Goal: Participate in discussion: Engage in conversation with other users on a specific topic

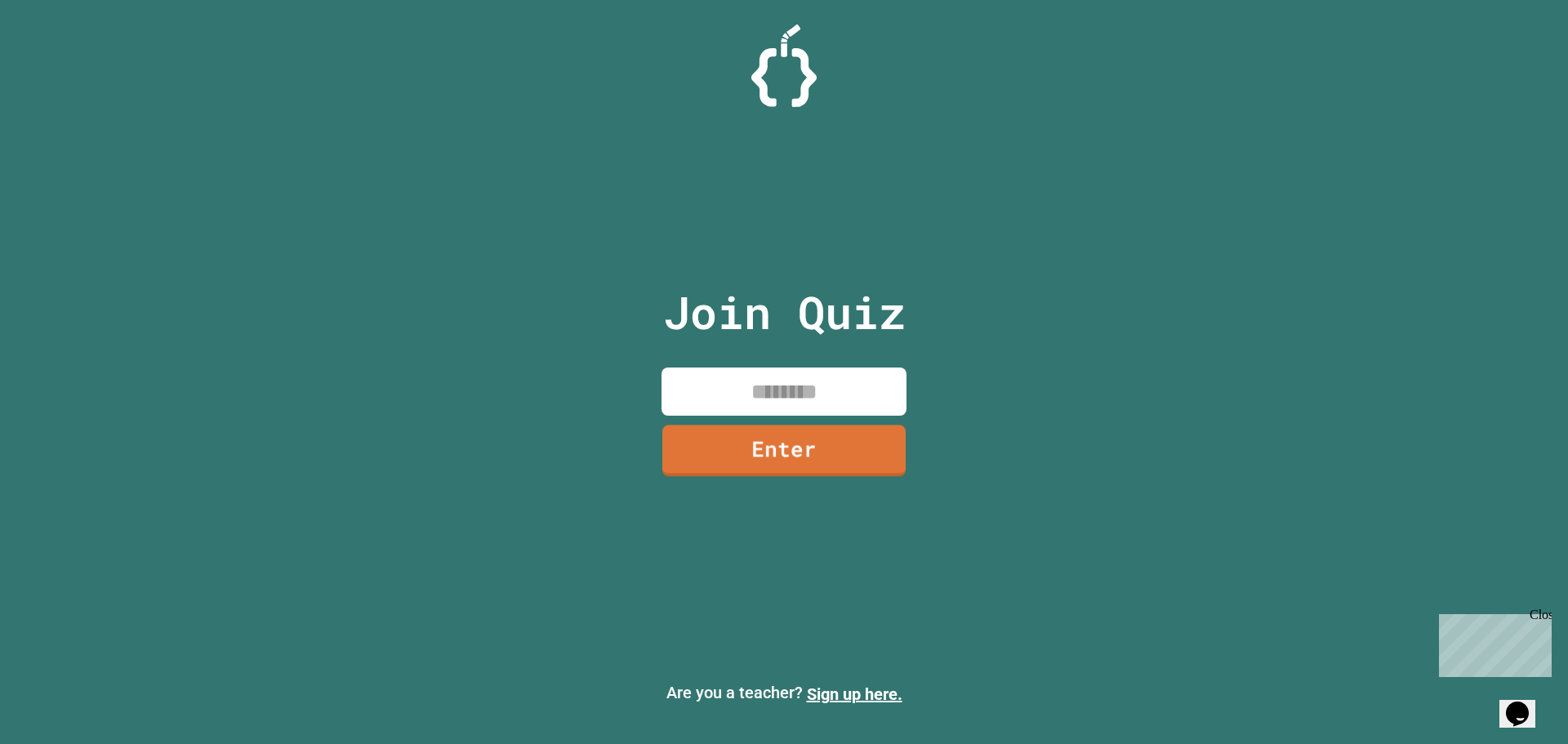
click at [807, 394] on input at bounding box center [784, 391] width 245 height 48
type input "********"
click at [811, 459] on link "Enter" at bounding box center [784, 449] width 243 height 54
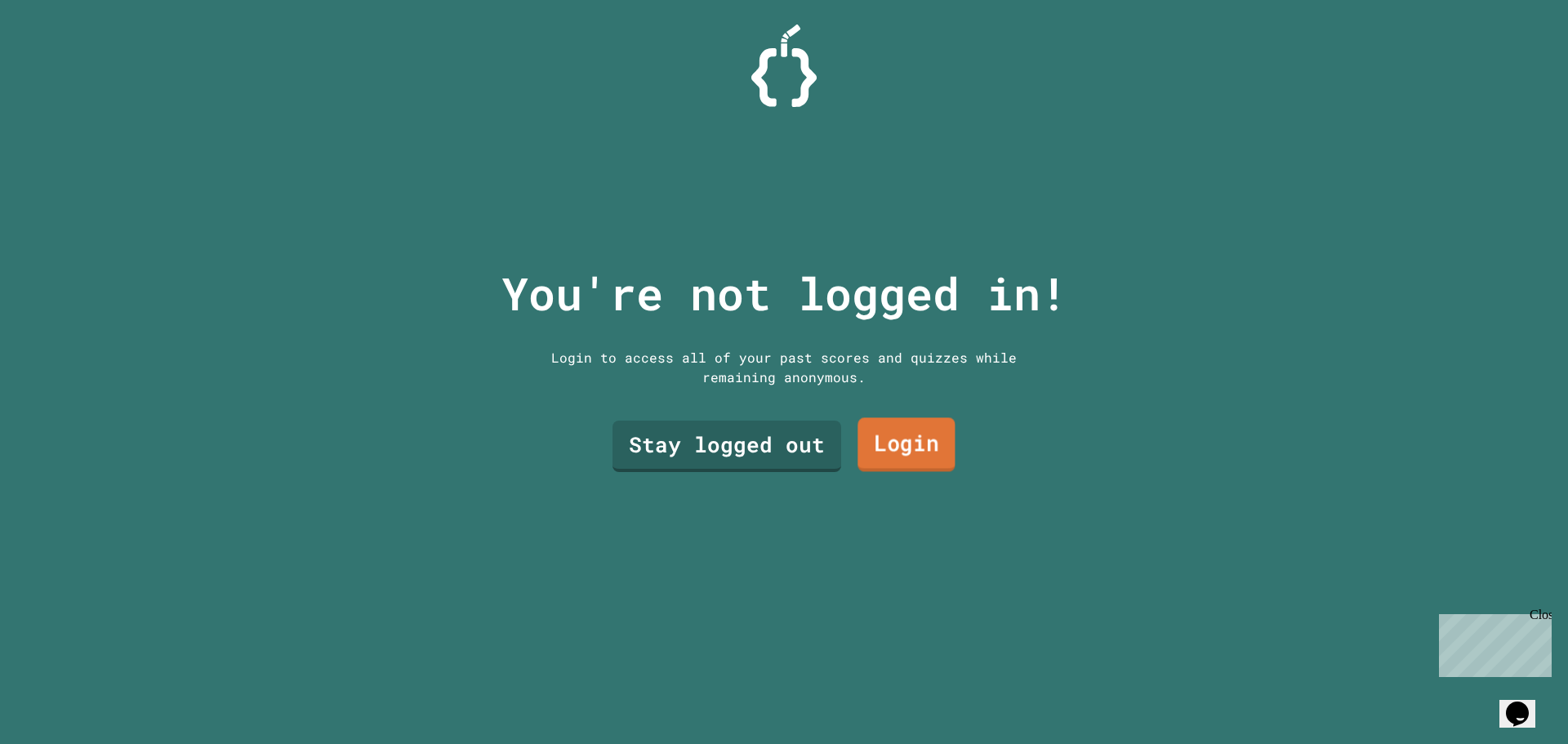
click at [895, 448] on link "Login" at bounding box center [906, 444] width 97 height 54
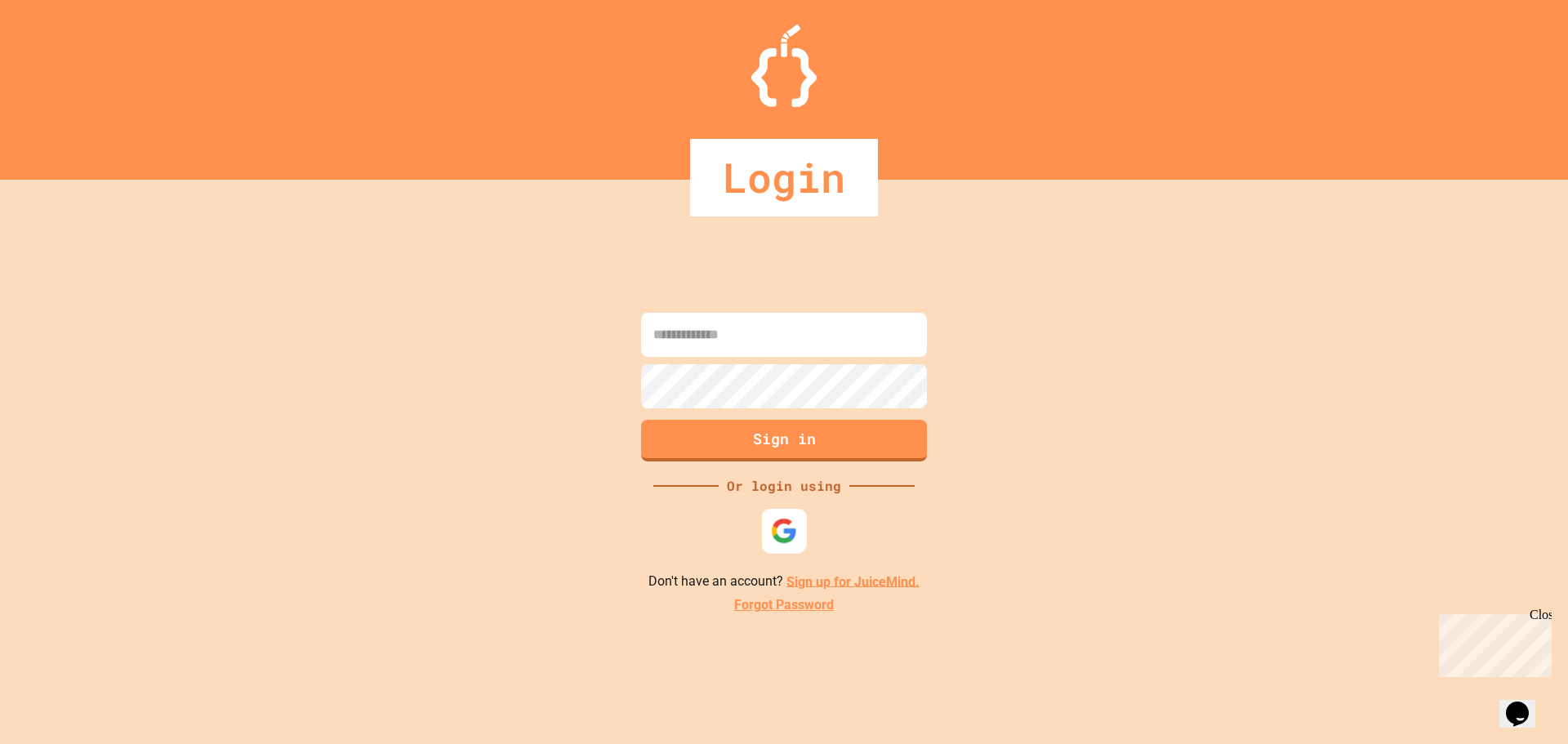
click at [783, 537] on img at bounding box center [784, 530] width 27 height 27
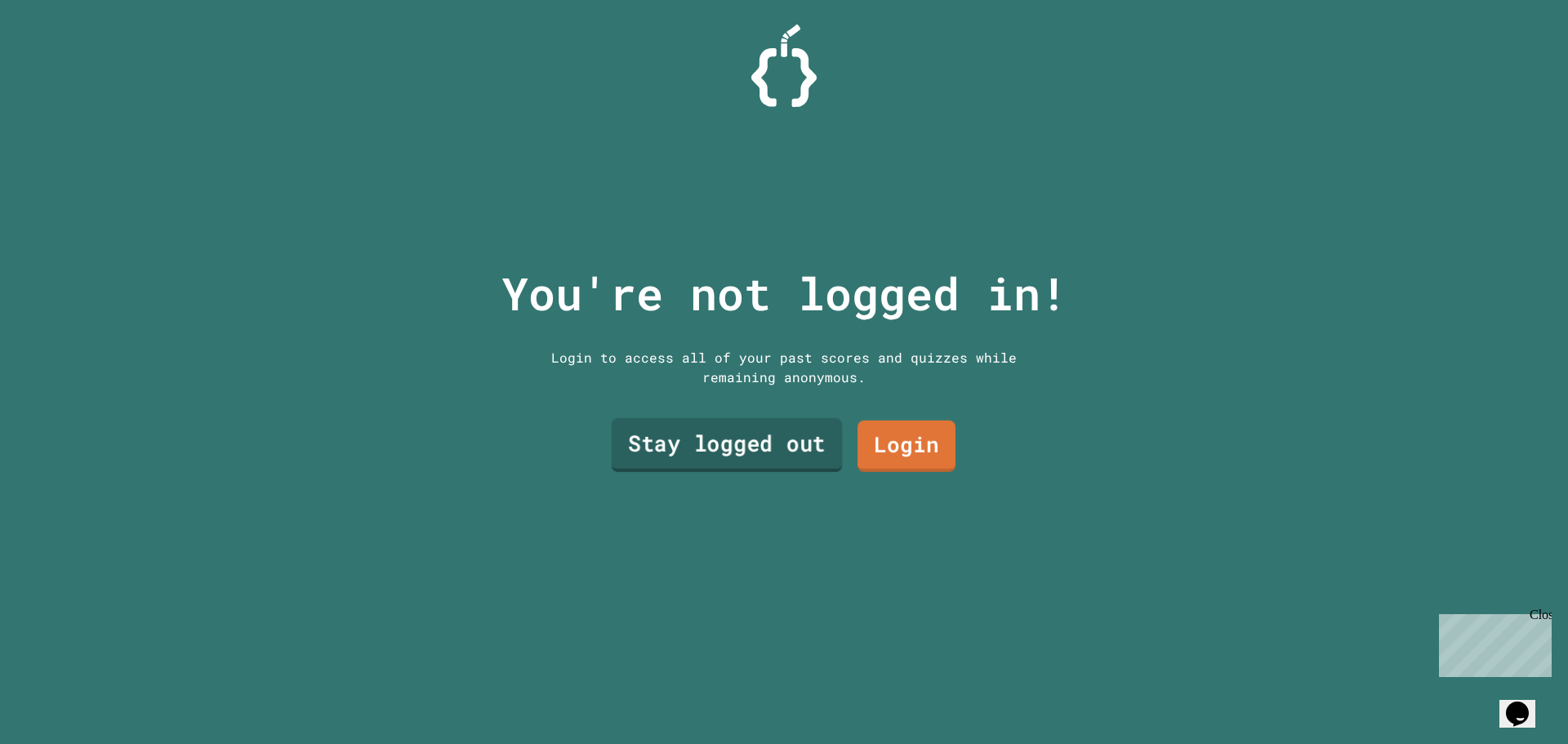
click at [729, 434] on link "Stay logged out" at bounding box center [727, 444] width 231 height 54
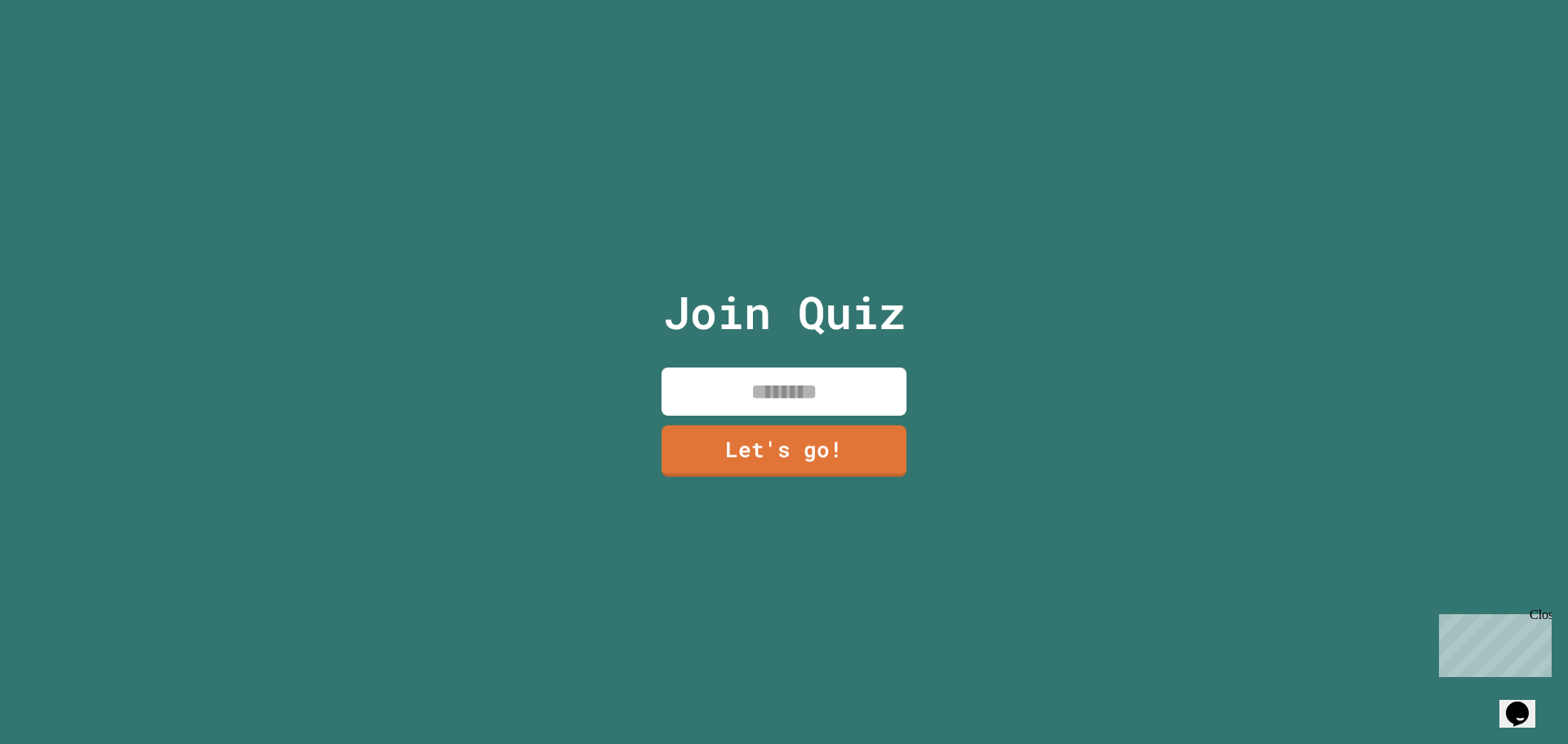
click at [756, 357] on div "Join Quiz Let's go!" at bounding box center [784, 372] width 275 height 744
click at [762, 384] on input at bounding box center [784, 391] width 245 height 48
type input "******"
click at [794, 450] on link "Let's go!" at bounding box center [784, 450] width 249 height 54
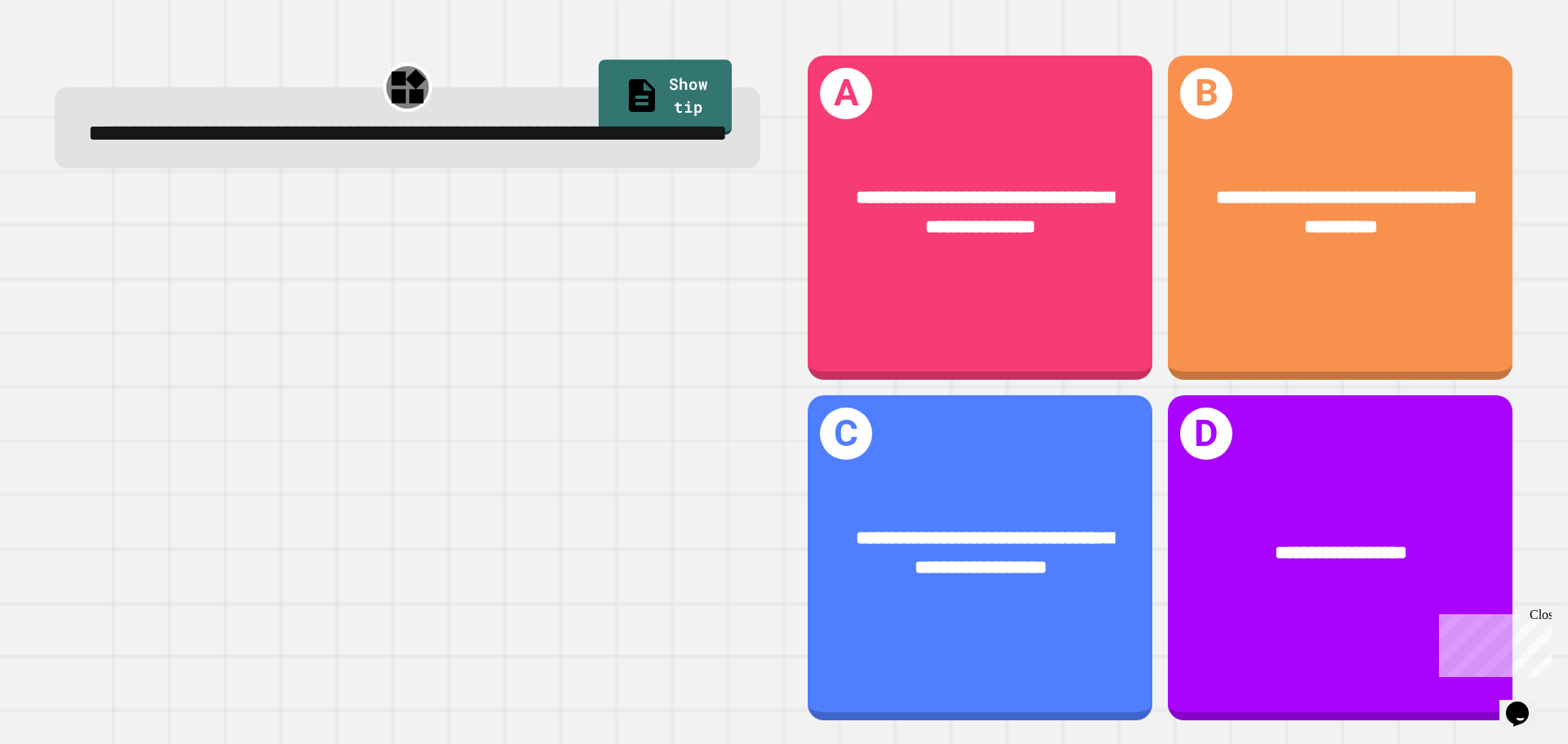
click at [792, 249] on div "**********" at bounding box center [1161, 387] width 737 height 696
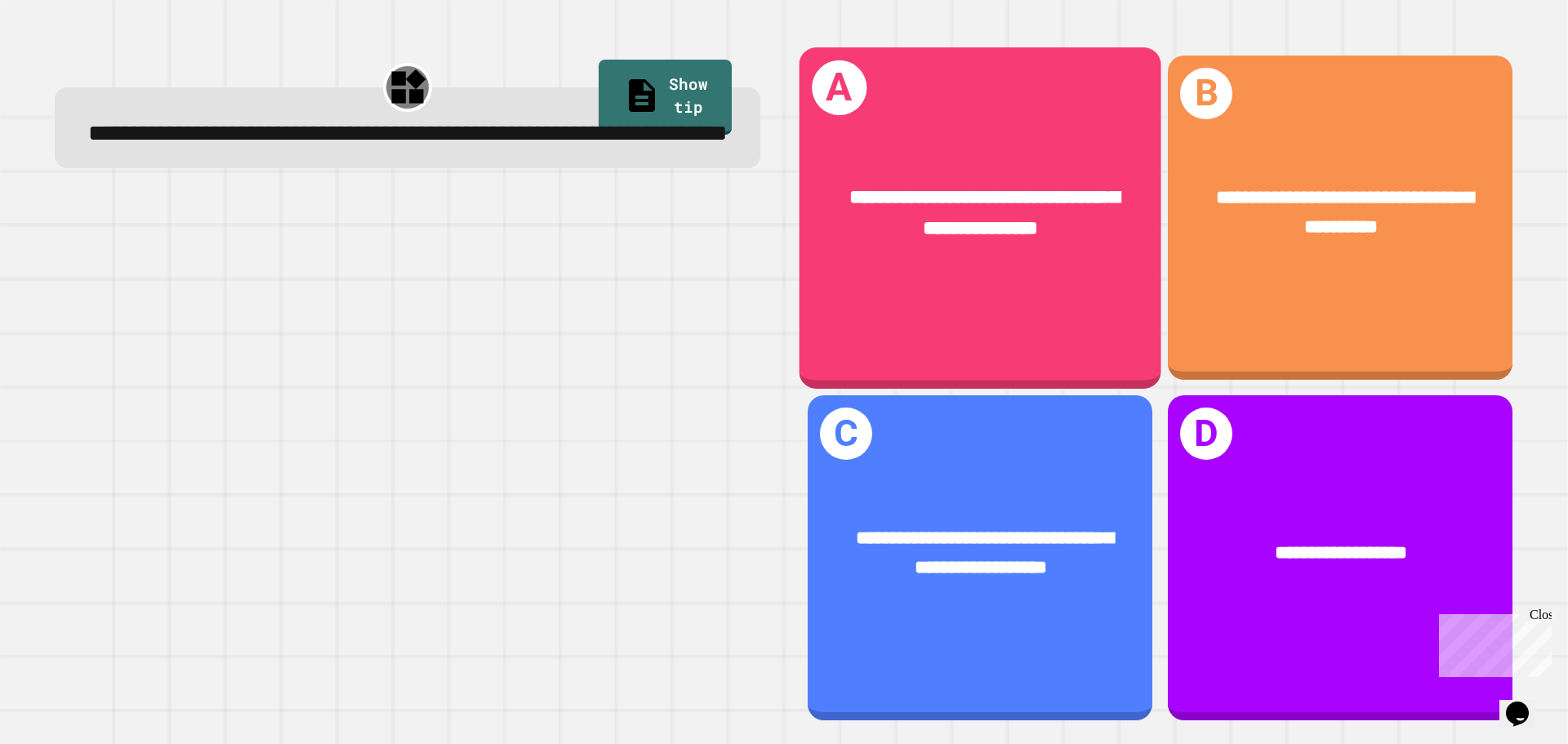
click at [831, 241] on div "**********" at bounding box center [980, 212] width 361 height 140
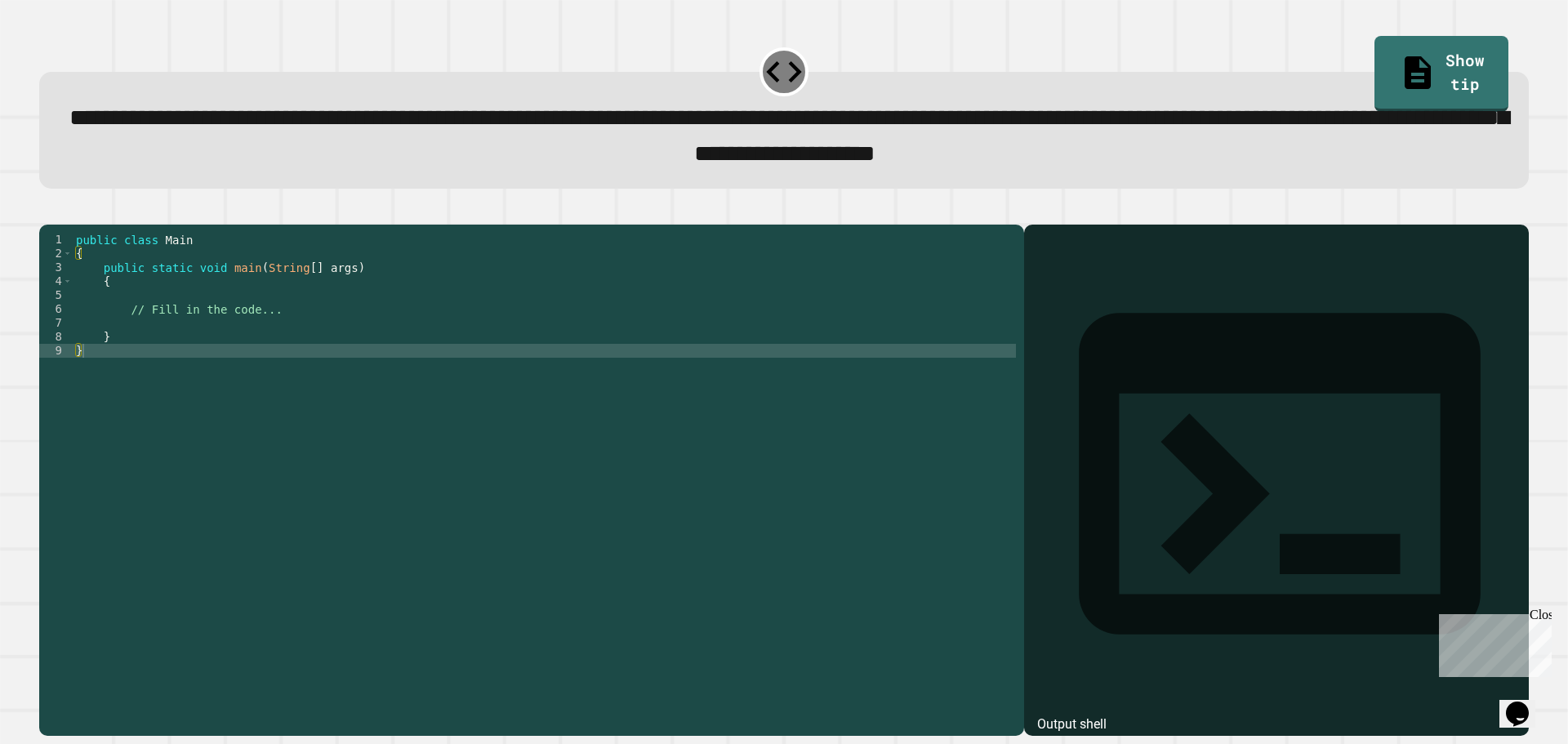
click at [232, 339] on div "public class Main { public static void main ( String [ ] args ) { // Fill in th…" at bounding box center [544, 462] width 943 height 458
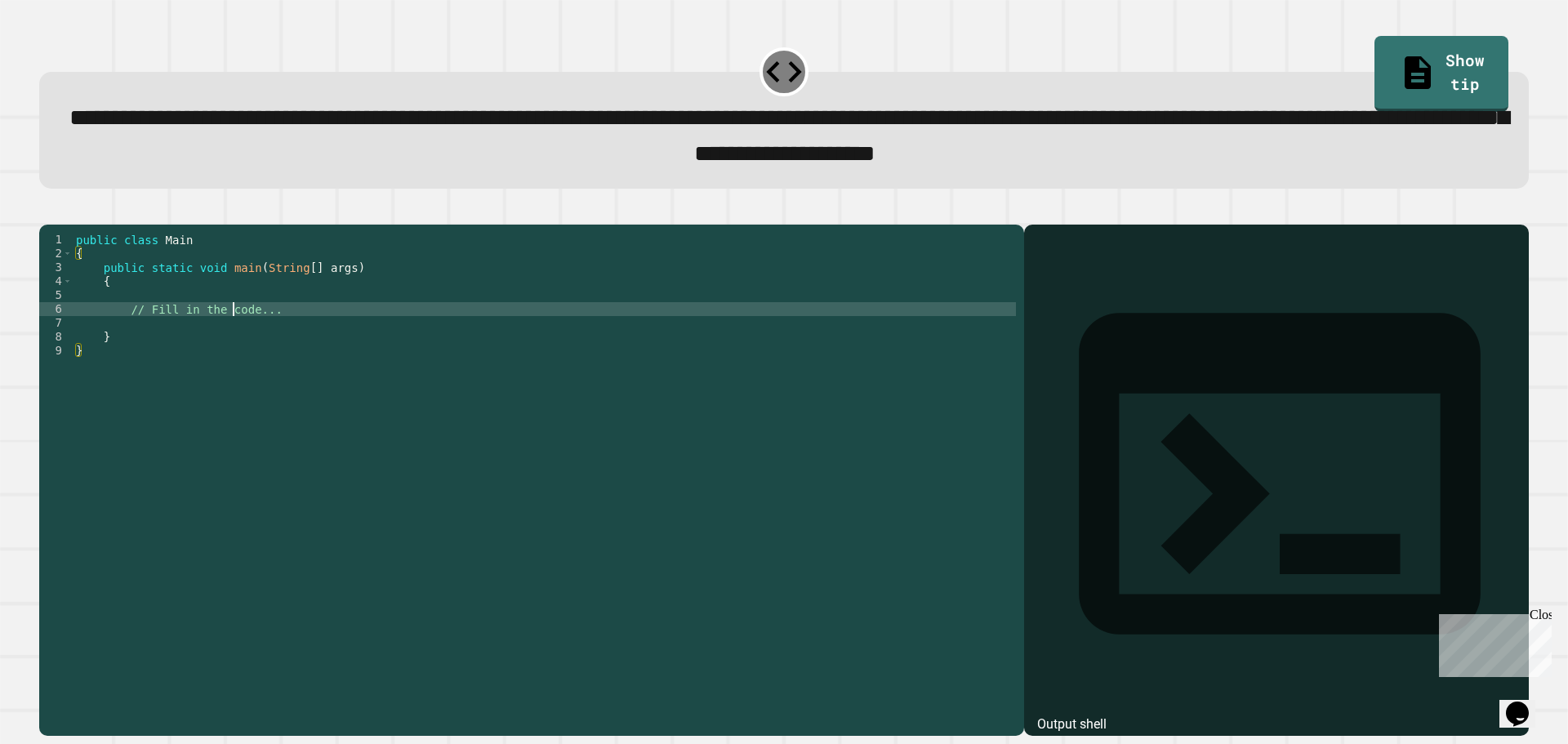
click at [232, 339] on div "public class Main { public static void main ( String [ ] args ) { // Fill in th…" at bounding box center [544, 462] width 943 height 458
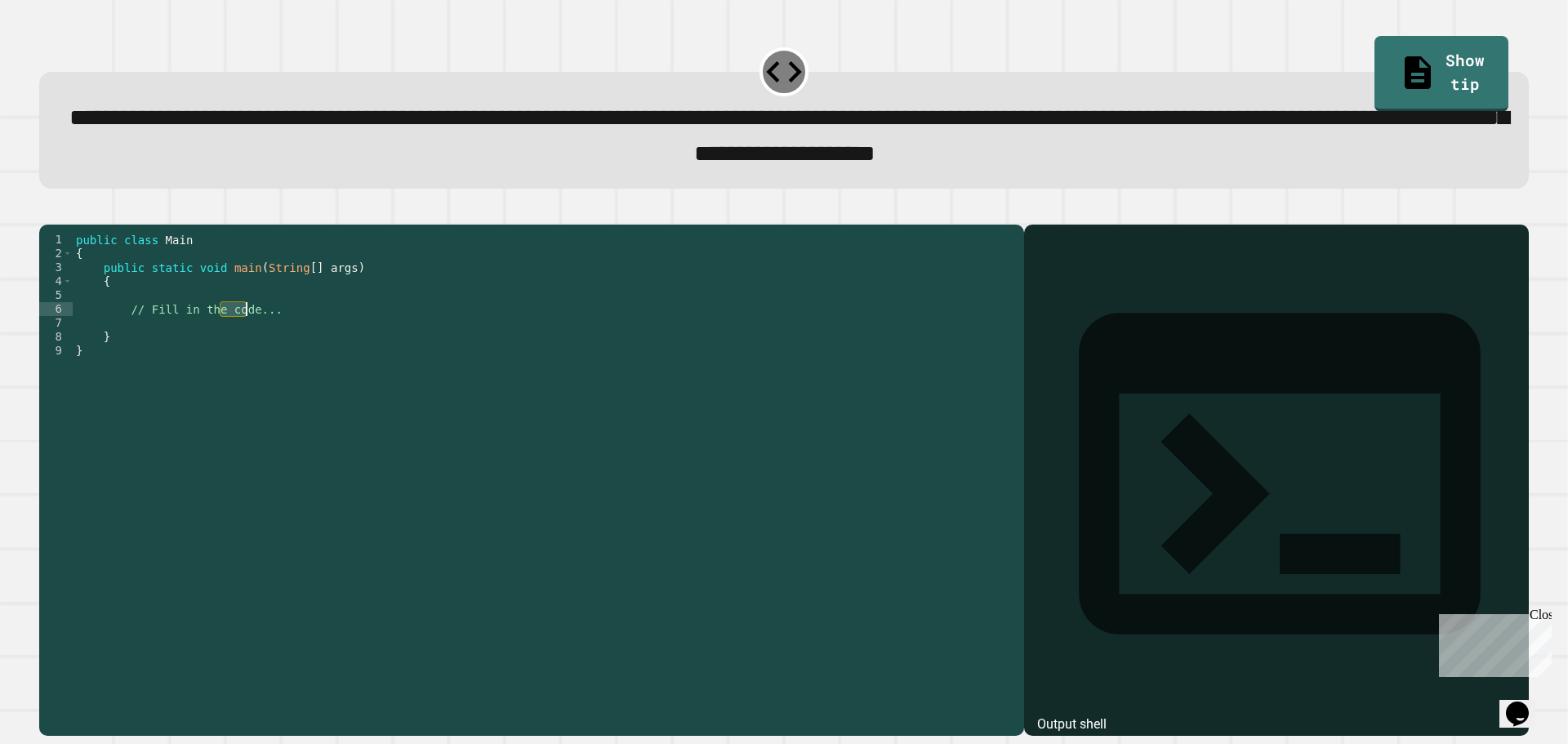
click at [232, 339] on div "public class Main { public static void main ( String [ ] args ) { // Fill in th…" at bounding box center [544, 462] width 943 height 458
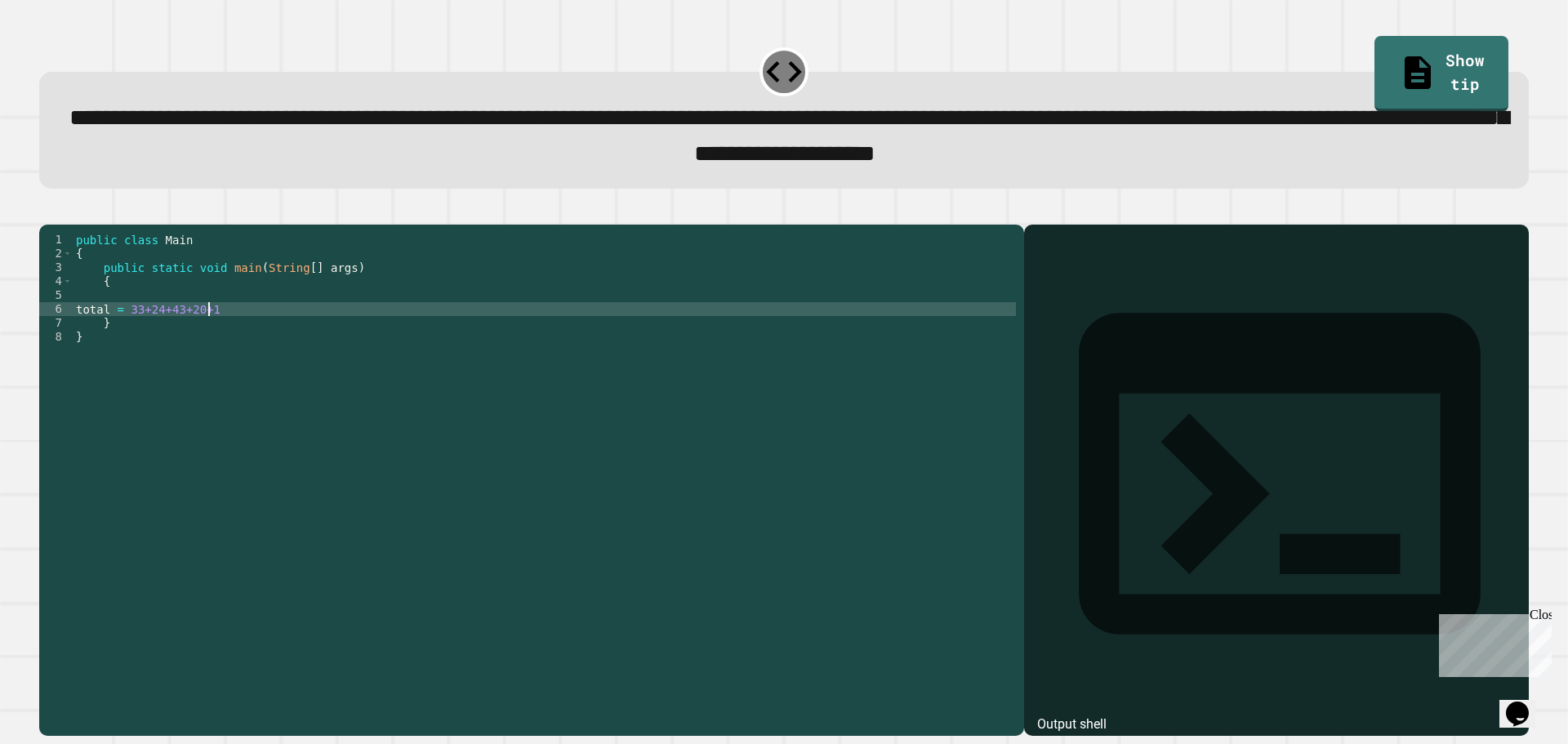
scroll to position [0, 9]
click at [74, 328] on div "public class Main { public static void main ( String [ ] args ) { total = 33+24…" at bounding box center [544, 462] width 943 height 458
click at [277, 336] on div "public class Main { public static void main ( String [ ] args ) { int total = 3…" at bounding box center [544, 462] width 943 height 458
type textarea "**********"
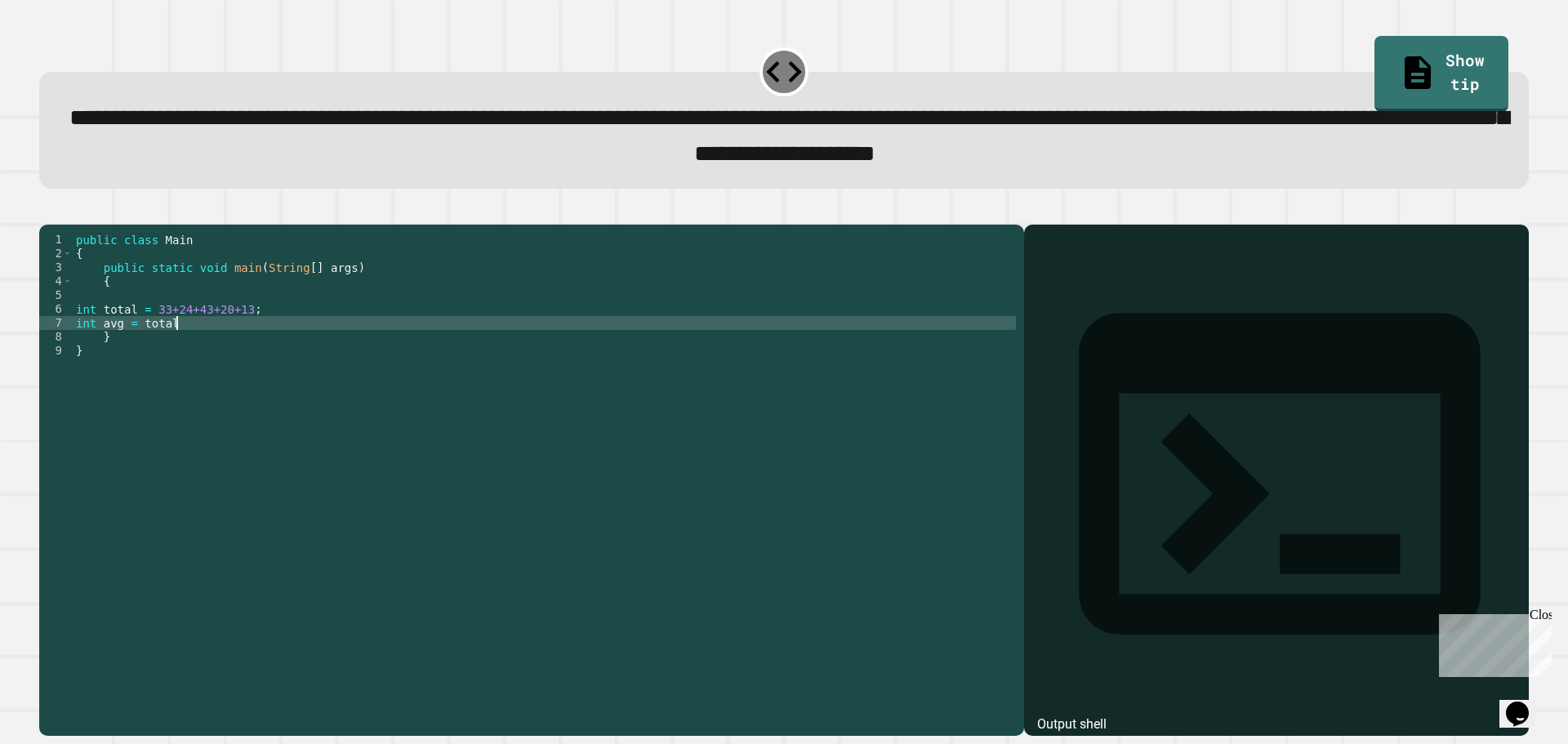
scroll to position [0, 6]
type textarea "**********"
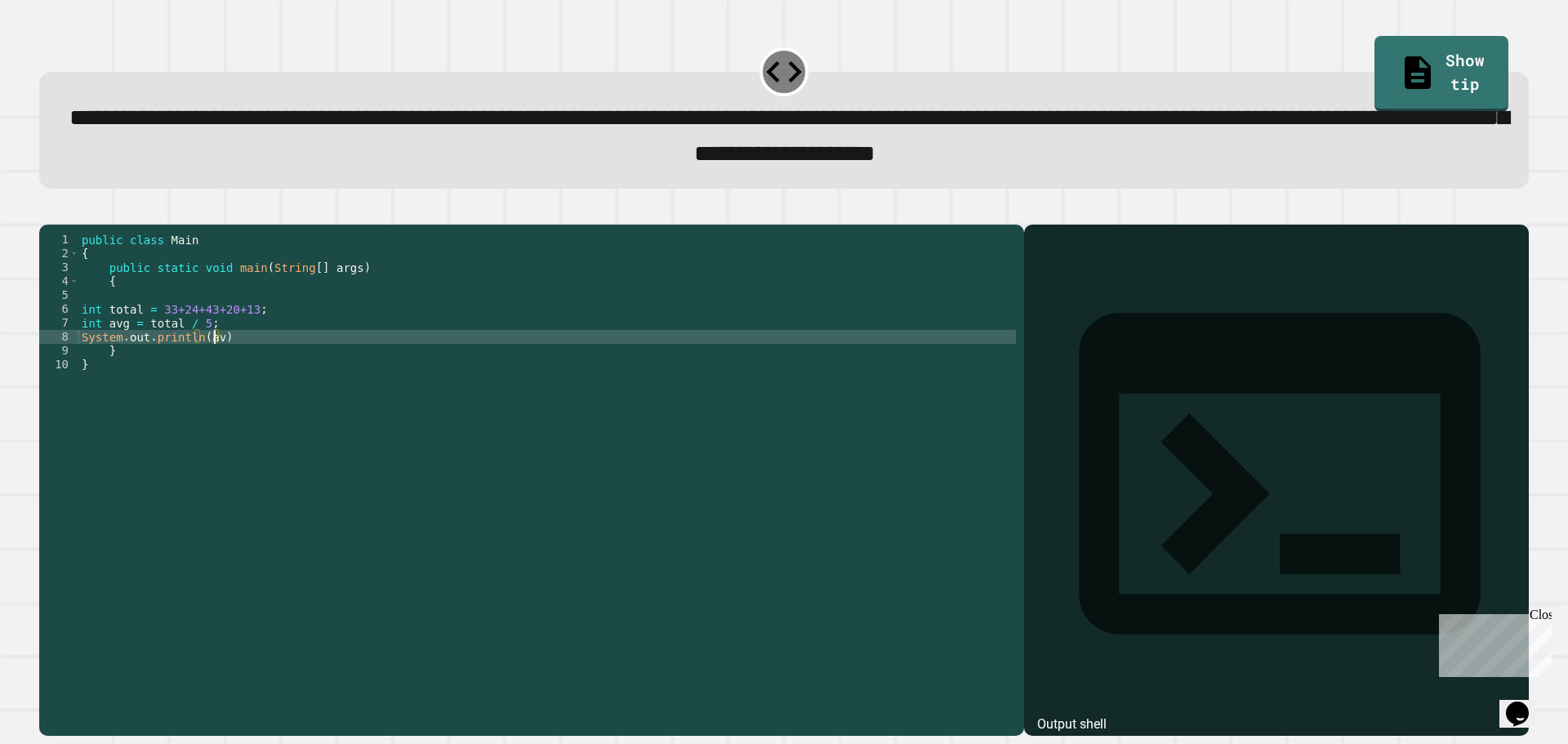
scroll to position [0, 9]
type textarea "**********"
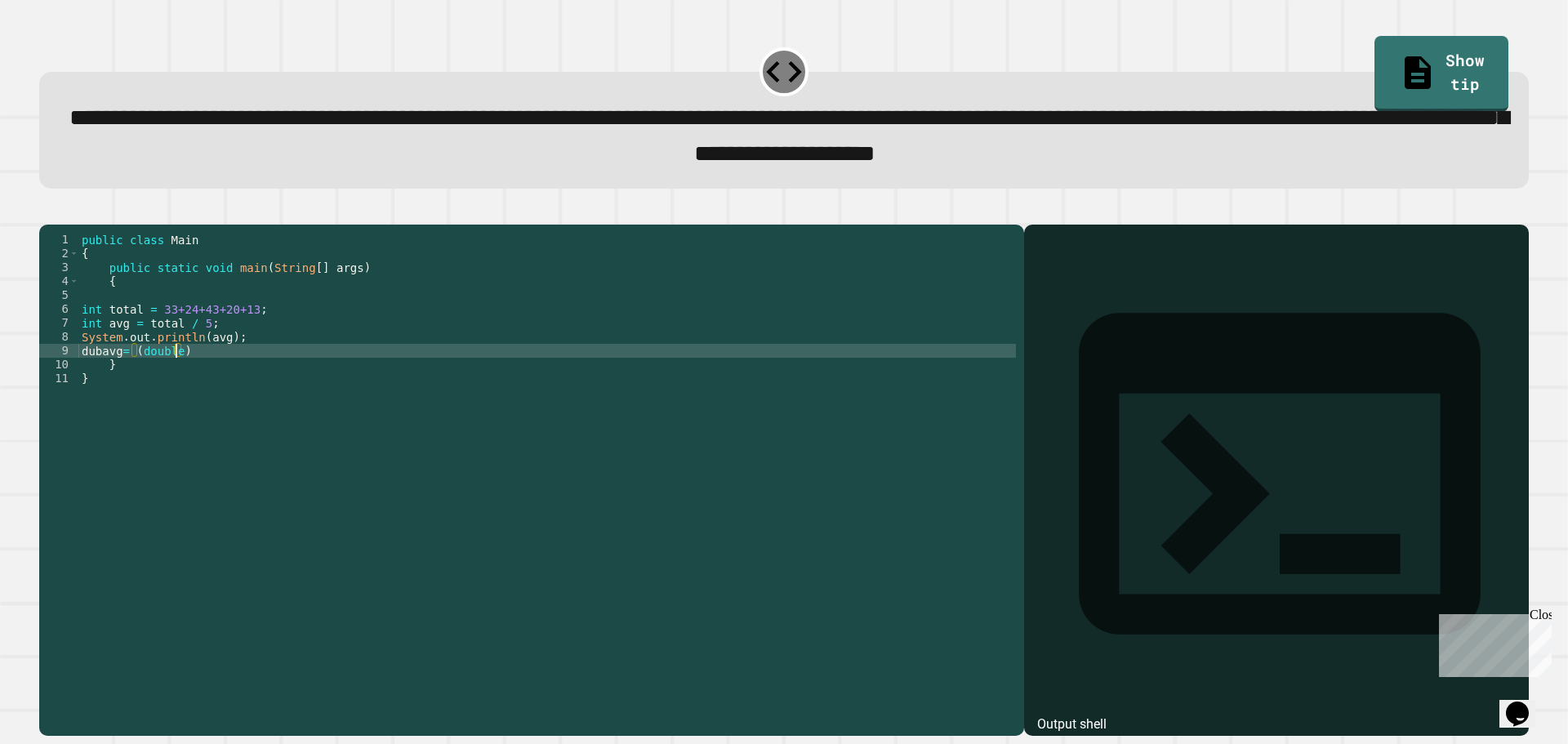
scroll to position [0, 2]
drag, startPoint x: 233, startPoint y: 310, endPoint x: 207, endPoint y: 371, distance: 66.3
click at [207, 371] on div "public class Main { public static void main ( String [ ] args ) { int total = 3…" at bounding box center [547, 462] width 938 height 458
type textarea "**********"
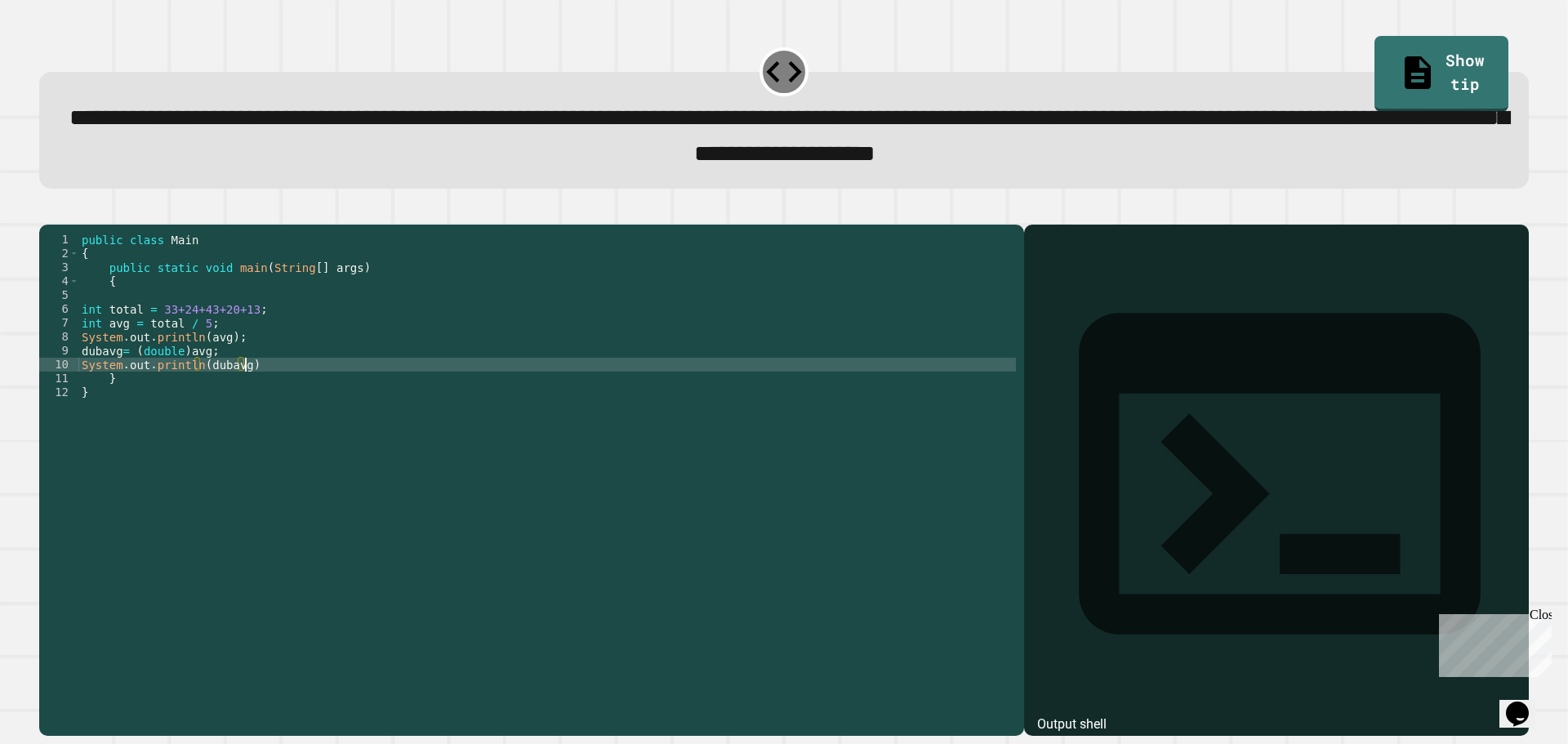
scroll to position [0, 11]
type textarea "**********"
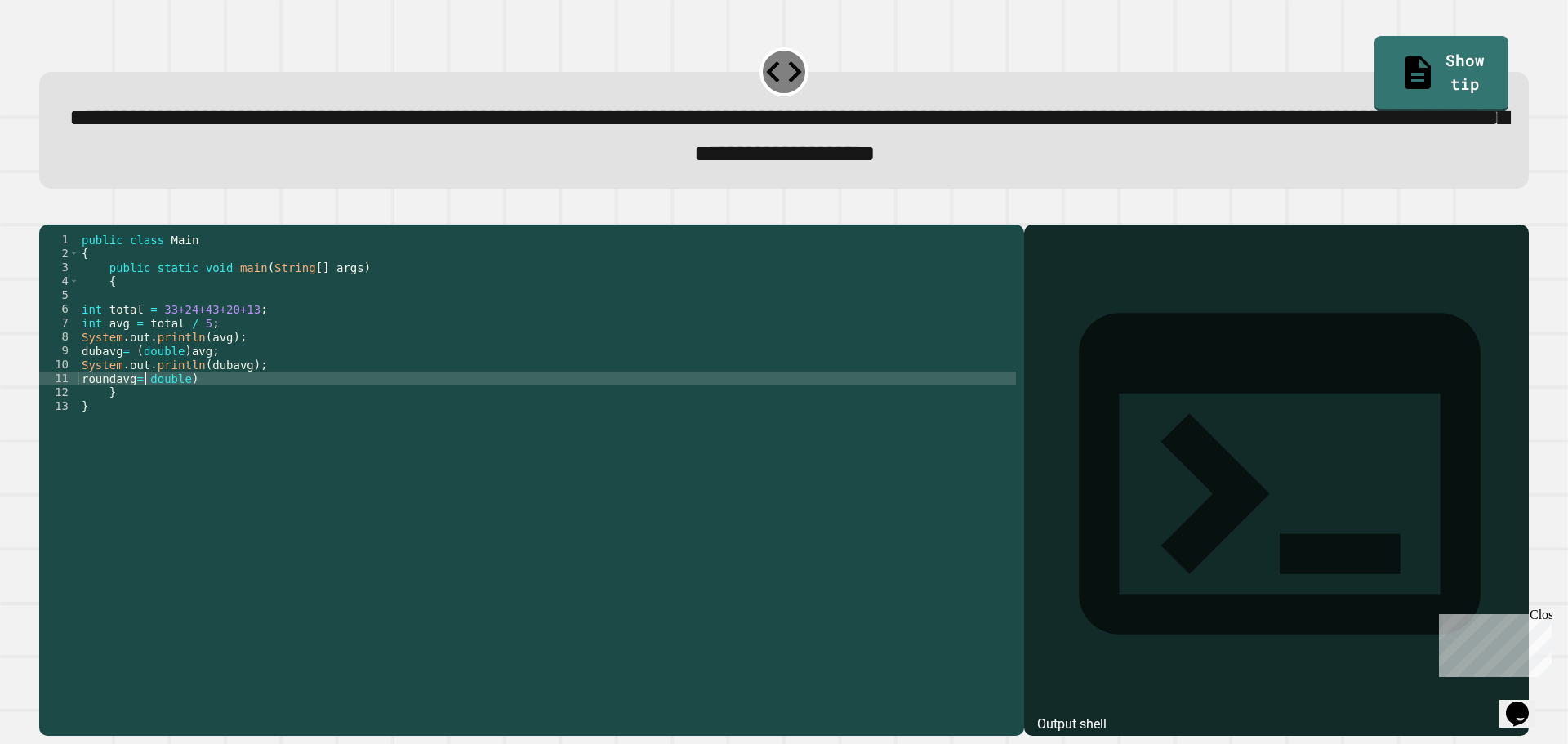
scroll to position [0, 5]
click at [86, 376] on div "public class Main { public static void main ( String [ ] args ) { int total = 3…" at bounding box center [547, 462] width 938 height 458
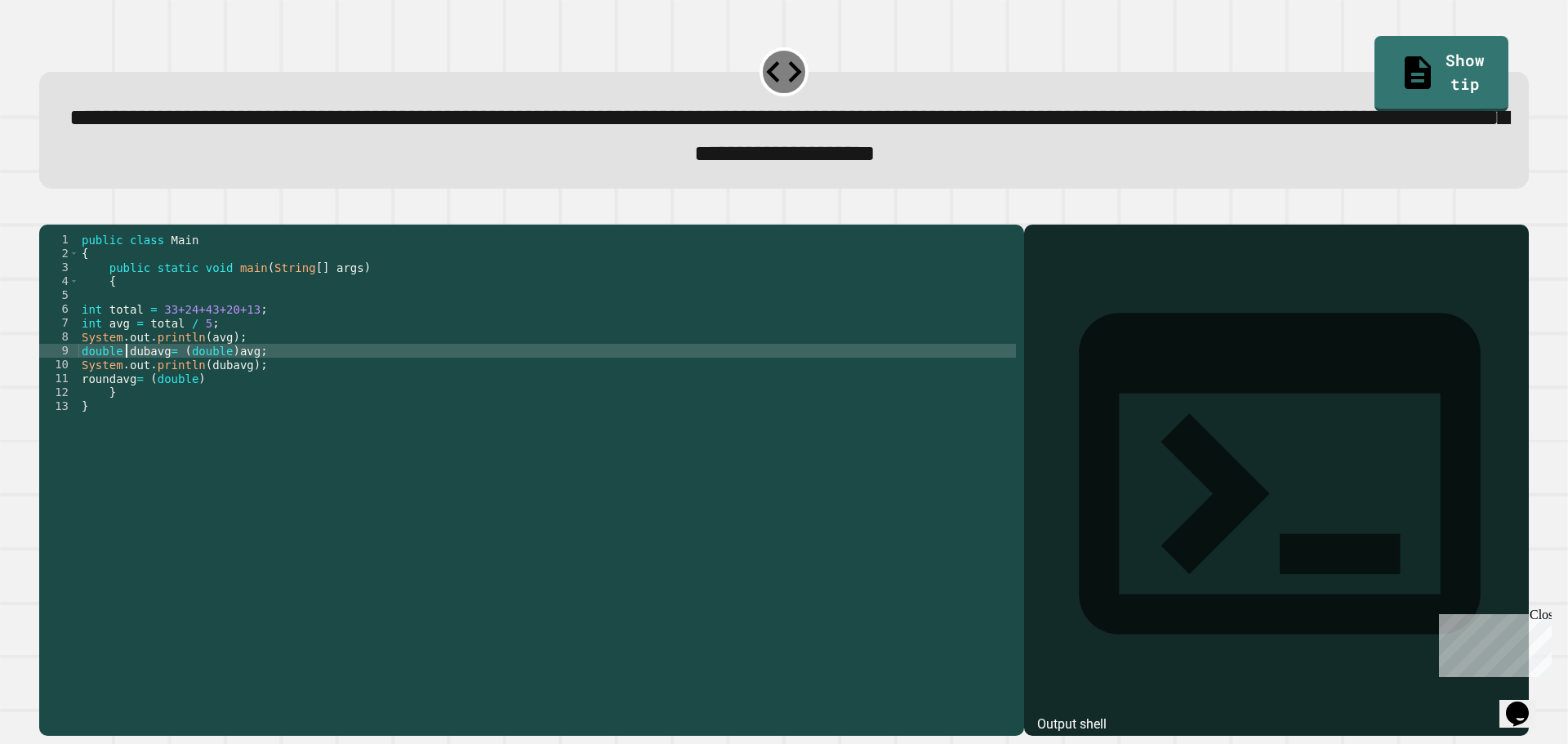
scroll to position [0, 0]
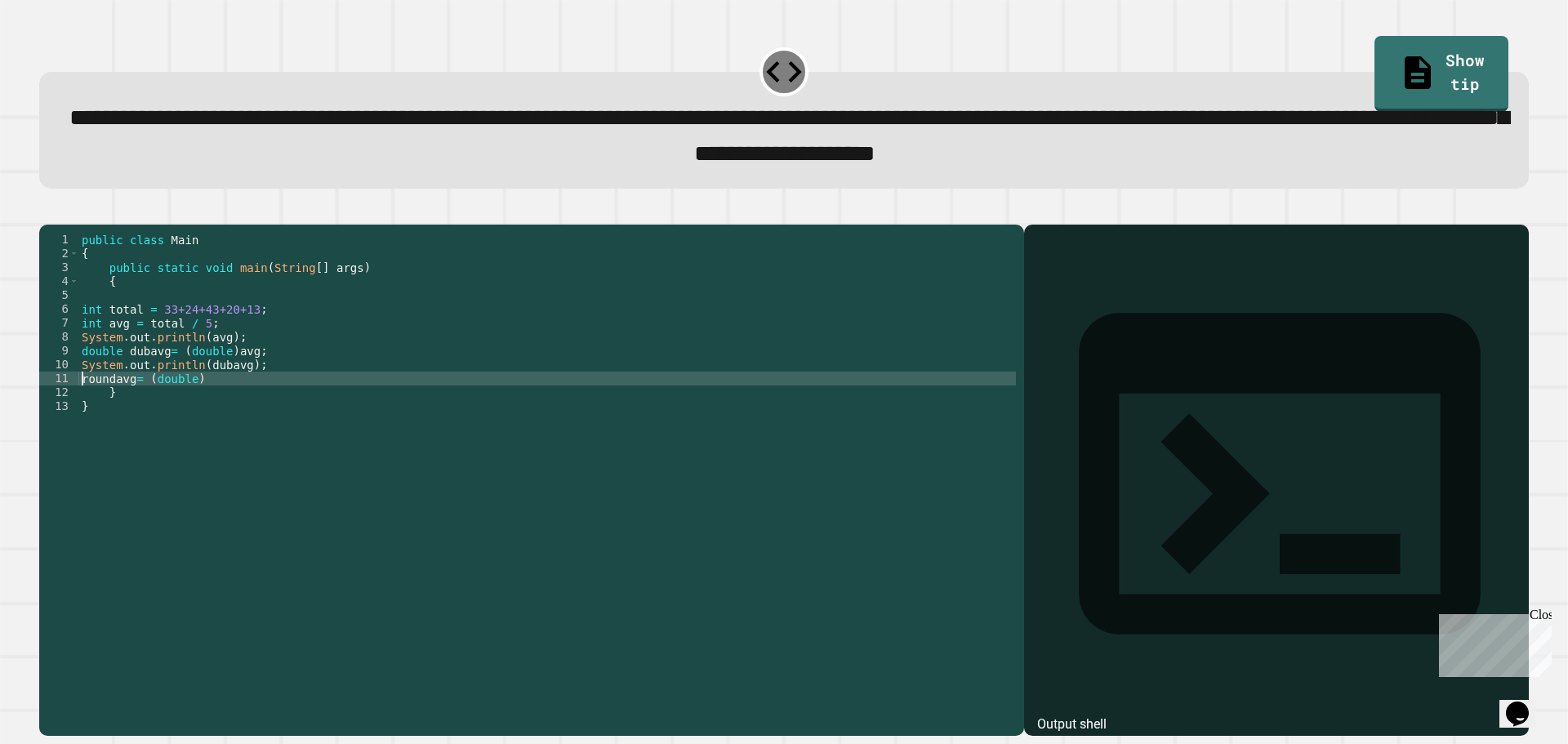
click at [82, 398] on div "public class Main { public static void main ( String [ ] args ) { int total = 3…" at bounding box center [547, 462] width 938 height 458
click at [192, 405] on div "public class Main { public static void main ( String [ ] args ) { int total = 3…" at bounding box center [547, 462] width 938 height 458
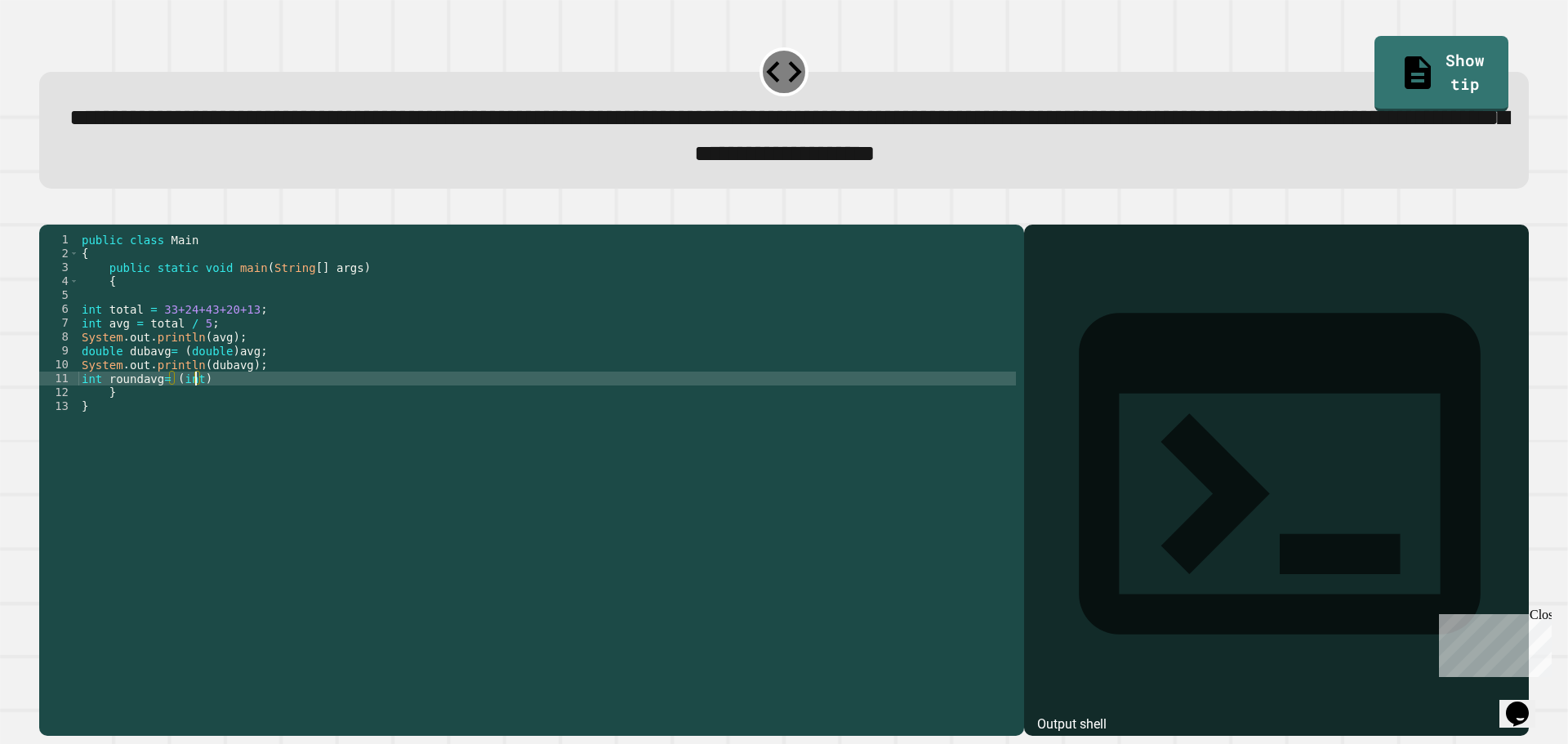
click at [258, 403] on div "public class Main { public static void main ( String [ ] args ) { int total = 3…" at bounding box center [547, 462] width 938 height 458
click at [228, 375] on div "public class Main { public static void main ( String [ ] args ) { int total = 3…" at bounding box center [547, 462] width 938 height 458
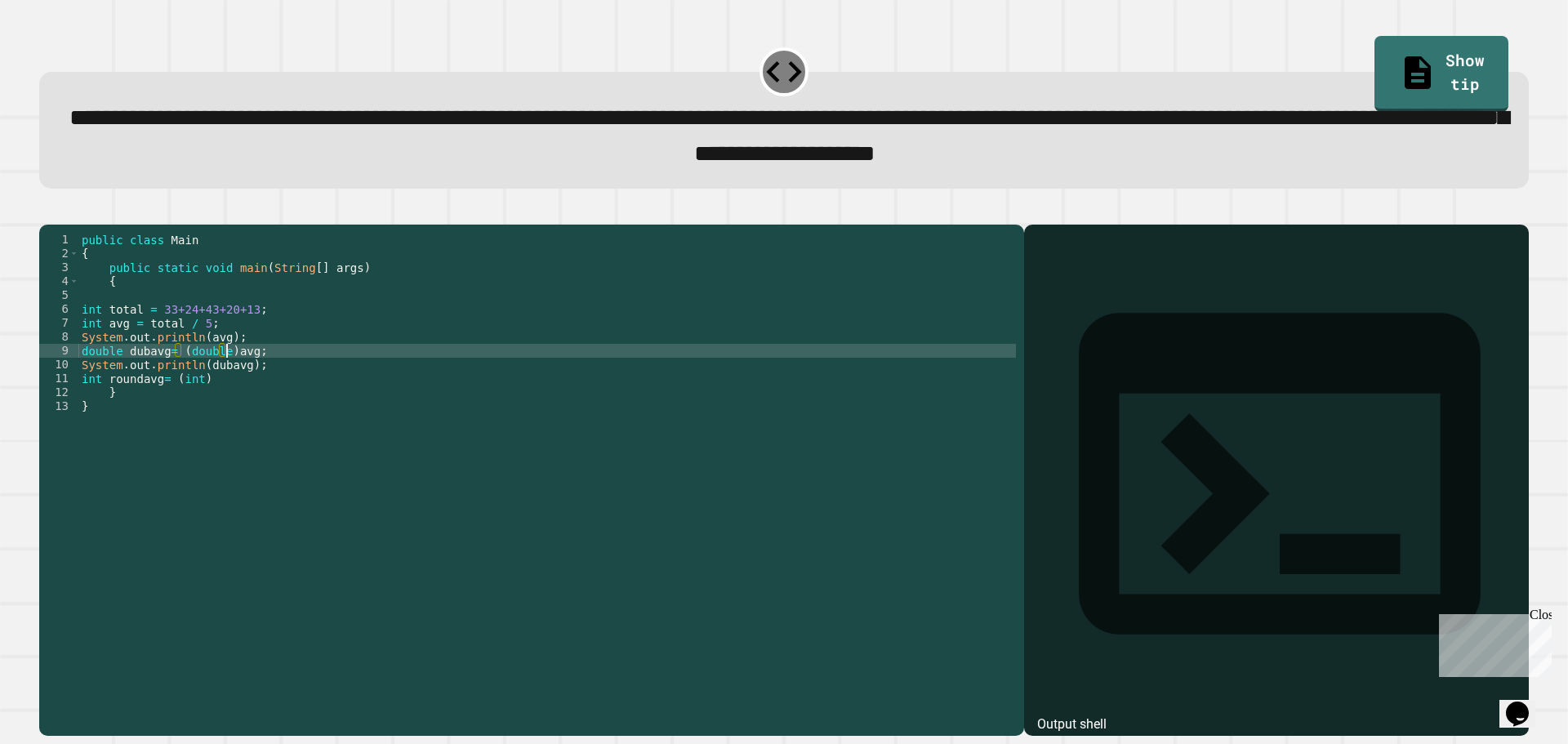
click at [228, 375] on div "public class Main { public static void main ( String [ ] args ) { int total = 3…" at bounding box center [547, 462] width 938 height 458
click at [235, 375] on div "public class Main { public static void main ( String [ ] args ) { int total = 3…" at bounding box center [547, 462] width 938 height 458
click at [264, 376] on div "public class Main { public static void main ( String [ ] args ) { int total = 3…" at bounding box center [547, 462] width 938 height 458
drag, startPoint x: 246, startPoint y: 379, endPoint x: 177, endPoint y: 379, distance: 69.0
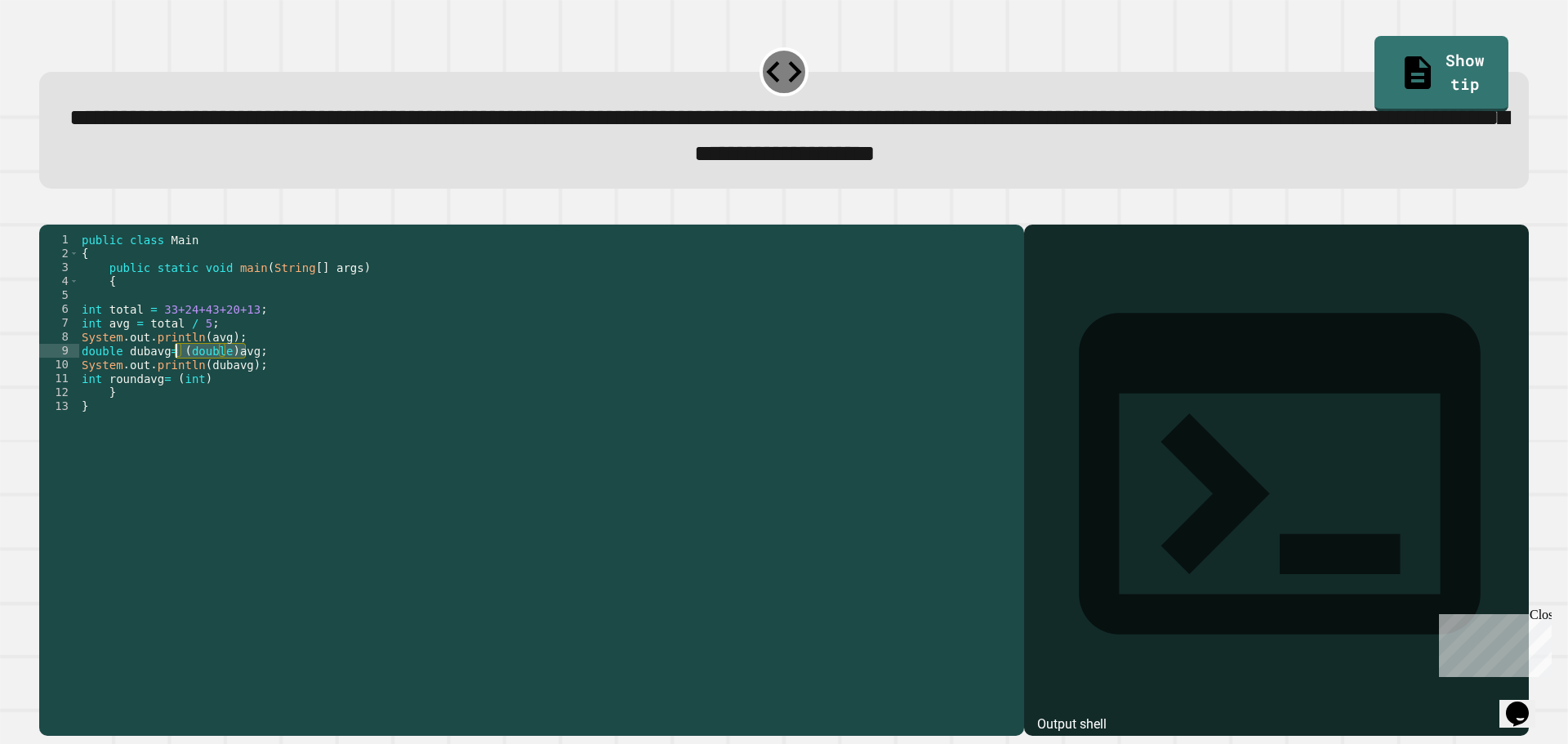
click at [177, 379] on div "public class Main { public static void main ( String [ ] args ) { int total = 3…" at bounding box center [547, 462] width 938 height 458
click at [175, 380] on div "public class Main { public static void main ( String [ ] args ) { int total = 3…" at bounding box center [547, 462] width 938 height 458
click at [301, 373] on div "public class Main { public static void main ( String [ ] args ) { int total = 3…" at bounding box center [547, 462] width 938 height 458
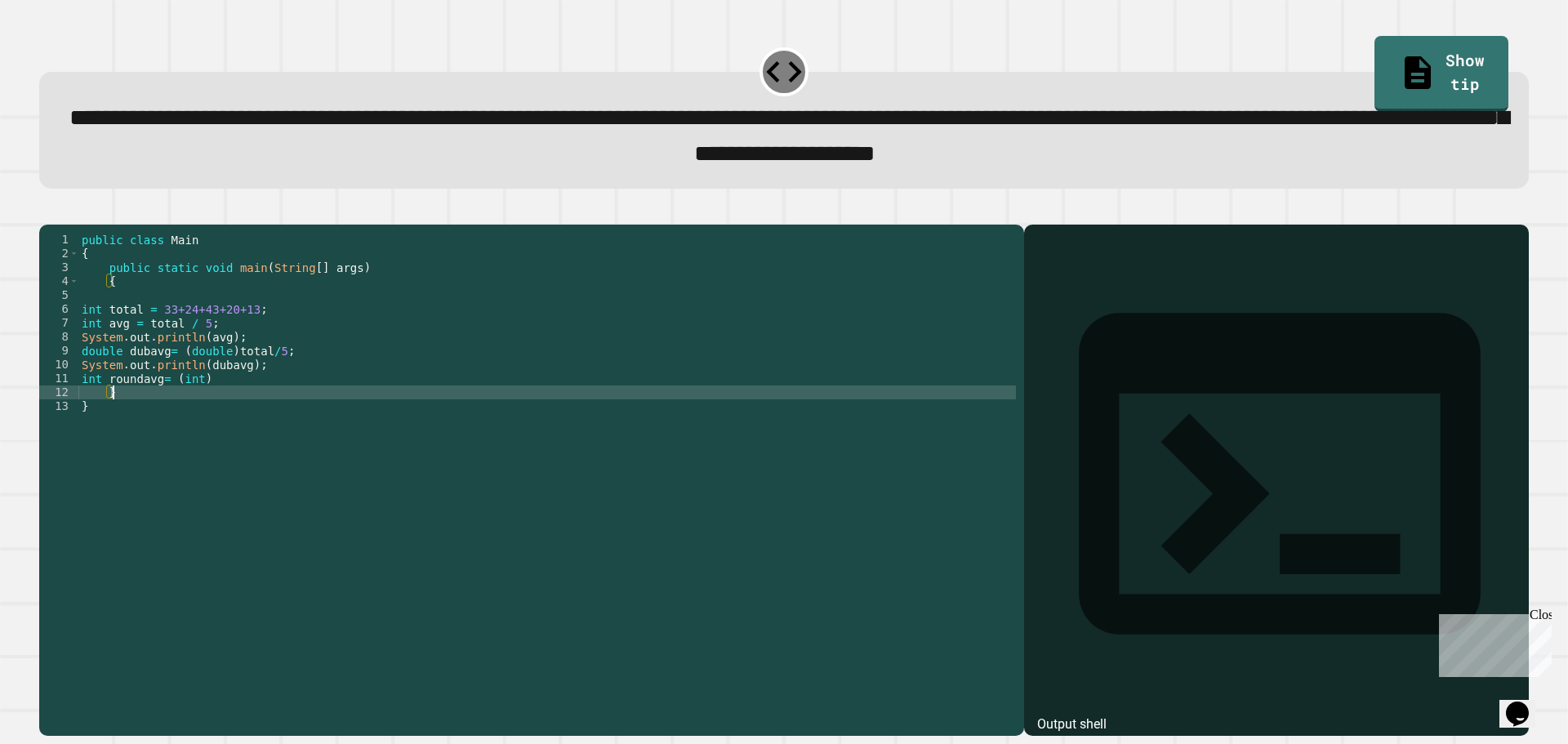
click at [200, 417] on div "public class Main { public static void main ( String [ ] args ) { int total = 3…" at bounding box center [547, 462] width 938 height 458
click at [239, 417] on div "public class Main { public static void main ( String [ ] args ) { int total = 3…" at bounding box center [547, 462] width 938 height 458
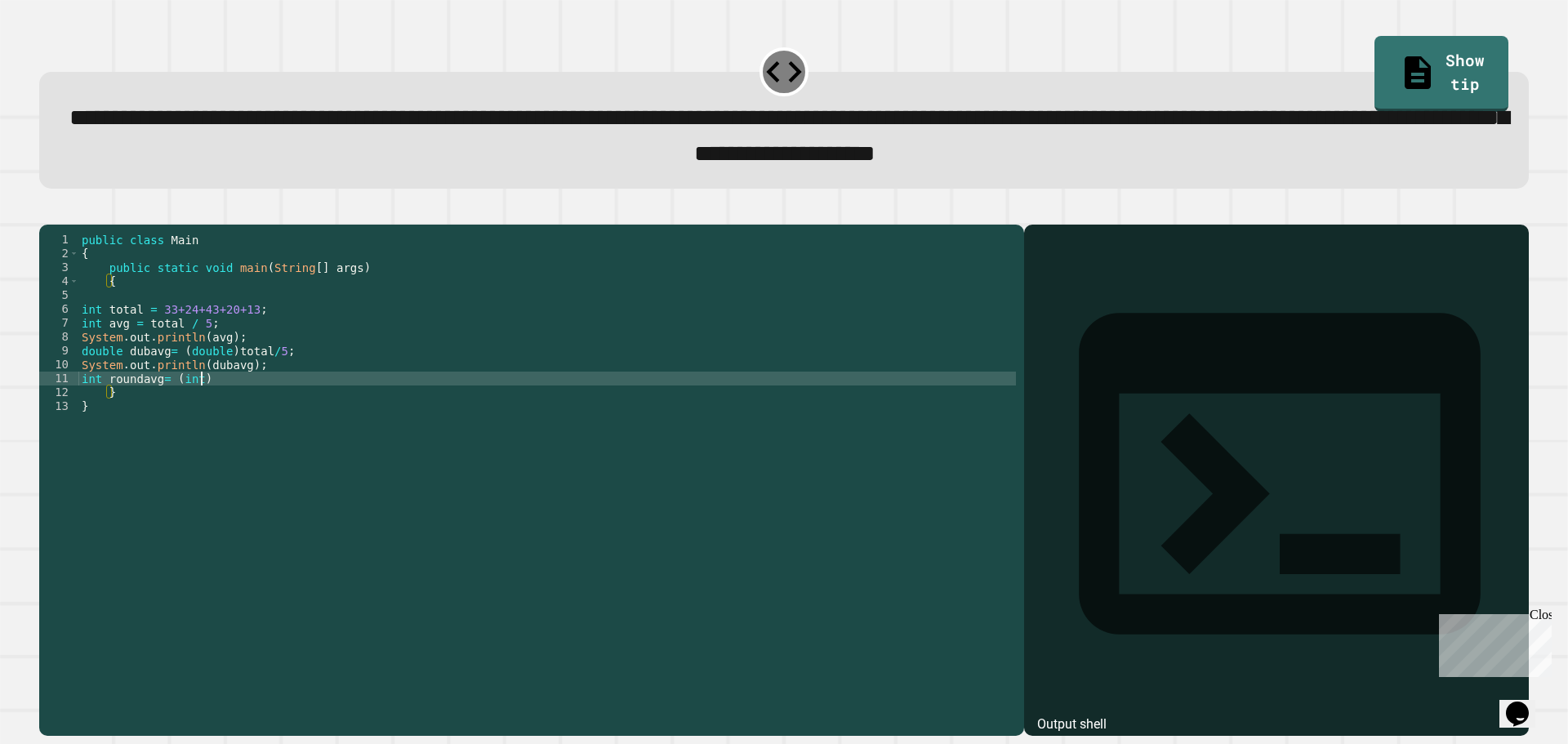
click at [239, 409] on div "public class Main { public static void main ( String [ ] args ) { int total = 3…" at bounding box center [547, 462] width 938 height 458
click at [202, 403] on div "public class Main { public static void main ( String [ ] args ) { int total = 3…" at bounding box center [547, 462] width 938 height 458
click at [262, 404] on div "public class Main { public static void main ( String [ ] args ) { int total = 3…" at bounding box center [547, 462] width 938 height 458
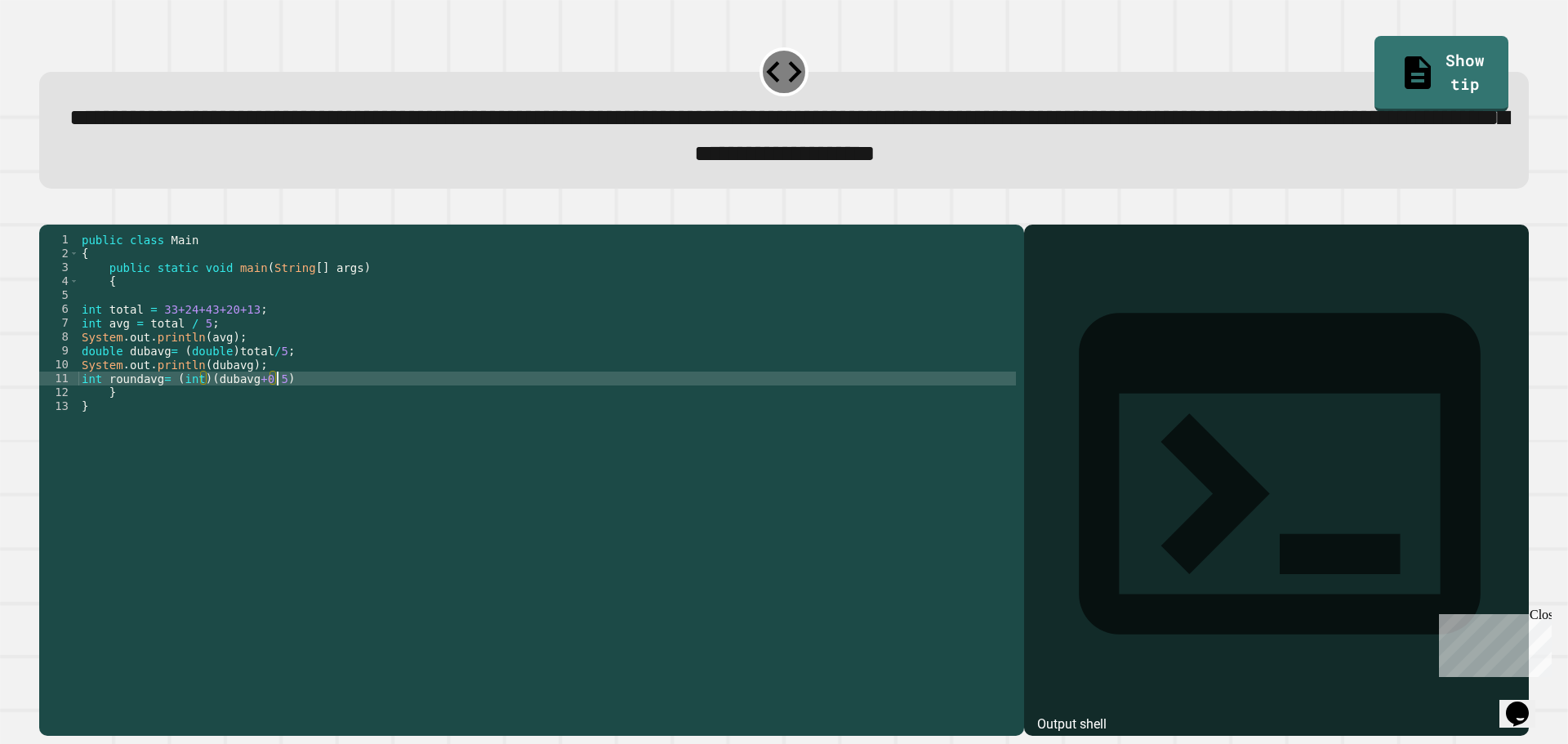
scroll to position [0, 13]
type textarea "**********"
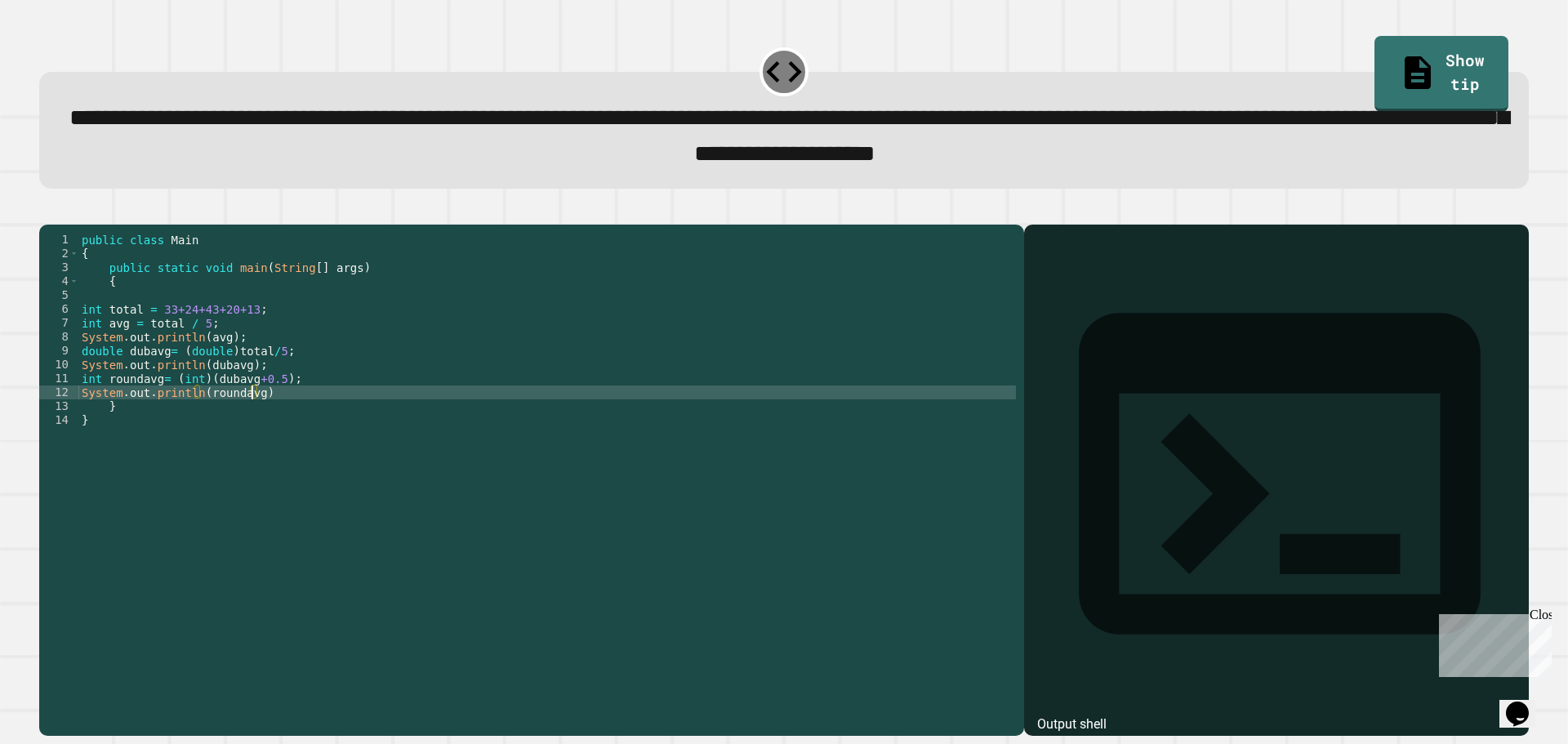
scroll to position [0, 11]
type textarea "**********"
click at [48, 211] on icon "button" at bounding box center [48, 211] width 0 height 0
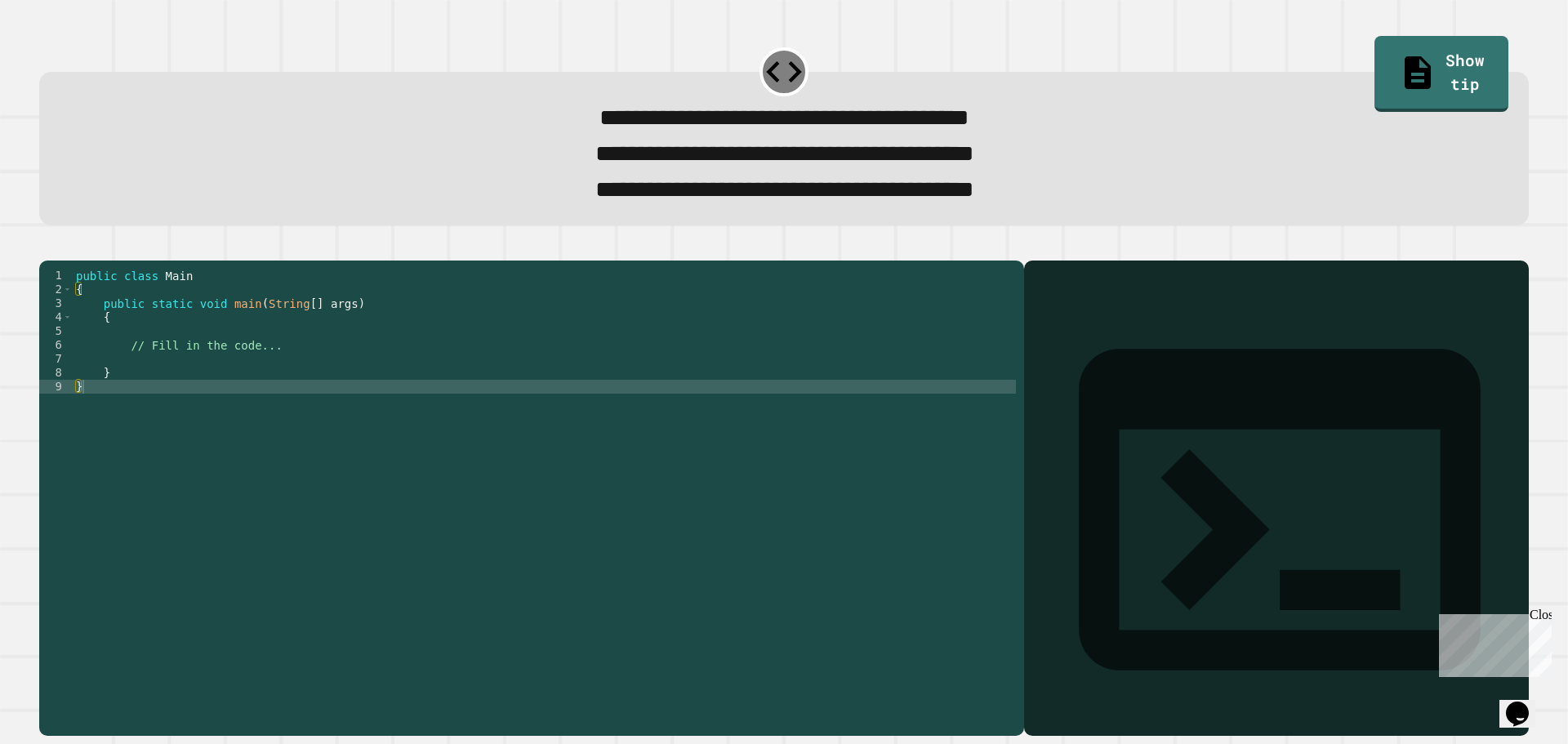
click at [212, 377] on div "public class Main { public static void main ( String [ ] args ) { // Fill in th…" at bounding box center [544, 477] width 943 height 417
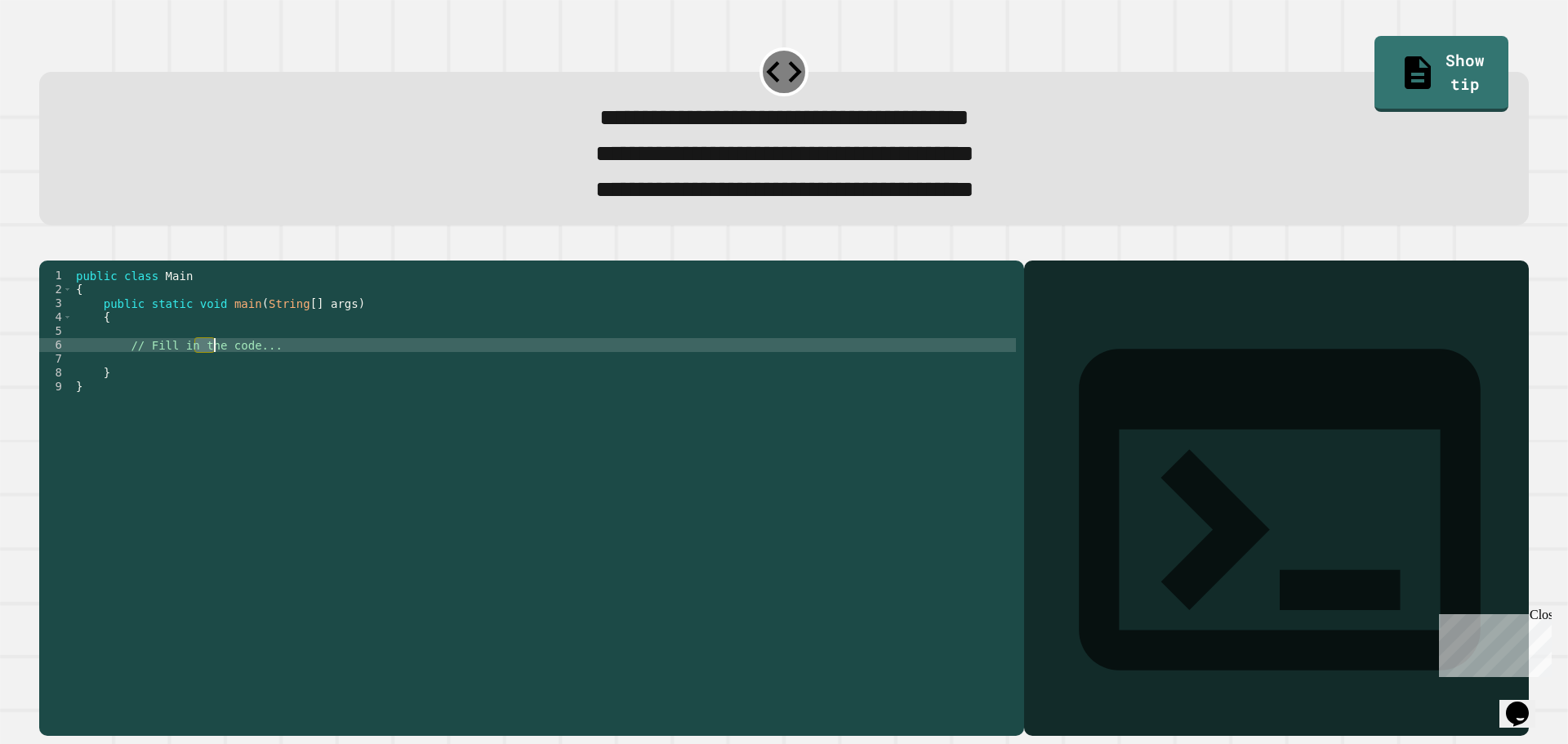
click at [212, 377] on div "public class Main { public static void main ( String [ ] args ) { // Fill in th…" at bounding box center [544, 477] width 943 height 417
type textarea "**********"
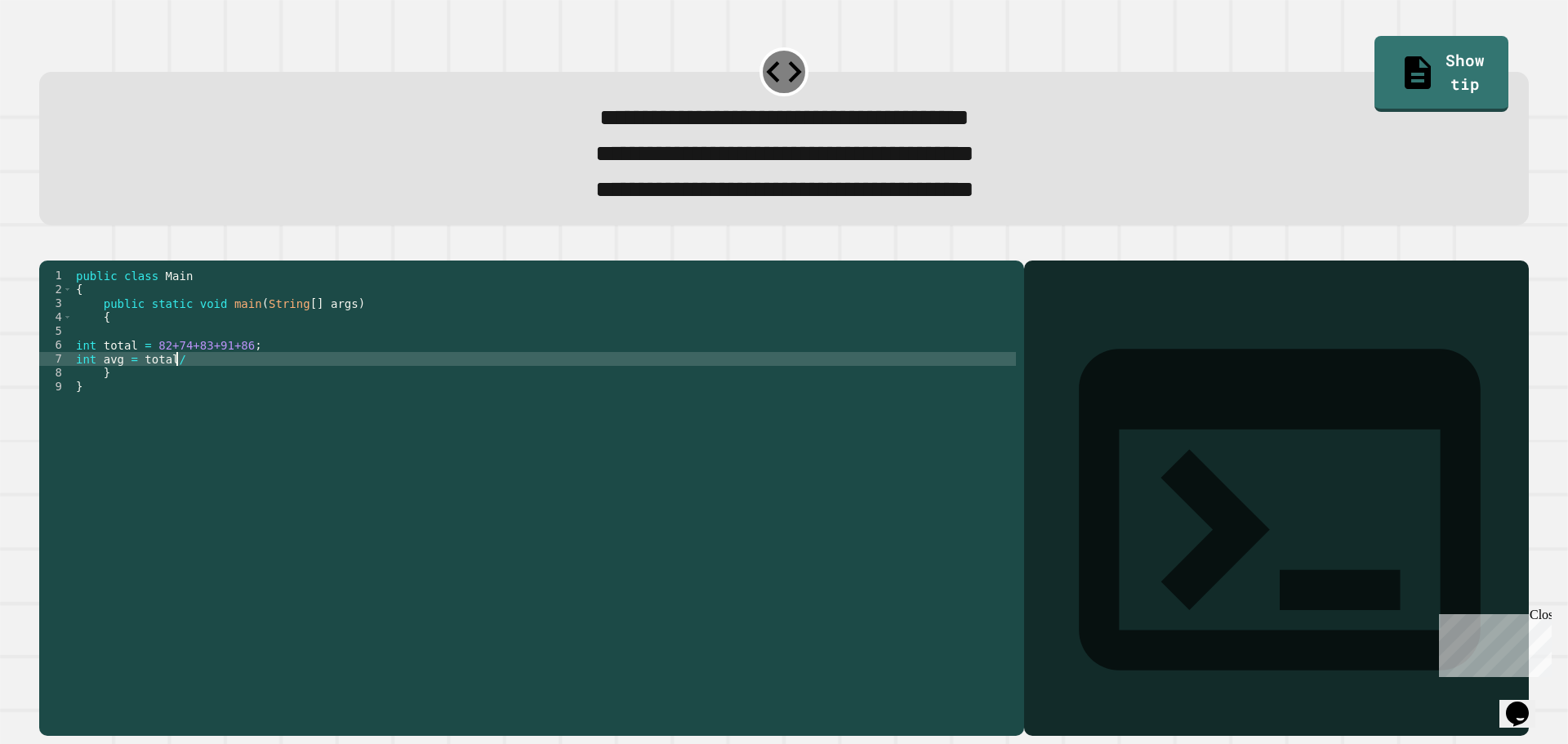
scroll to position [0, 6]
type textarea "**********"
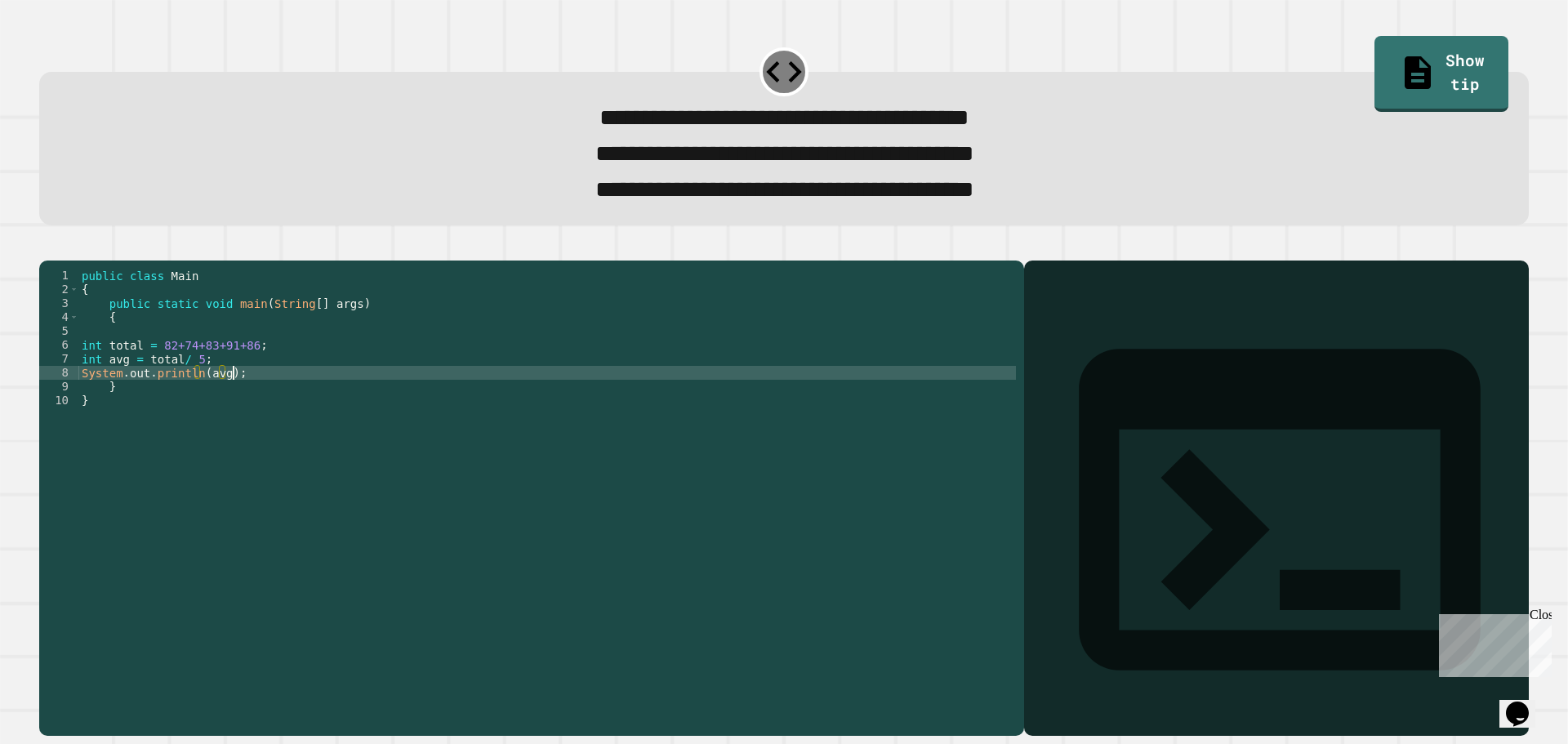
scroll to position [0, 10]
type textarea "**********"
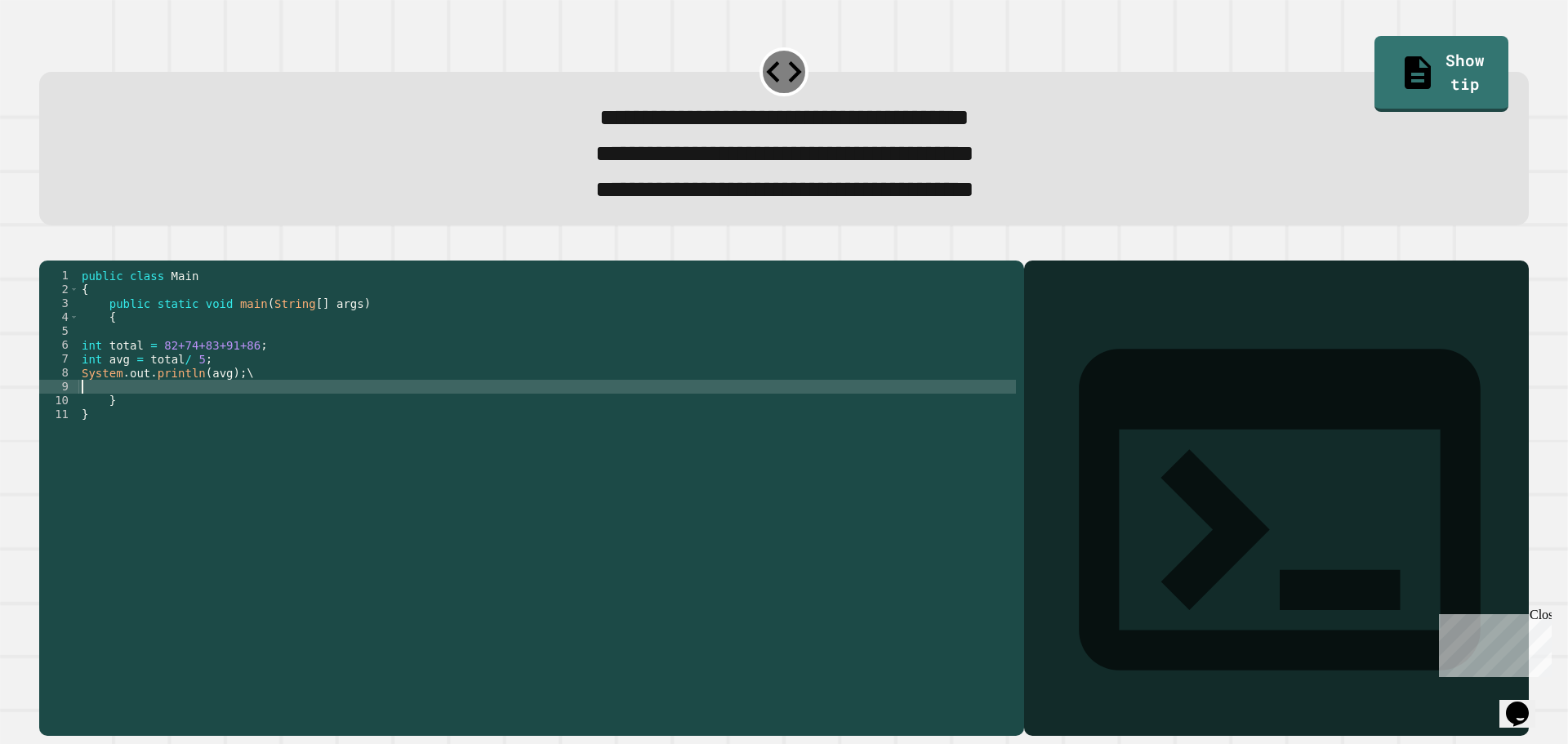
scroll to position [0, 0]
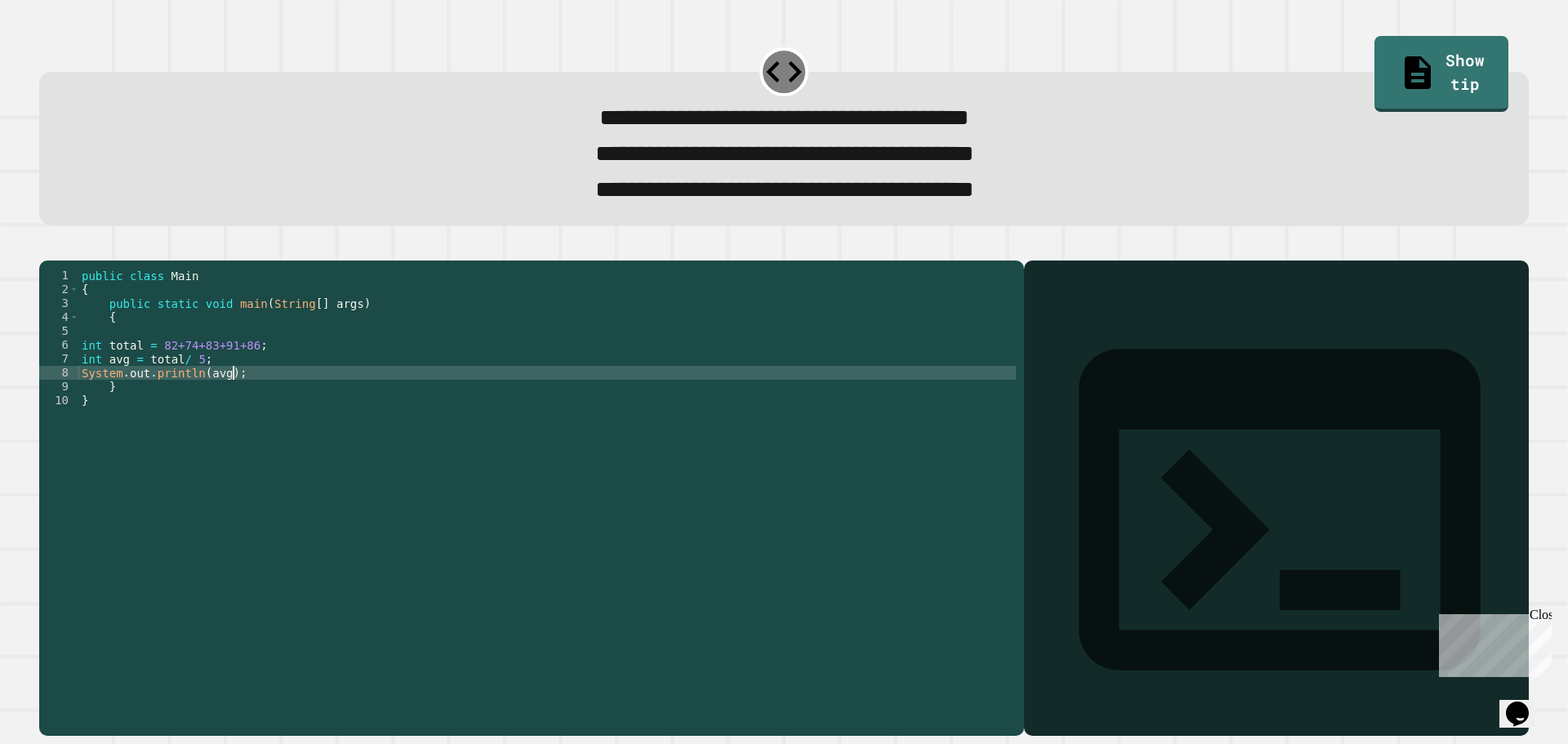
type textarea "**********"
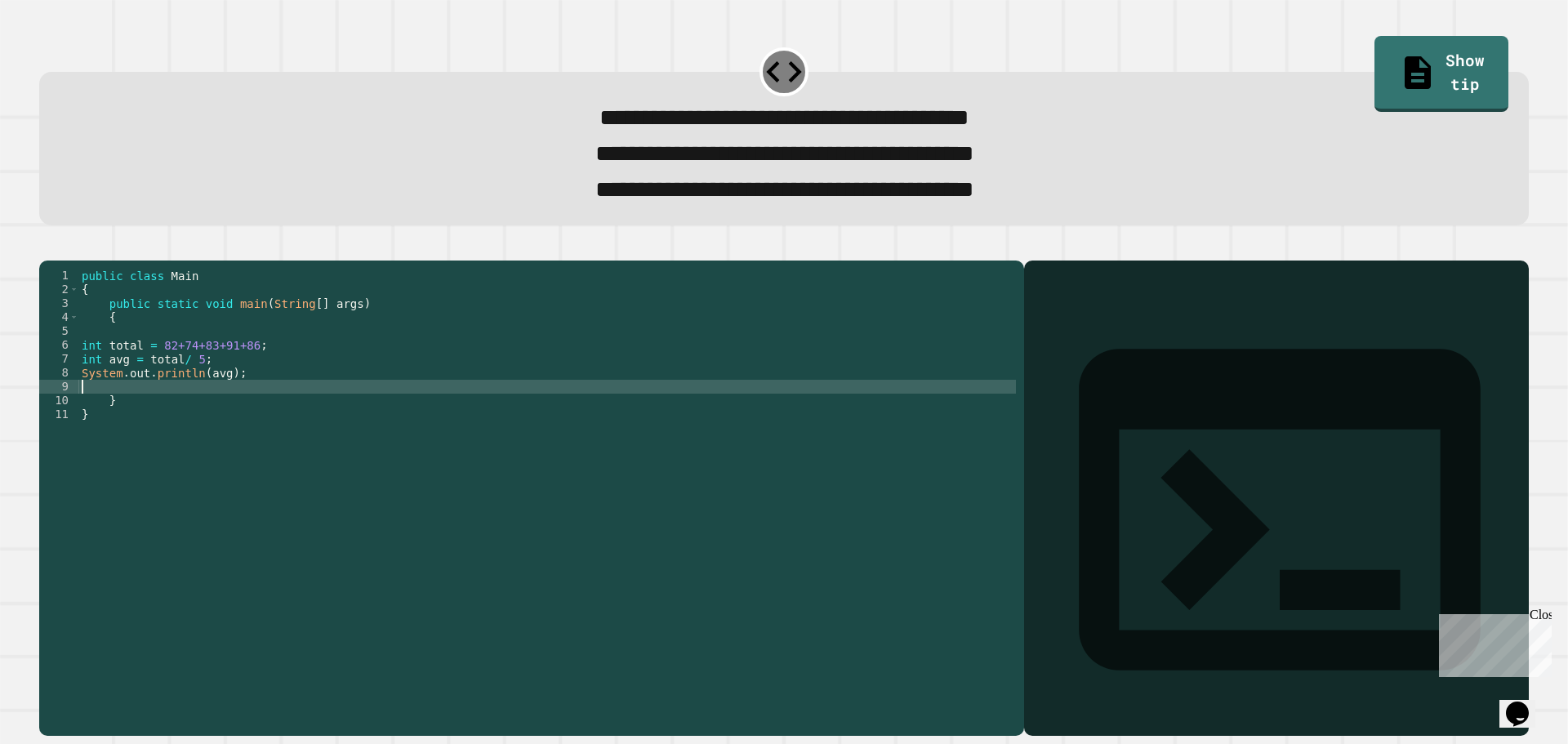
type textarea "*"
click at [294, 413] on div "public class Main { public static void main ( String [ ] args ) { int total = 8…" at bounding box center [547, 477] width 938 height 417
type textarea "**********"
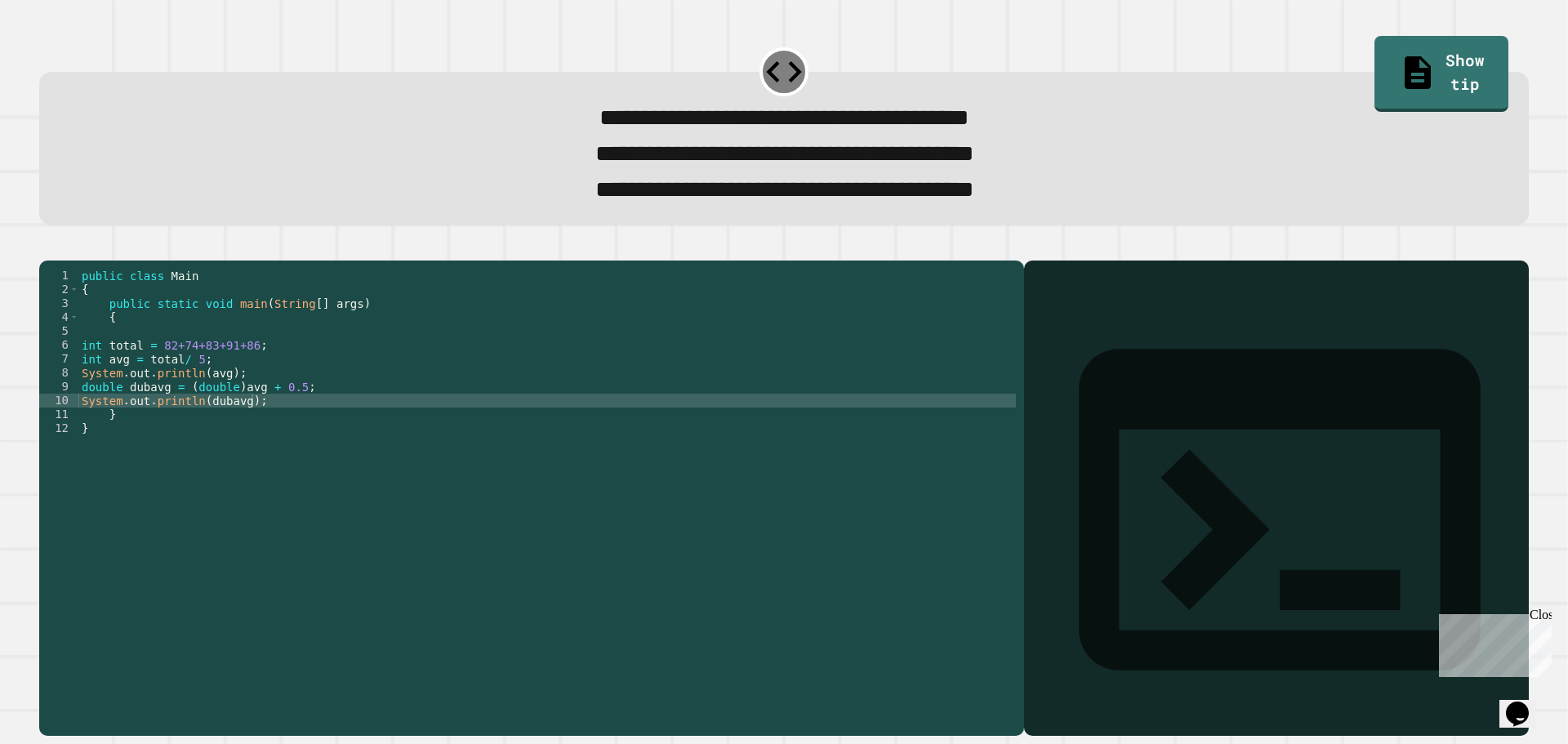
click at [62, 262] on icon "button" at bounding box center [58, 256] width 9 height 11
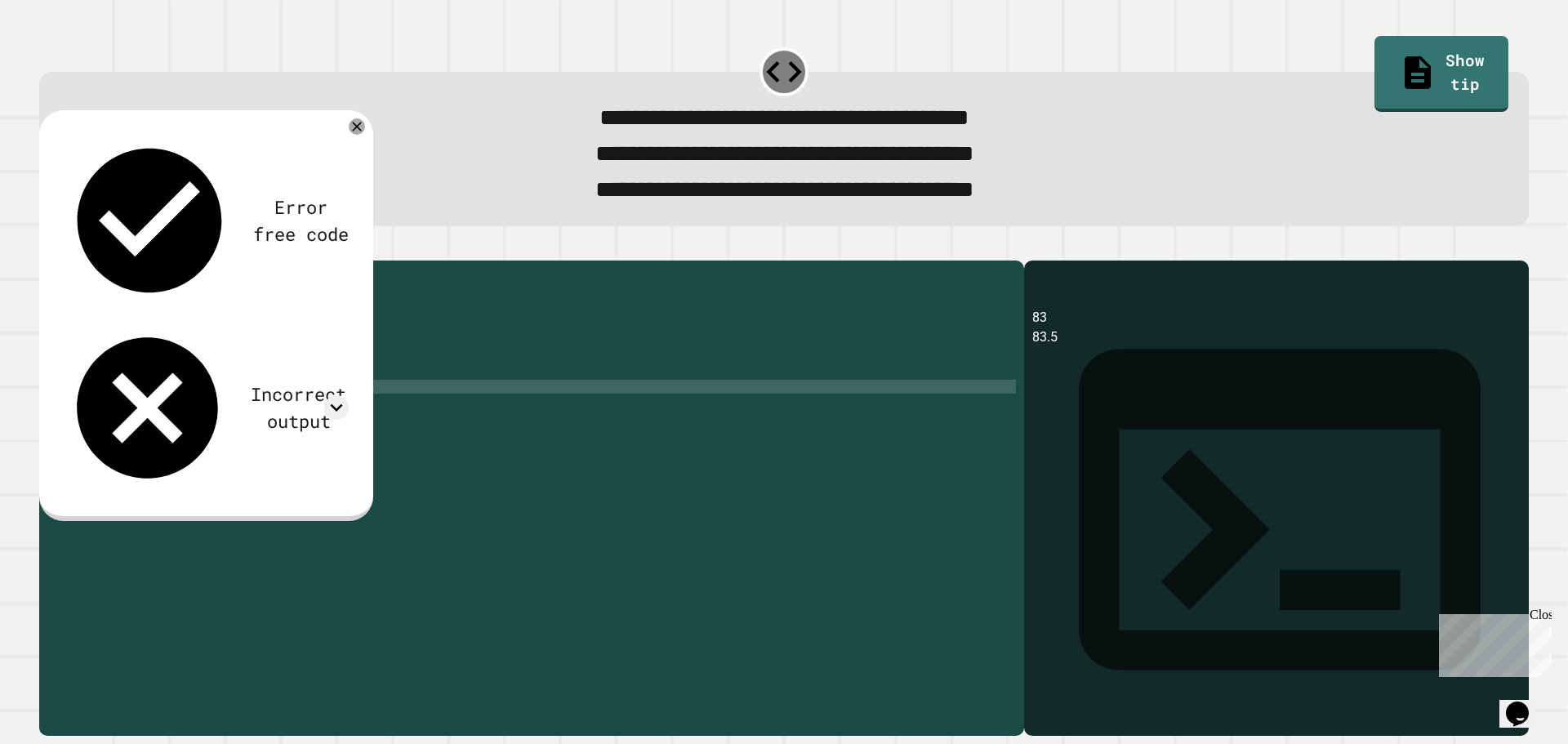
click at [233, 417] on div "public class Main { public static void main ( String [ ] args ) { int total = 8…" at bounding box center [547, 477] width 938 height 417
click at [294, 414] on div "public class Main { public static void main ( String [ ] args ) { int total = 8…" at bounding box center [547, 477] width 938 height 417
click at [48, 247] on icon "button" at bounding box center [48, 247] width 0 height 0
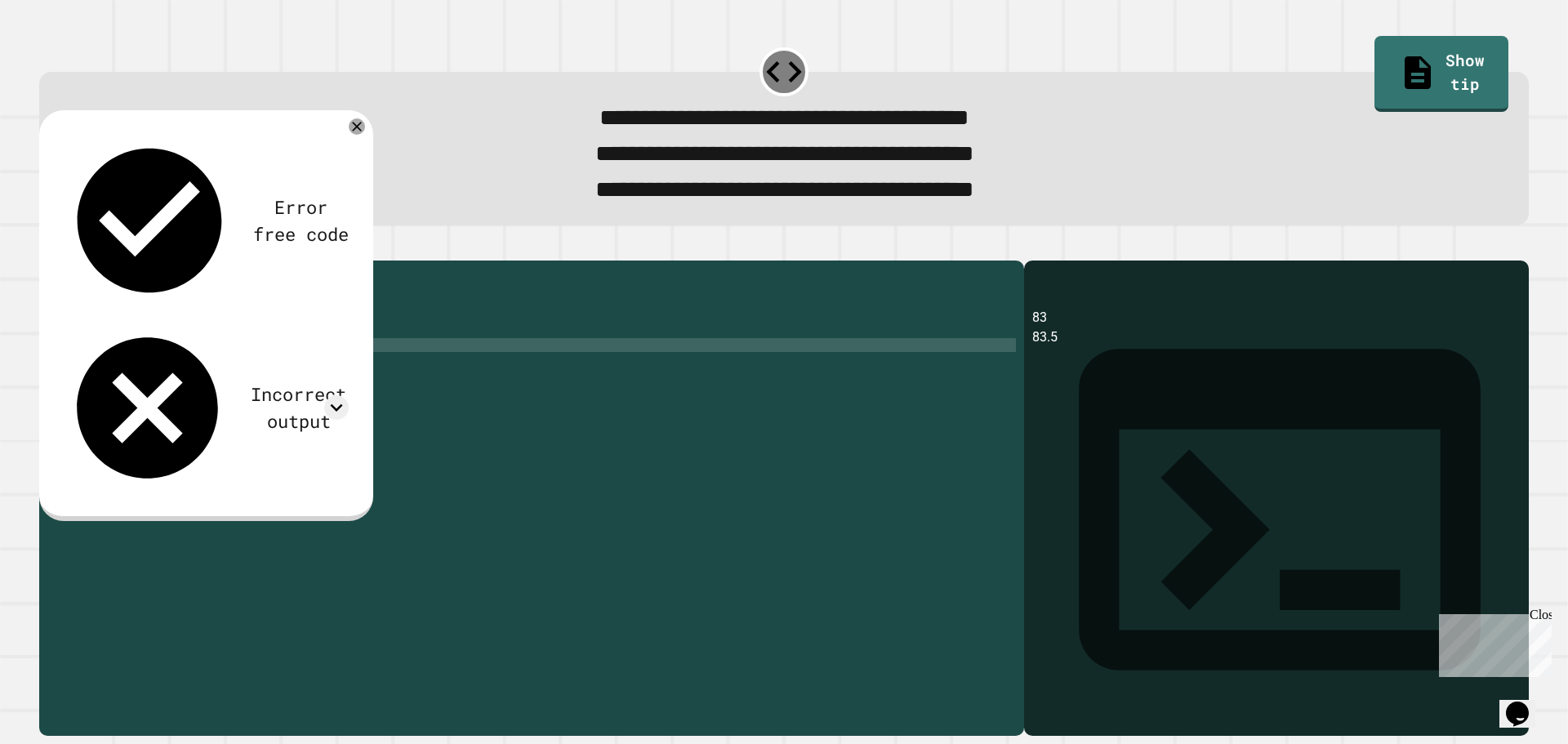
scroll to position [0, 11]
drag, startPoint x: 156, startPoint y: 377, endPoint x: 245, endPoint y: 373, distance: 89.1
click at [245, 373] on div "public class Main { public static void main ( String [ ] args ) { int total = 8…" at bounding box center [547, 477] width 938 height 417
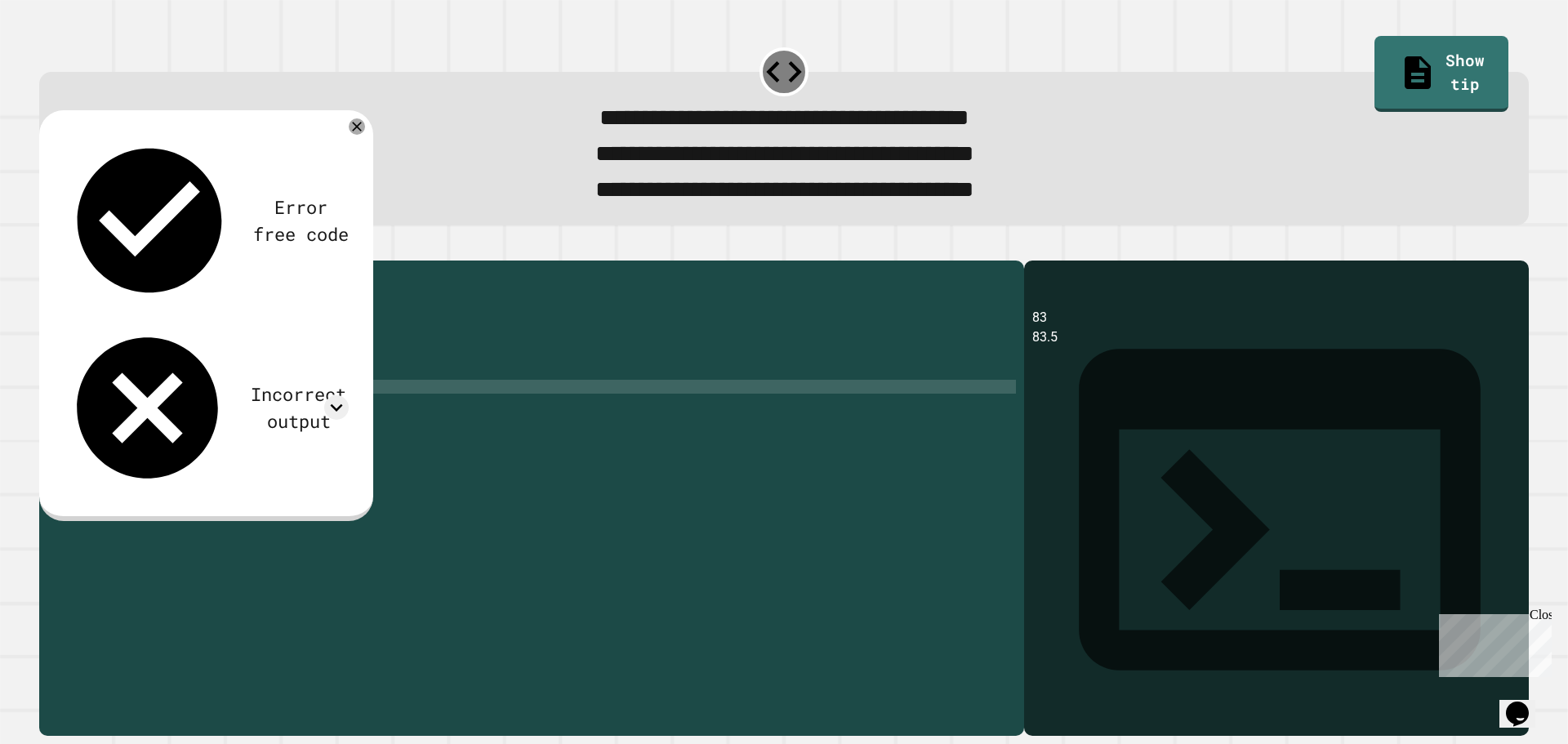
click at [300, 413] on div "public class Main { public static void main ( String [ ] args ) { int total = 8…" at bounding box center [547, 477] width 938 height 417
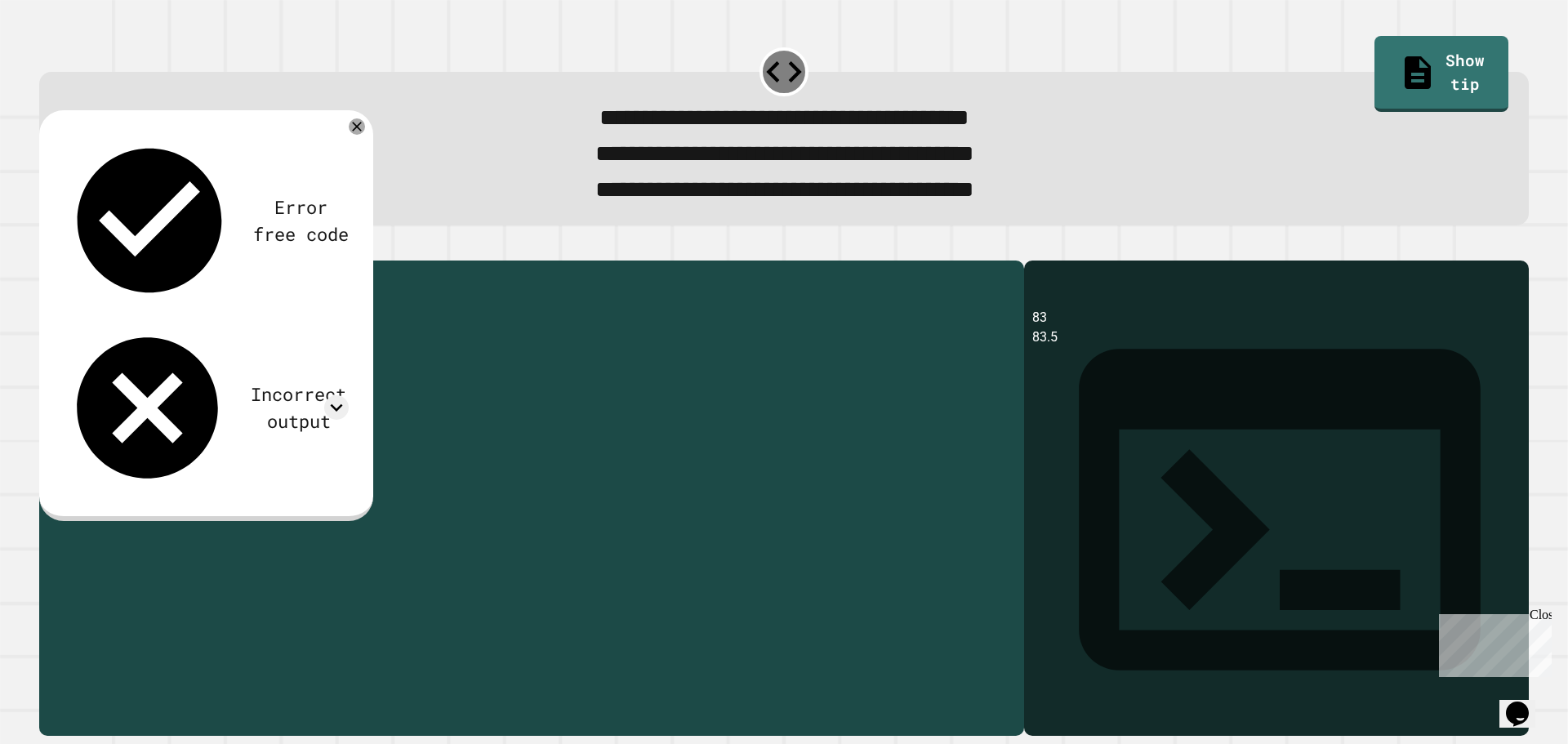
drag, startPoint x: 294, startPoint y: 415, endPoint x: 241, endPoint y: 414, distance: 53.0
click at [241, 414] on div "public class Main { public static void main ( String [ ] args ) { int total = 8…" at bounding box center [547, 477] width 938 height 417
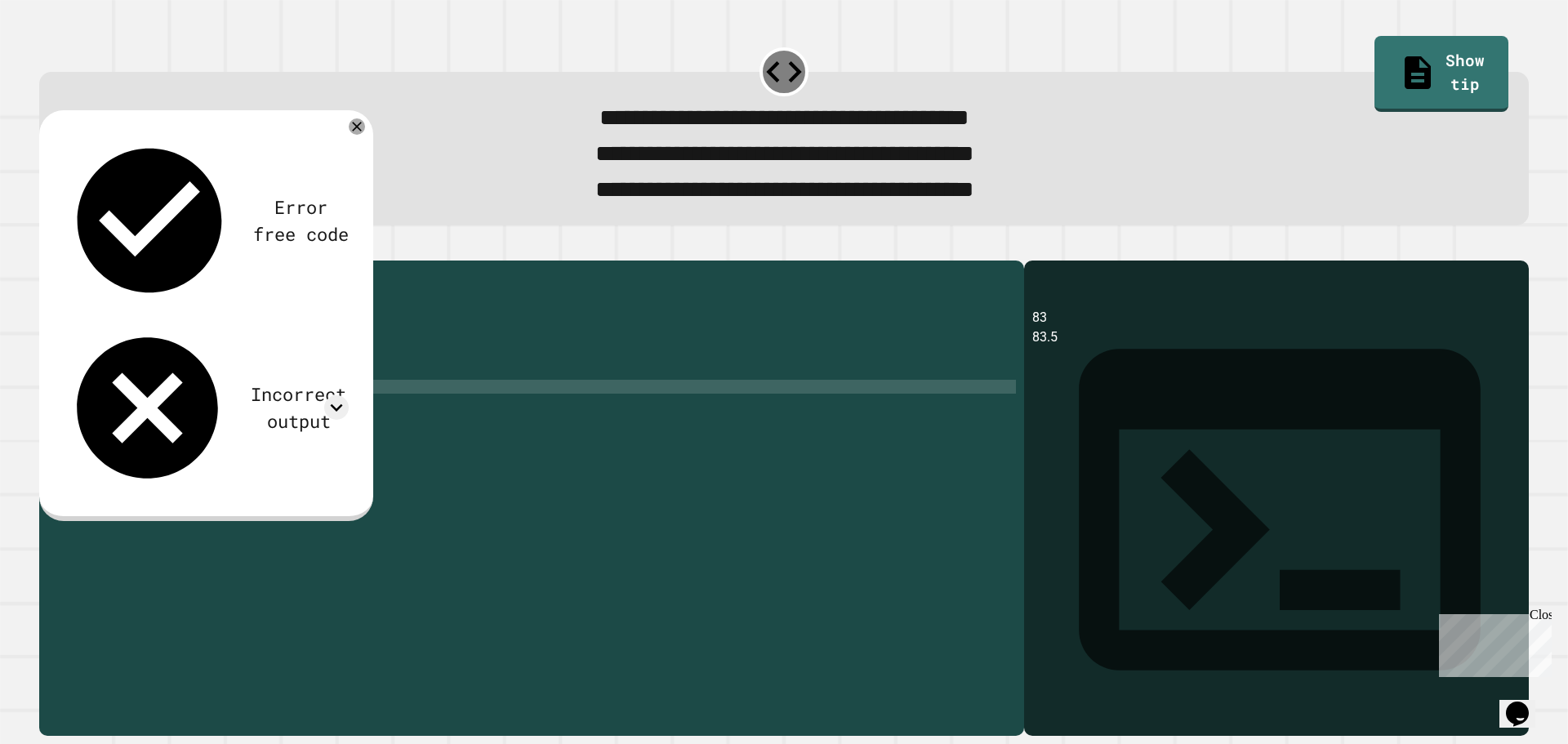
scroll to position [0, 13]
click at [277, 416] on div "public class Main { public static void main ( String [ ] args ) { int total = 8…" at bounding box center [547, 477] width 938 height 417
type textarea "**********"
click at [63, 262] on icon "button" at bounding box center [58, 256] width 9 height 11
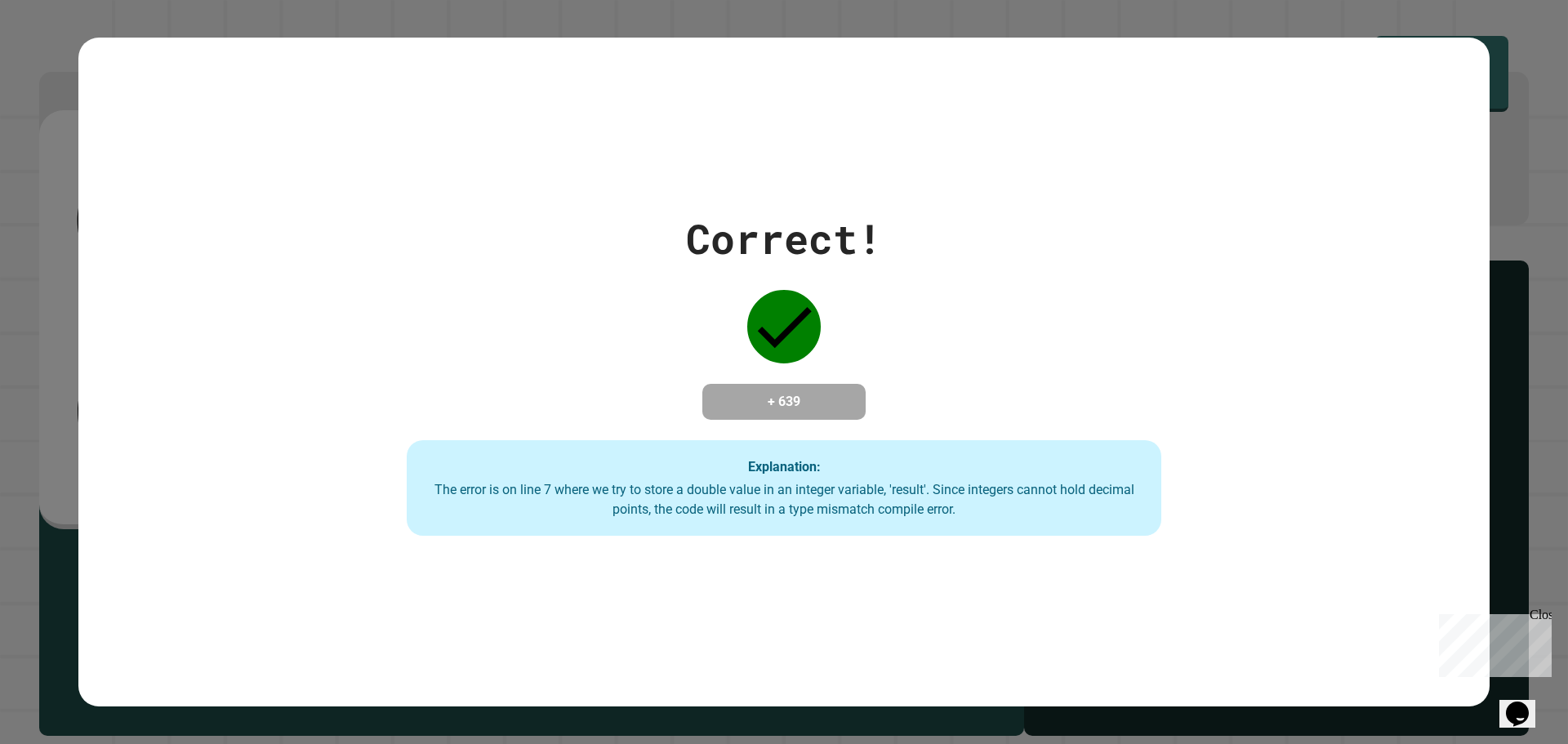
click at [843, 466] on div "Explanation: The error is on line 7 where we try to store a double value in an …" at bounding box center [784, 487] width 755 height 96
click at [842, 466] on div "Explanation: The error is on line 7 where we try to store a double value in an …" at bounding box center [784, 487] width 755 height 96
click at [839, 462] on div "Explanation: The error is on line 7 where we try to store a double value in an …" at bounding box center [784, 487] width 755 height 96
drag, startPoint x: 837, startPoint y: 461, endPoint x: 830, endPoint y: 452, distance: 11.4
click at [836, 460] on div "Explanation: The error is on line 7 where we try to store a double value in an …" at bounding box center [784, 487] width 755 height 96
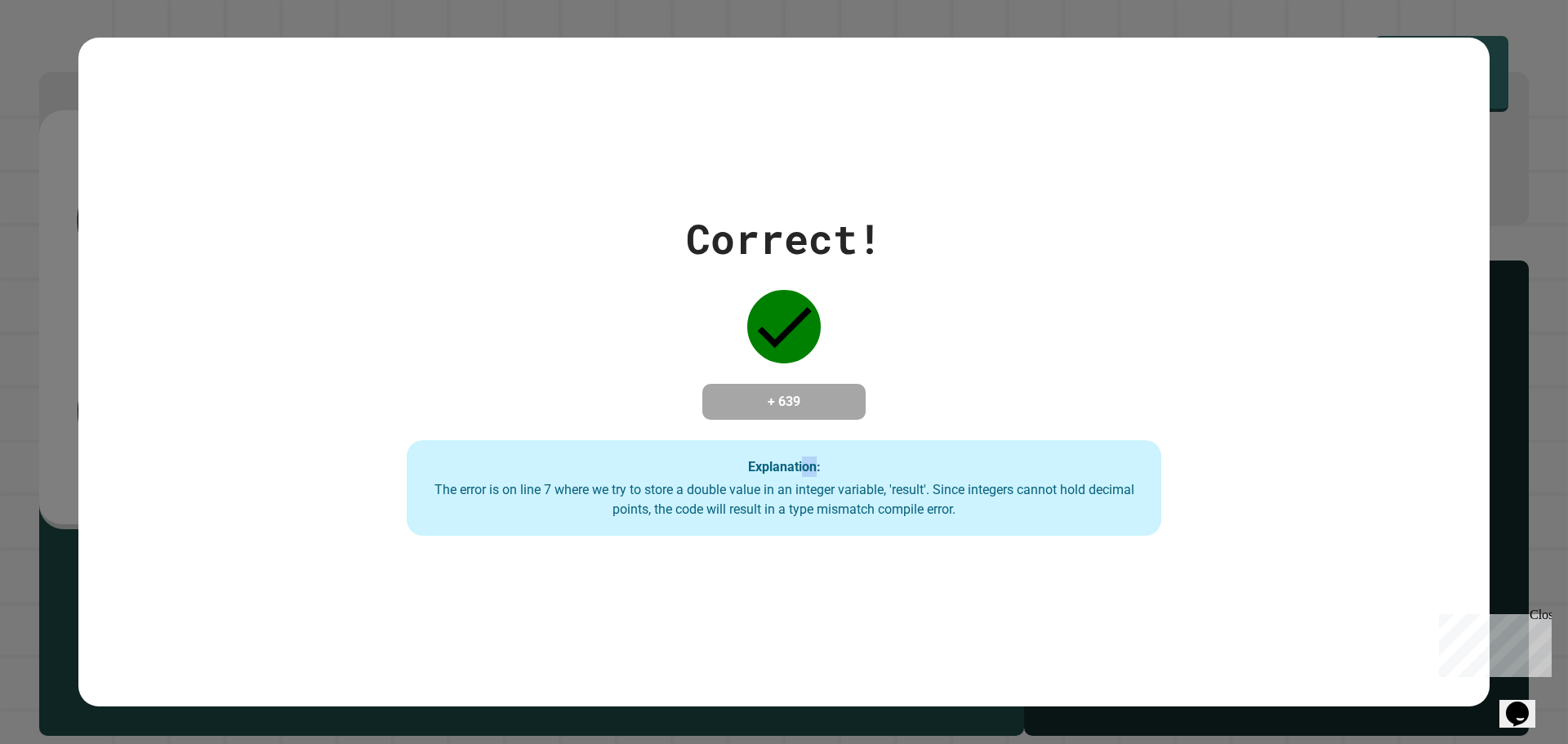
drag, startPoint x: 813, startPoint y: 446, endPoint x: 787, endPoint y: 472, distance: 36.8
click at [784, 472] on div "Explanation: The error is on line 7 where we try to store a double value in an …" at bounding box center [784, 487] width 755 height 96
click at [785, 472] on strong "Explanation:" at bounding box center [784, 466] width 72 height 16
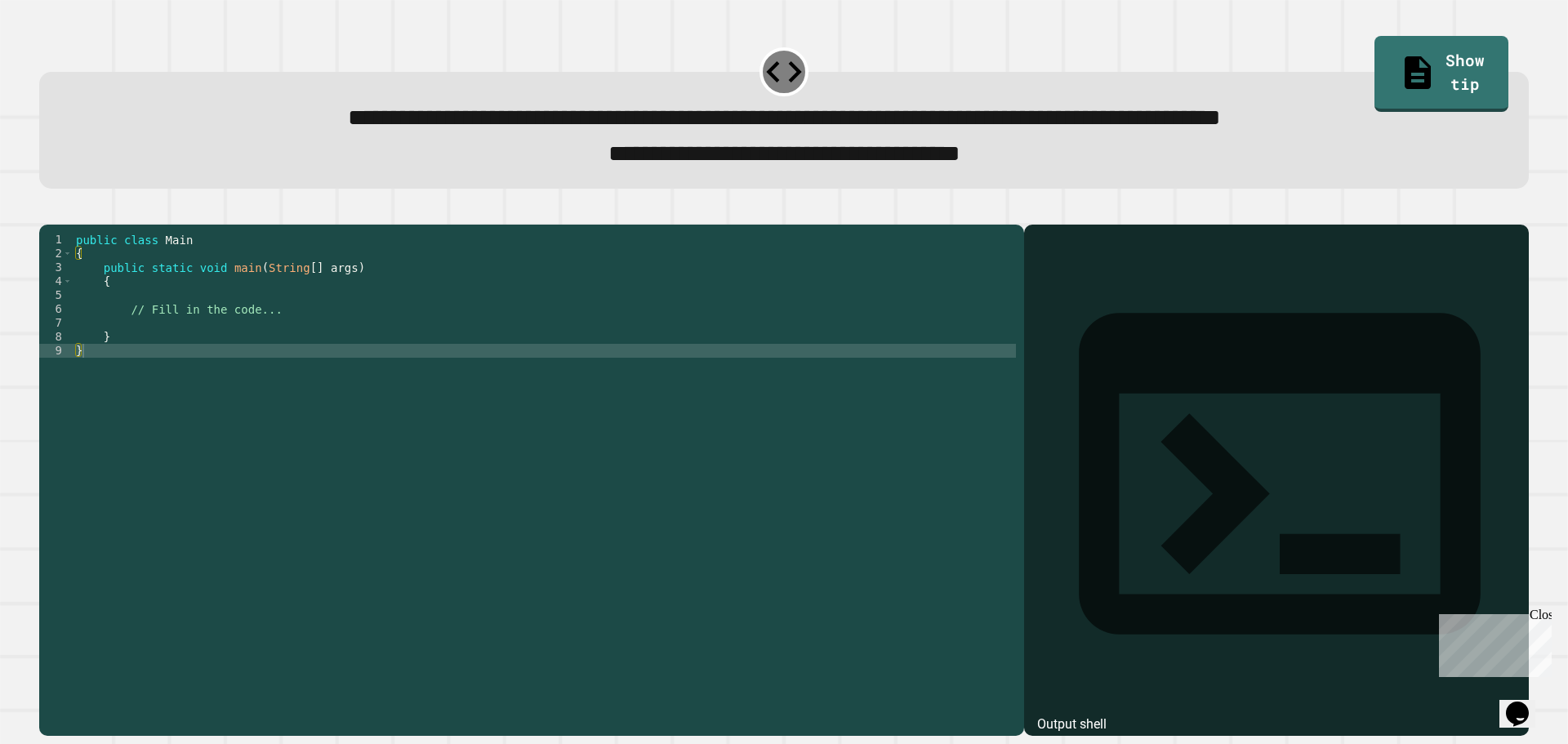
click at [239, 339] on div "public class Main { public static void main ( String [ ] args ) { // Fill in th…" at bounding box center [544, 462] width 943 height 458
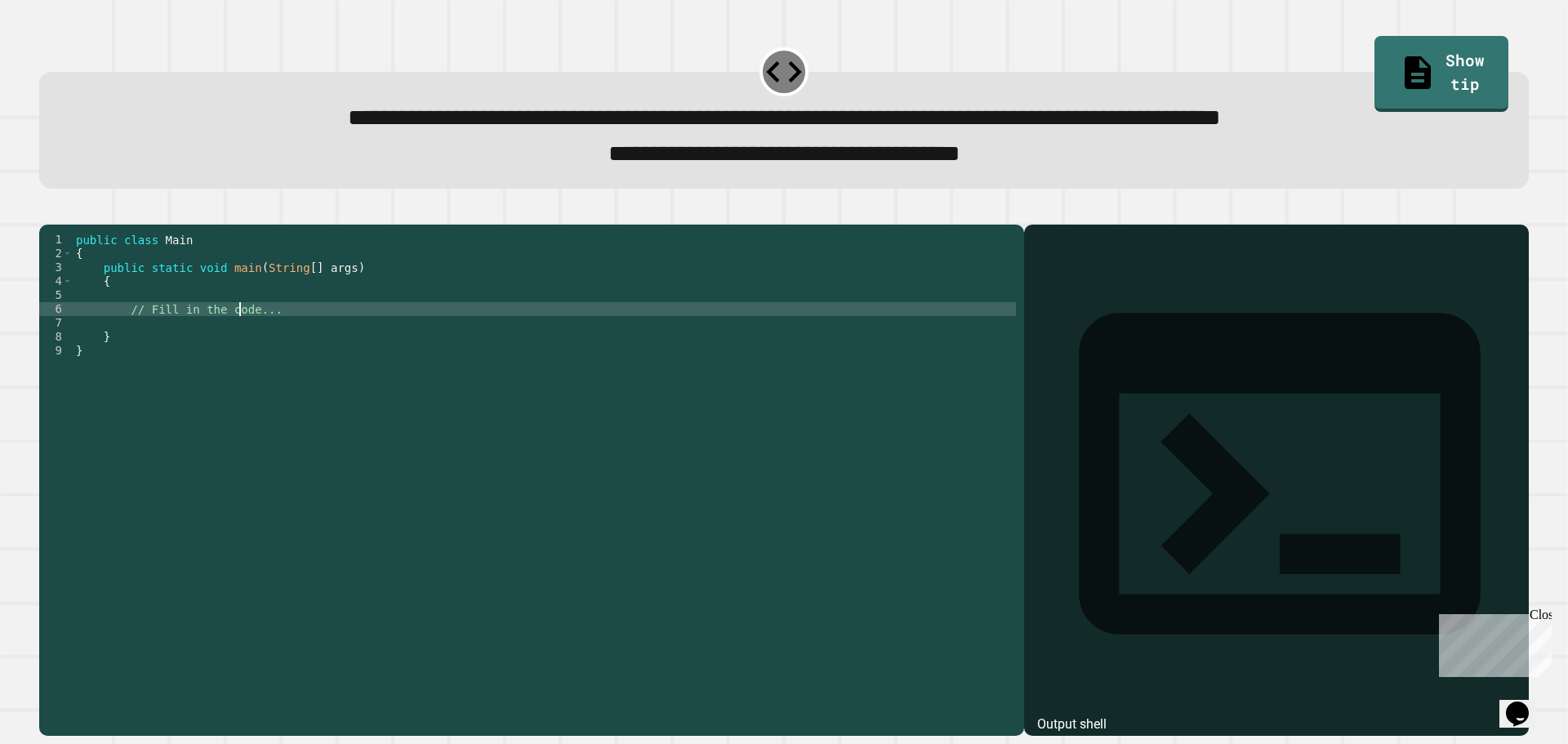
click at [239, 339] on div "public class Main { public static void main ( String [ ] args ) { // Fill in th…" at bounding box center [544, 462] width 943 height 458
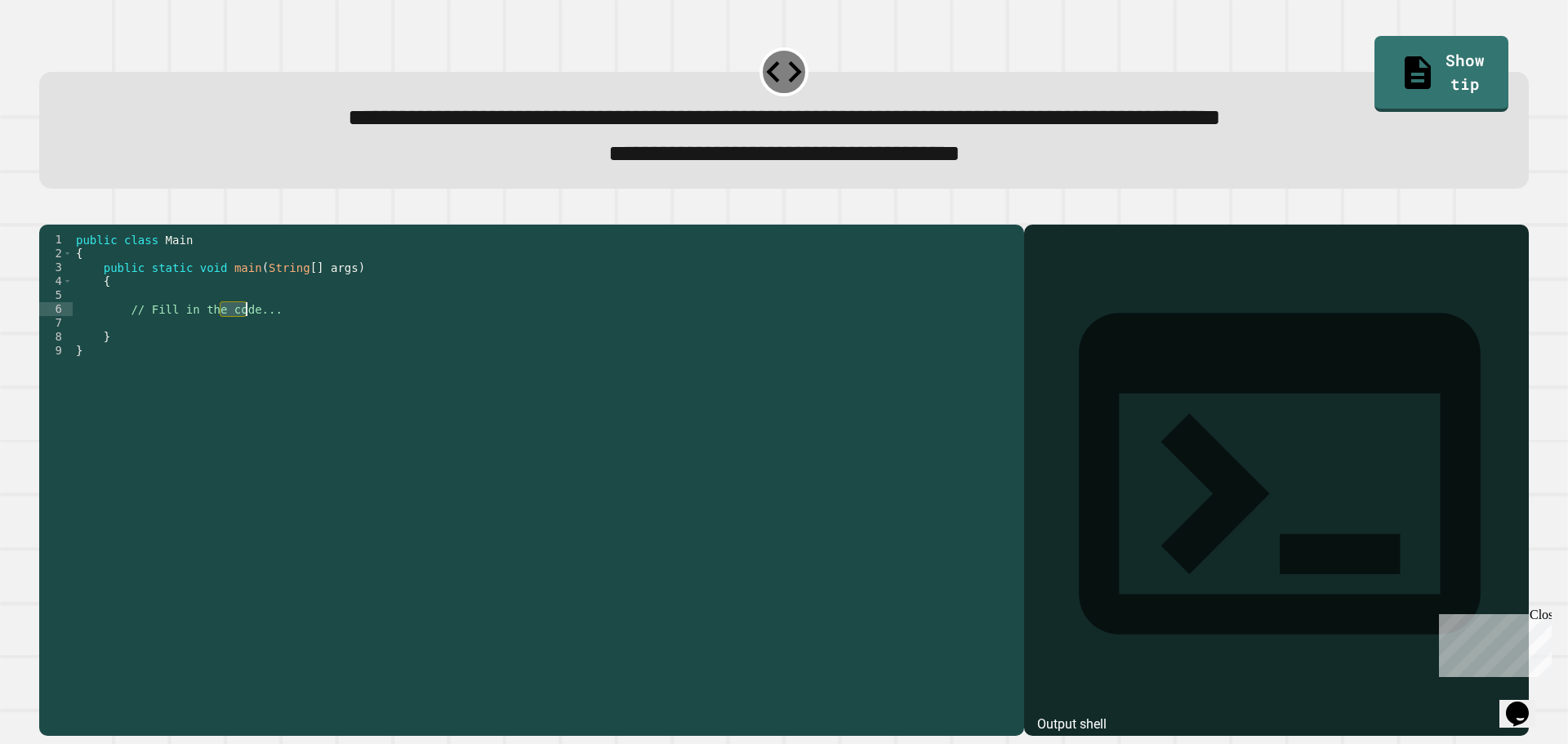
click at [239, 339] on div "public class Main { public static void main ( String [ ] args ) { // Fill in th…" at bounding box center [544, 462] width 943 height 458
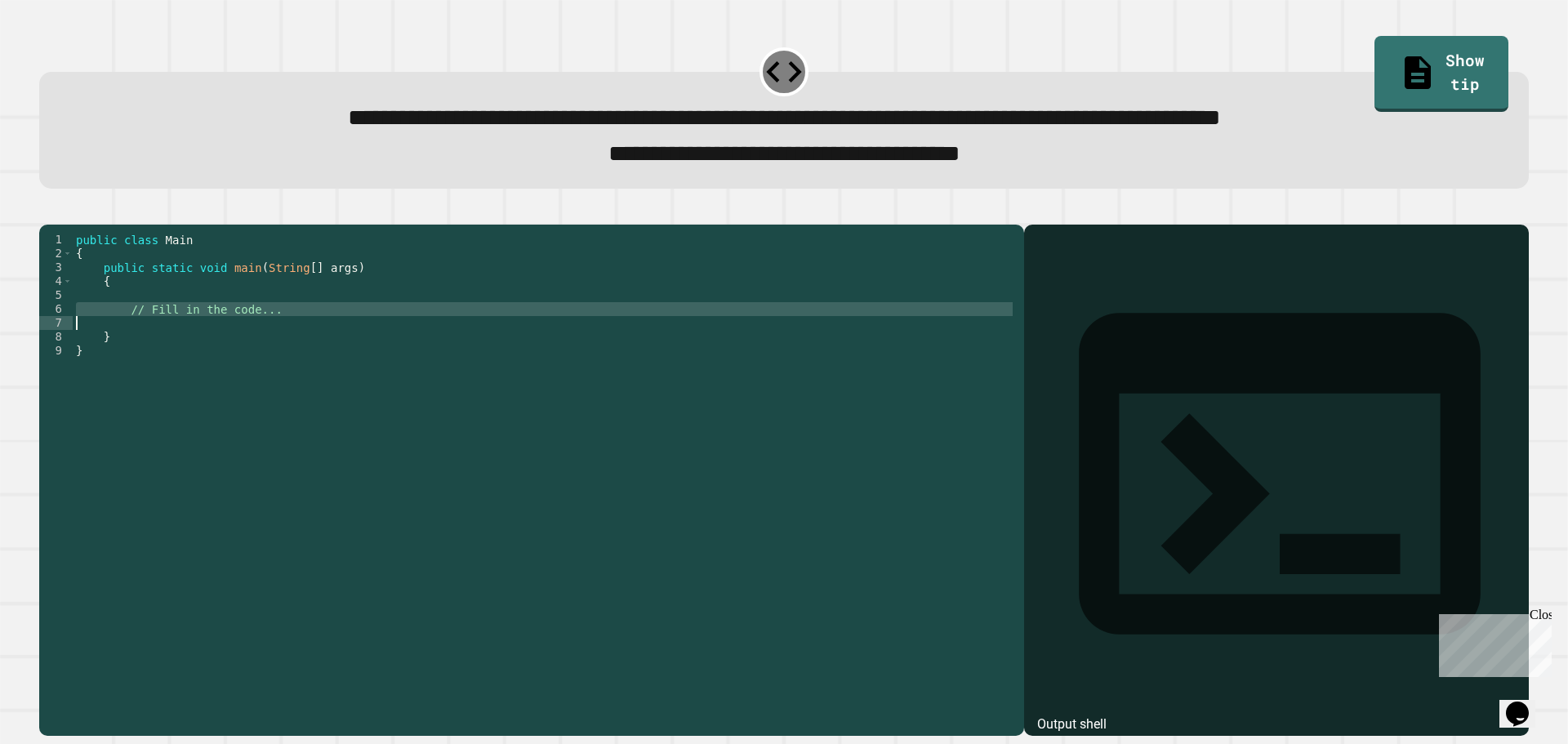
drag, startPoint x: 239, startPoint y: 339, endPoint x: 250, endPoint y: 348, distance: 14.2
click at [240, 341] on div "public class Main { public static void main ( String [ ] args ) { // Fill in th…" at bounding box center [544, 462] width 943 height 458
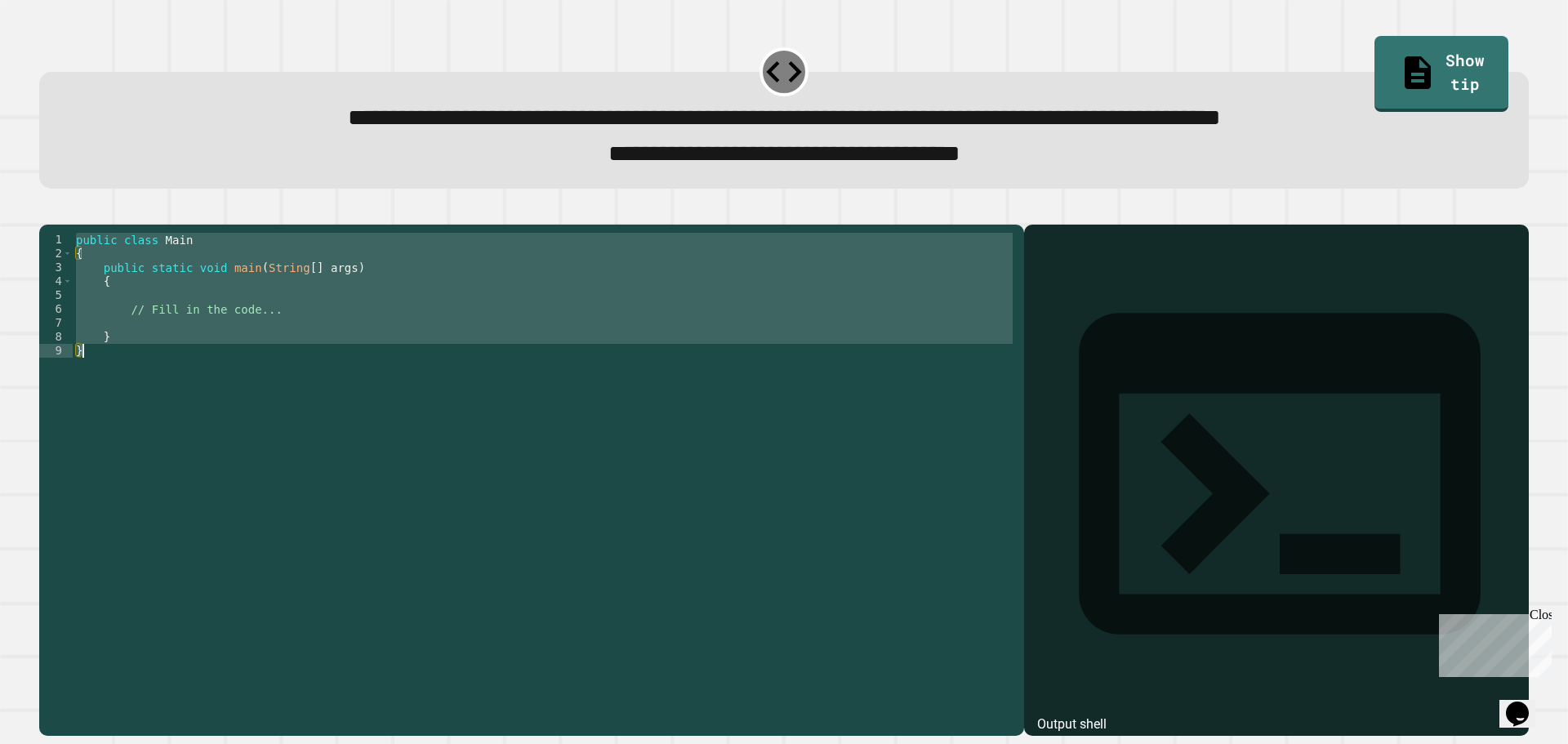
click at [250, 326] on div "public class Main { public static void main ( String [ ] args ) { // Fill in th…" at bounding box center [544, 448] width 943 height 430
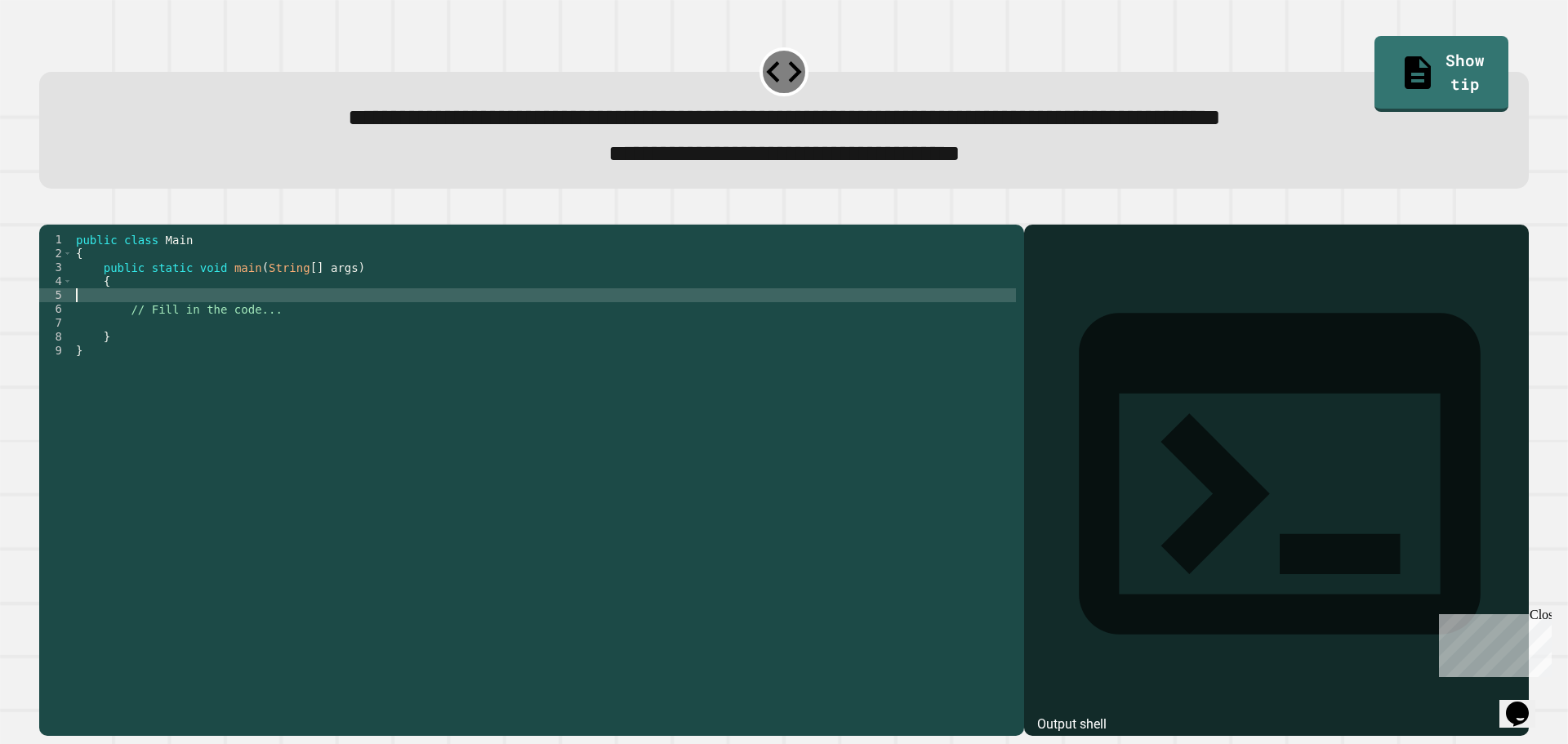
click at [250, 340] on div "public class Main { public static void main ( String [ ] args ) { // Fill in th…" at bounding box center [544, 462] width 943 height 458
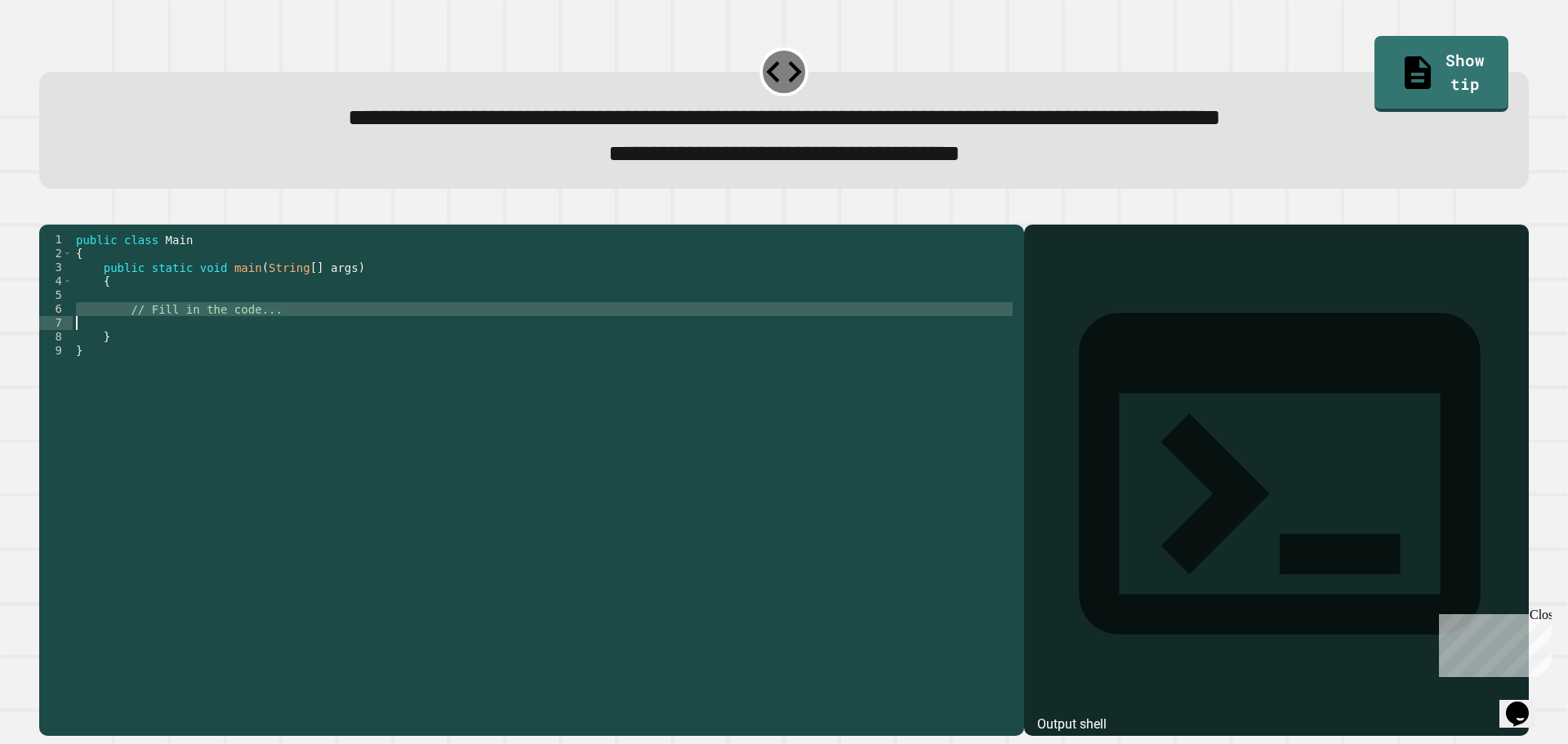
click at [250, 340] on div "public class Main { public static void main ( String [ ] args ) { // Fill in th…" at bounding box center [544, 462] width 943 height 458
type textarea "**********"
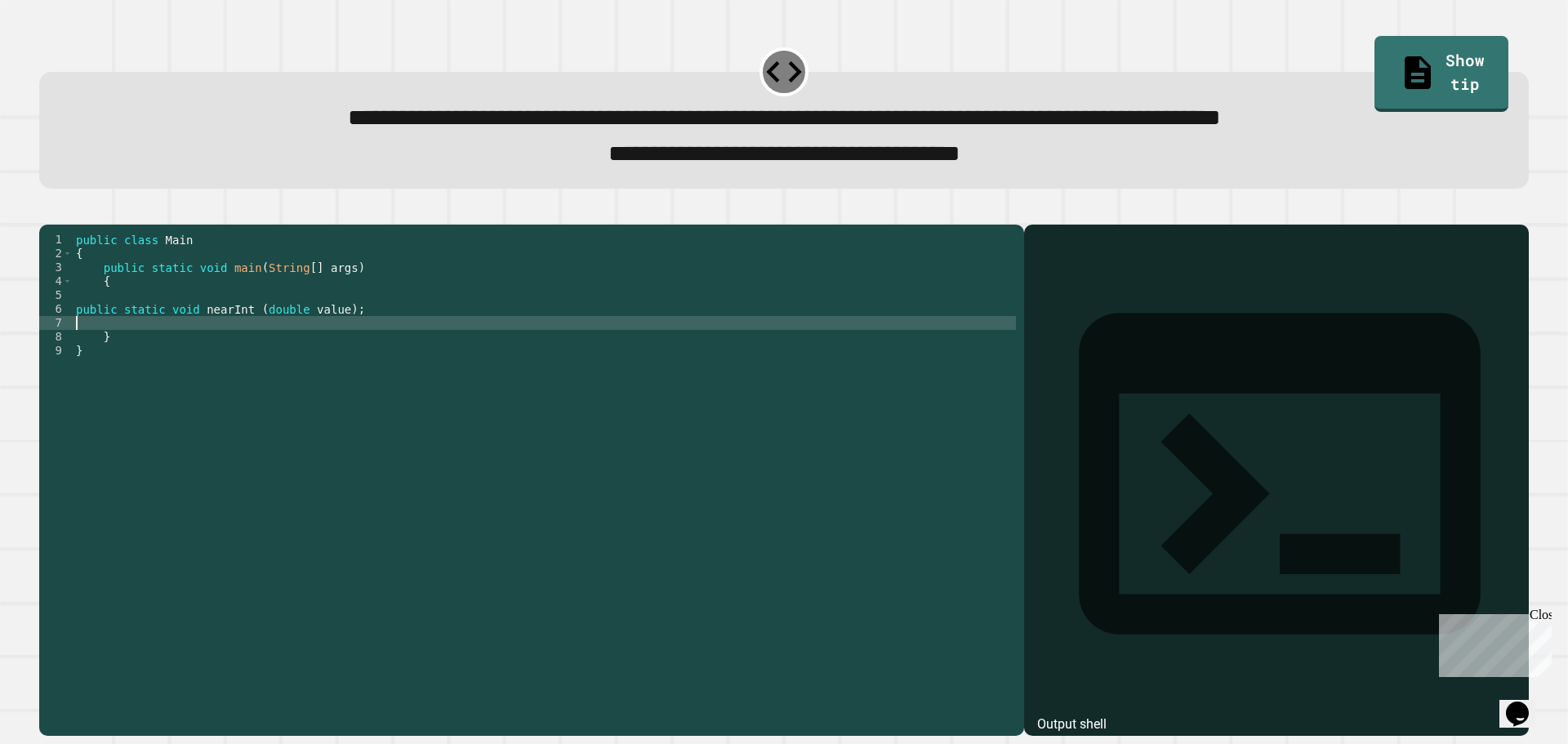
type textarea "*"
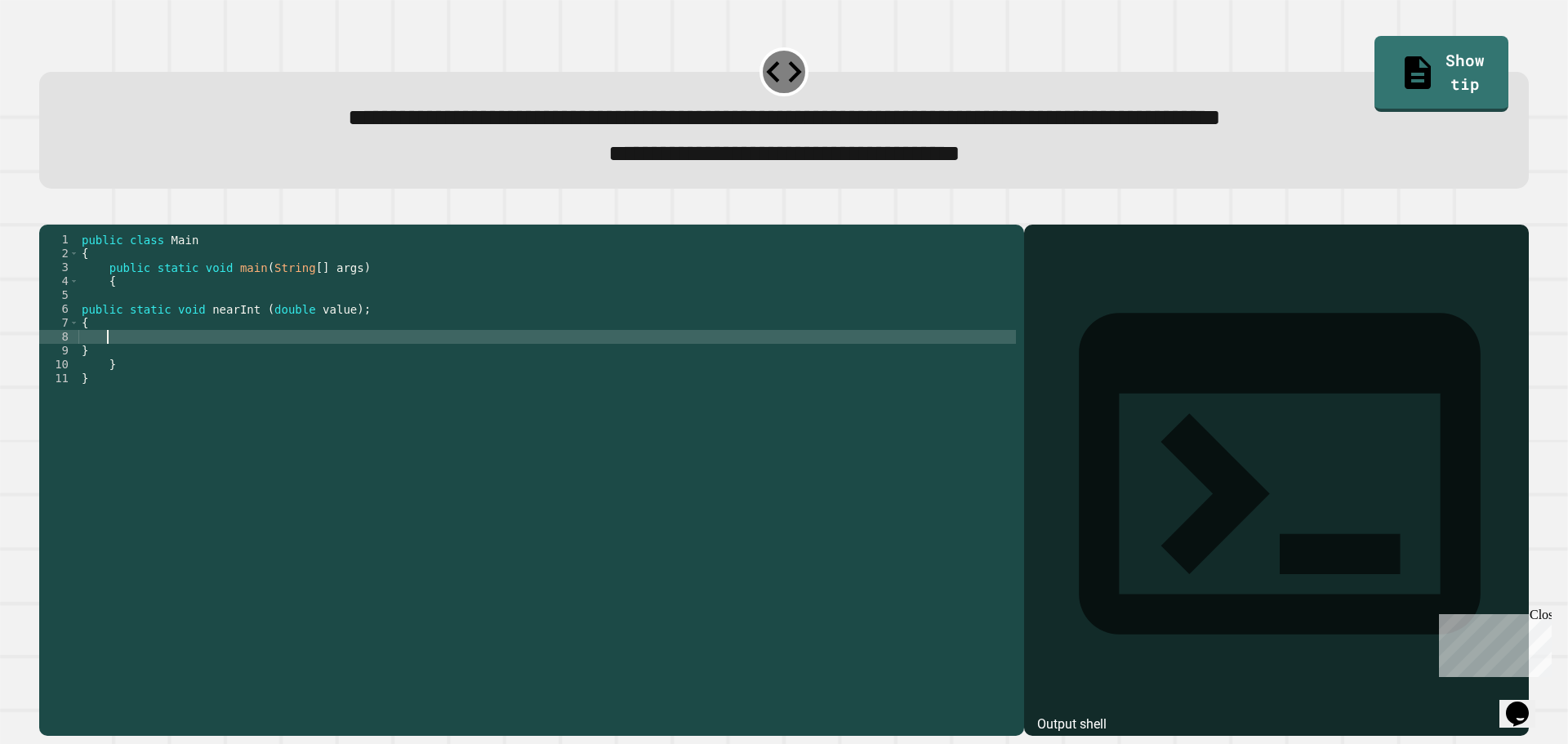
click at [78, 316] on div "6" at bounding box center [58, 309] width 40 height 14
click at [90, 335] on div "public class Main { public static void main ( String [ ] args ) { public static…" at bounding box center [547, 462] width 938 height 458
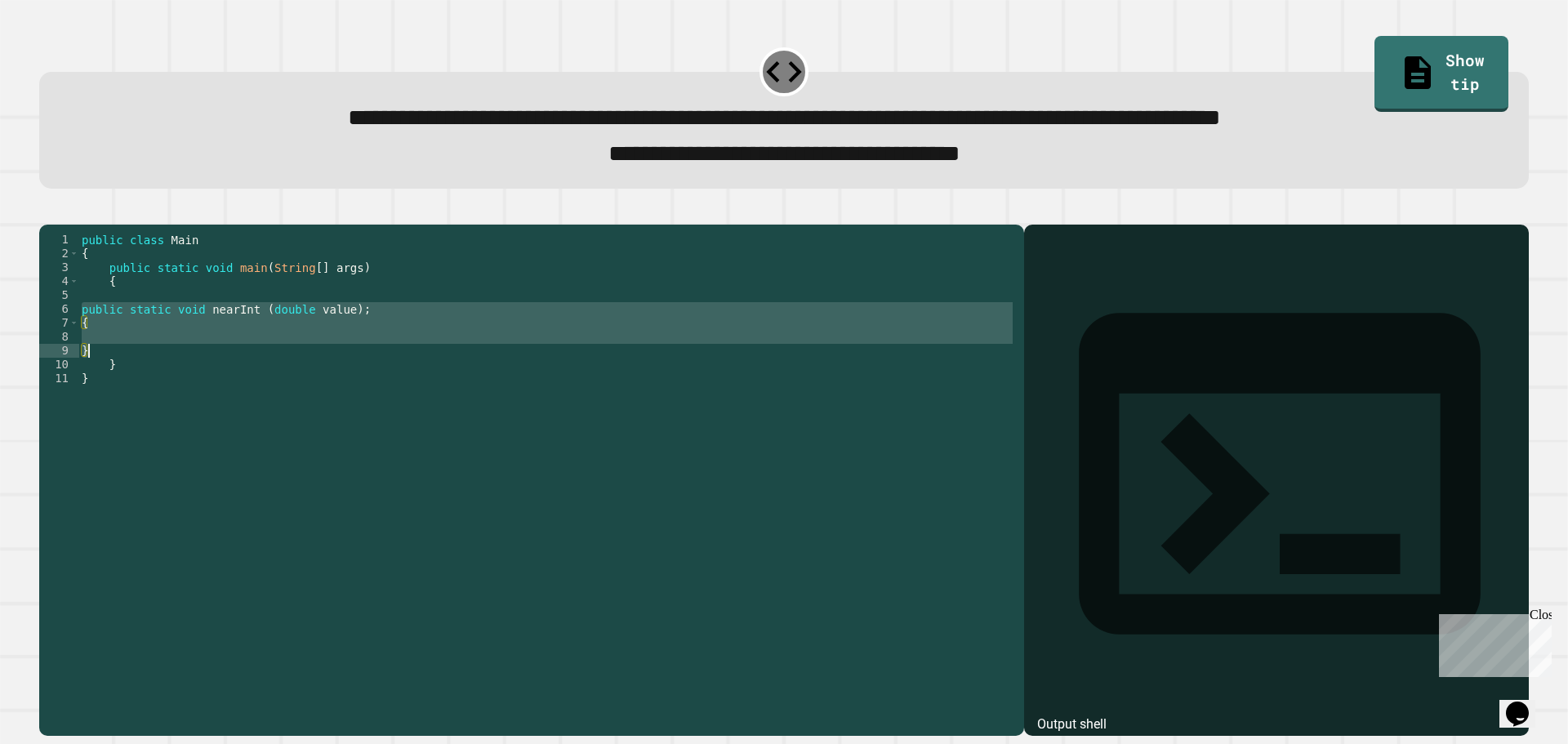
drag, startPoint x: 80, startPoint y: 332, endPoint x: 119, endPoint y: 372, distance: 55.9
click at [119, 372] on div "public class Main { public static void main ( String [ ] args ) { public static…" at bounding box center [547, 462] width 938 height 458
type textarea "*"
click at [171, 361] on div "public class Main { public static void main ( String [ ] args ) { public static…" at bounding box center [547, 448] width 938 height 430
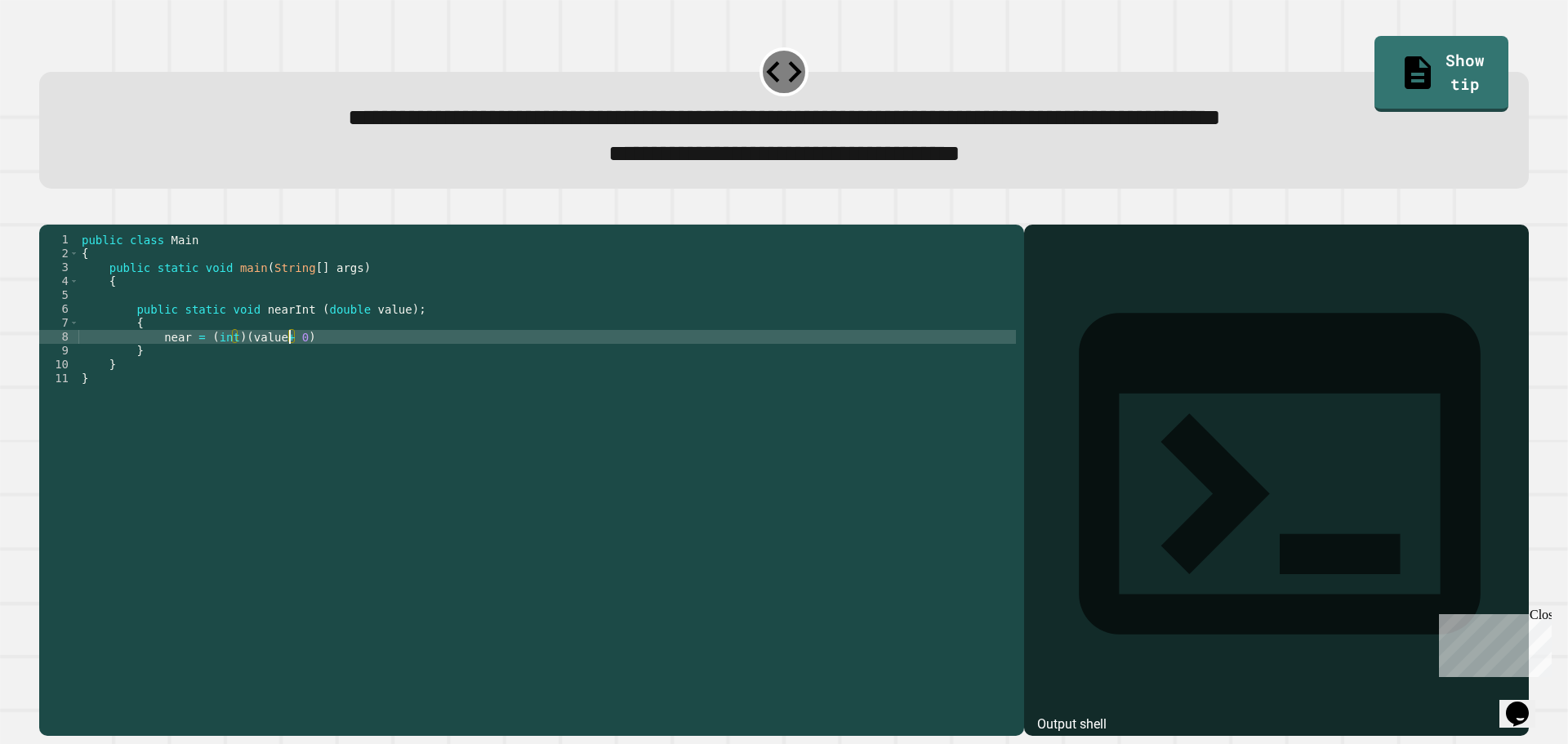
scroll to position [0, 15]
click at [132, 337] on div "public class Main { public static void main ( String [ ] args ) { public static…" at bounding box center [547, 462] width 938 height 458
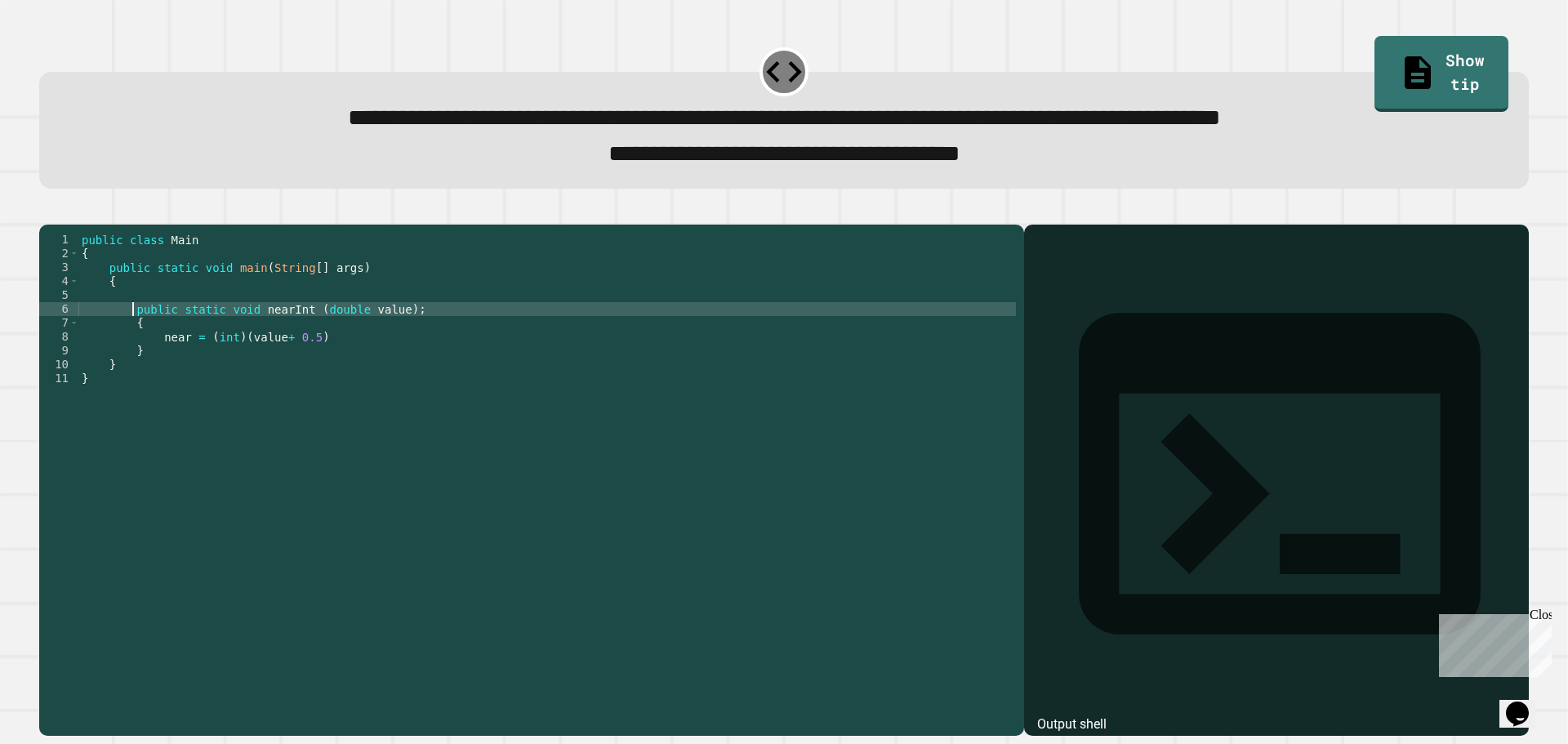
click at [323, 365] on div "public class Main { public static void main ( String [ ] args ) { public static…" at bounding box center [547, 462] width 938 height 458
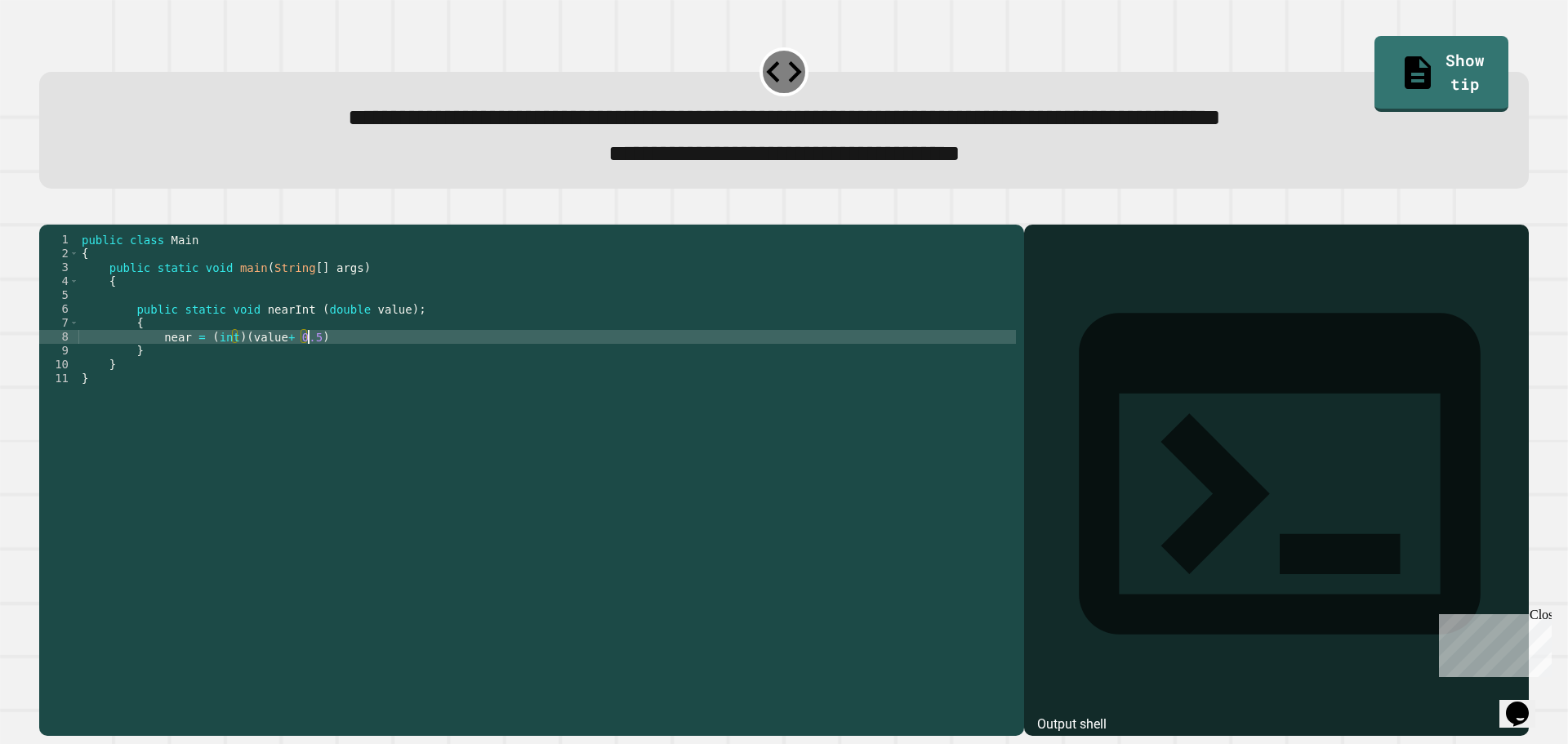
type textarea "**********"
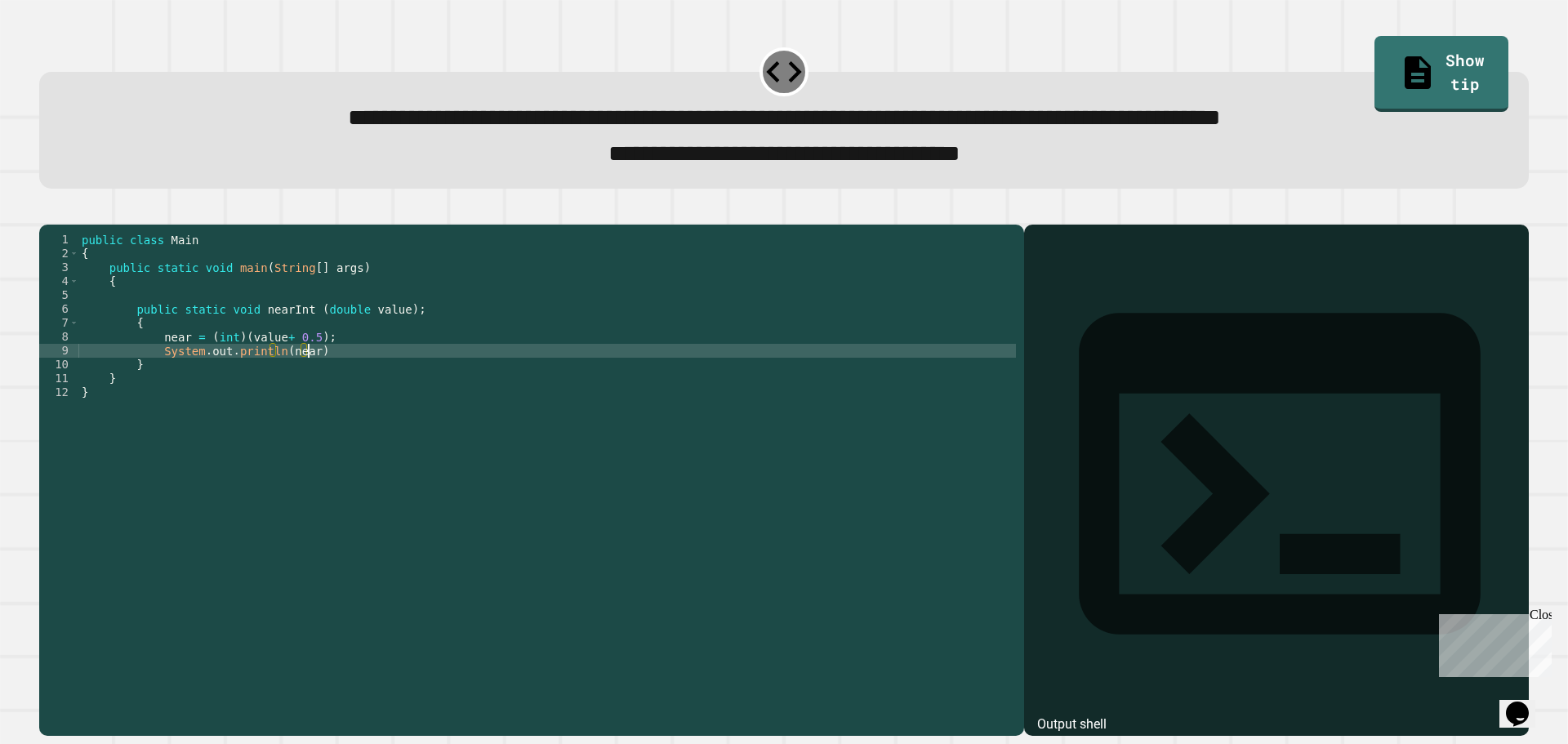
scroll to position [0, 16]
click at [128, 335] on div "public class Main { public static void main ( String [ ] args ) { public static…" at bounding box center [547, 462] width 938 height 458
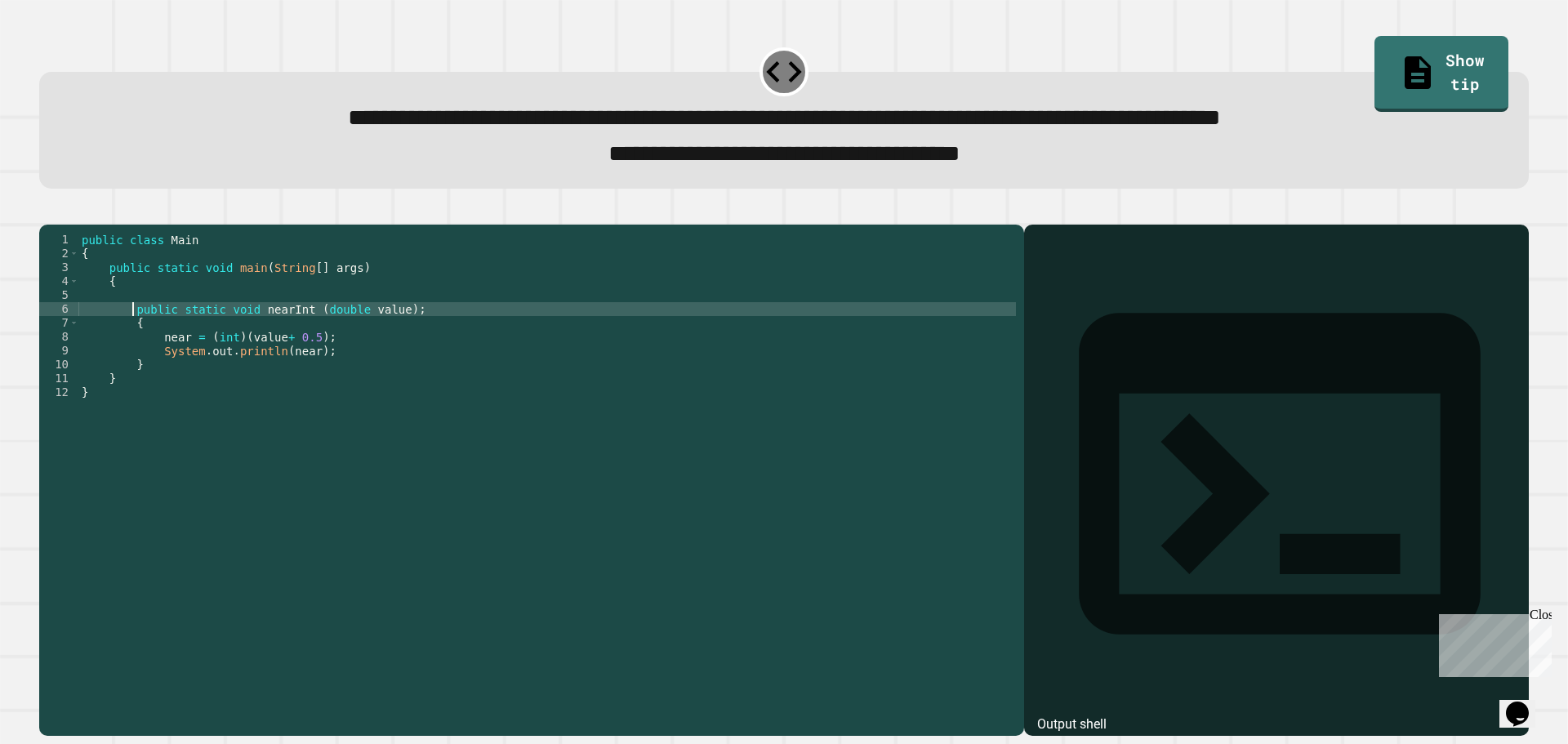
click at [134, 337] on div "public class Main { public static void main ( String [ ] args ) { public static…" at bounding box center [547, 462] width 938 height 458
type textarea "**********"
click at [126, 336] on div "public class Main { public static void main ( String [ ] args ) { public static…" at bounding box center [547, 462] width 938 height 458
click at [183, 333] on div "public class Main { public static void main ( String [ ] args ) { if public sta…" at bounding box center [547, 462] width 938 height 458
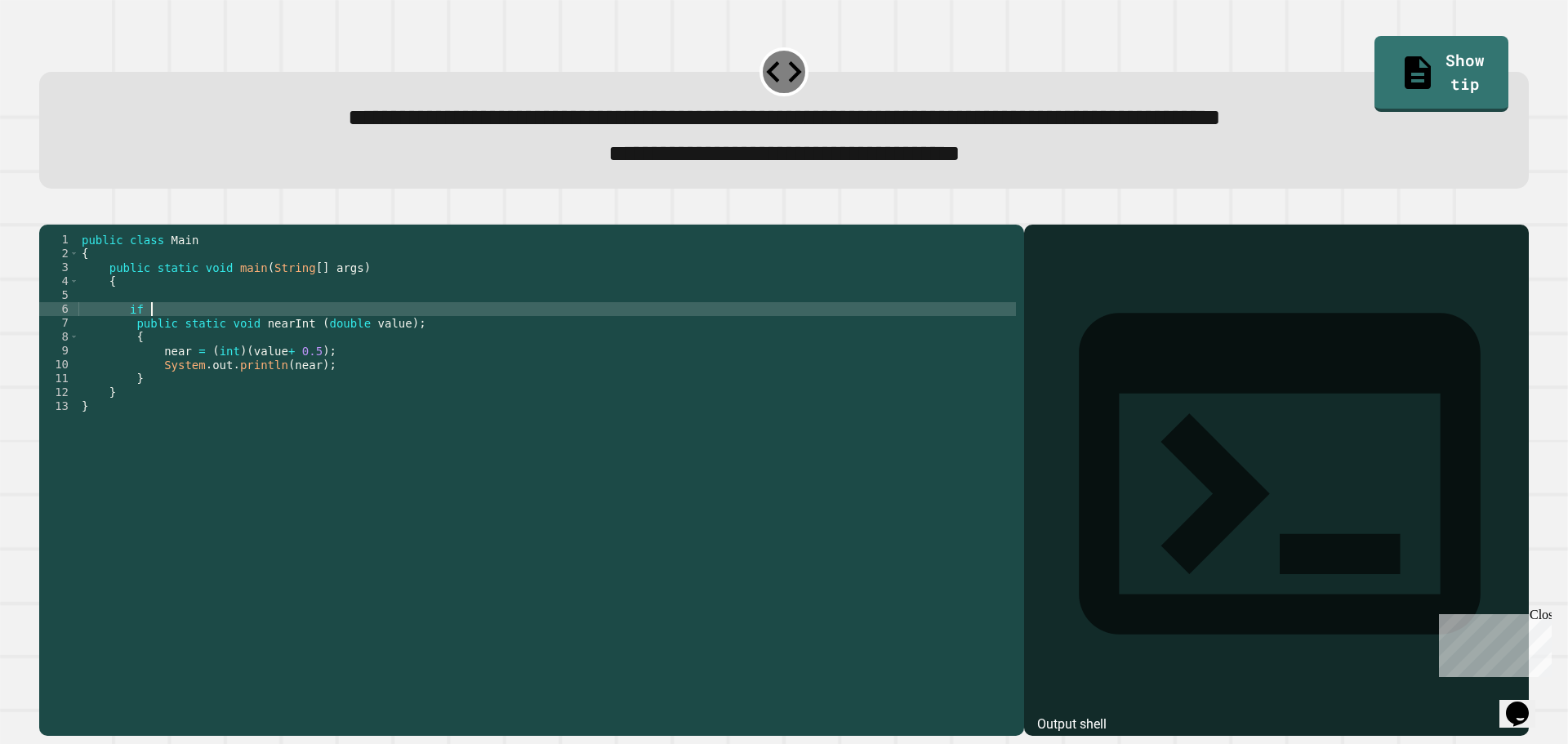
click at [183, 333] on div "public class Main { public static void main ( String [ ] args ) { if public sta…" at bounding box center [547, 462] width 938 height 458
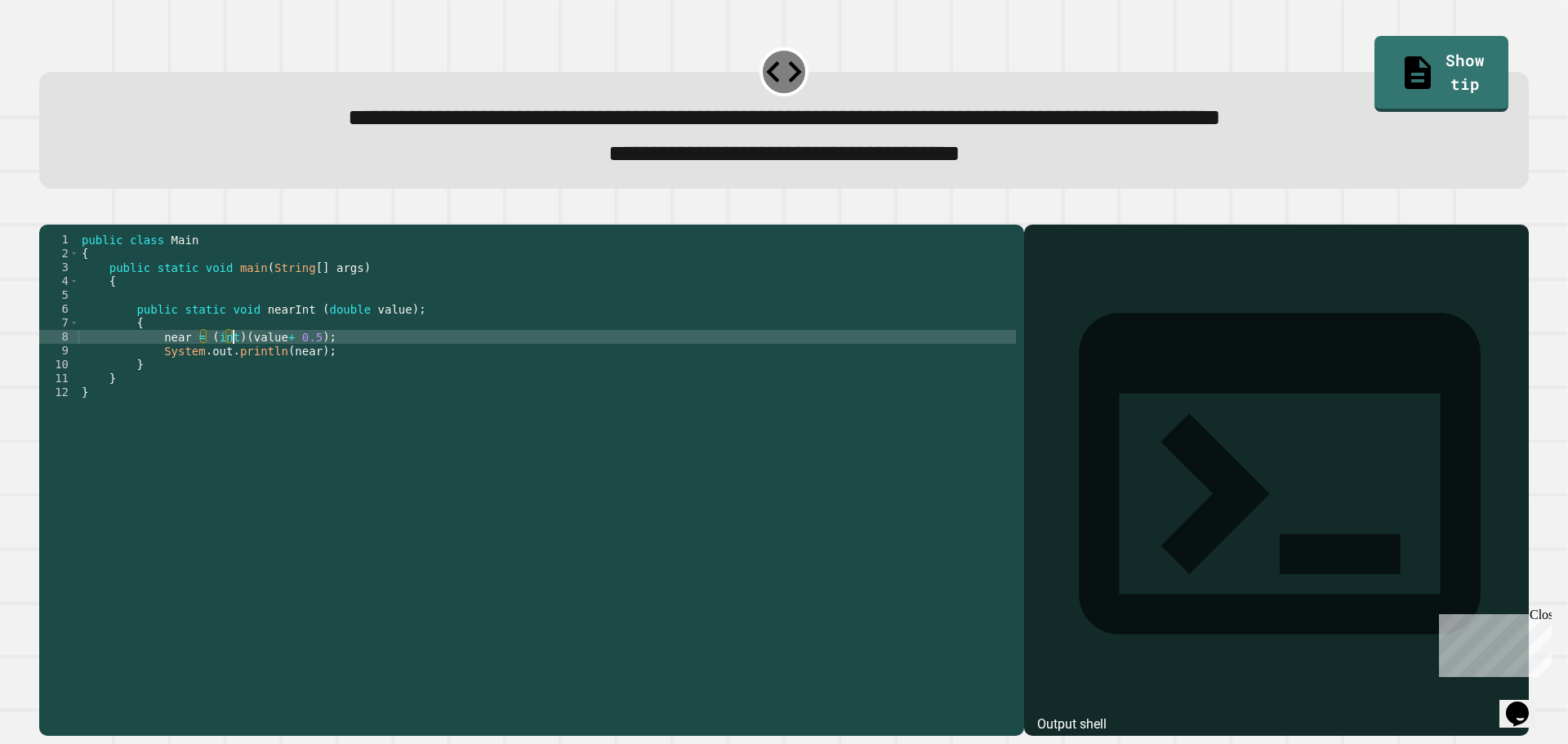
click at [234, 363] on div "public class Main { public static void main ( String [ ] args ) { public static…" at bounding box center [547, 462] width 938 height 458
click at [240, 365] on div "public class Main { public static void main ( String [ ] args ) { public static…" at bounding box center [547, 462] width 938 height 458
click at [241, 365] on div "public class Main { public static void main ( String [ ] args ) { public static…" at bounding box center [547, 462] width 938 height 458
click at [235, 361] on div "public class Main { public static void main ( String [ ] args ) { public static…" at bounding box center [547, 462] width 938 height 458
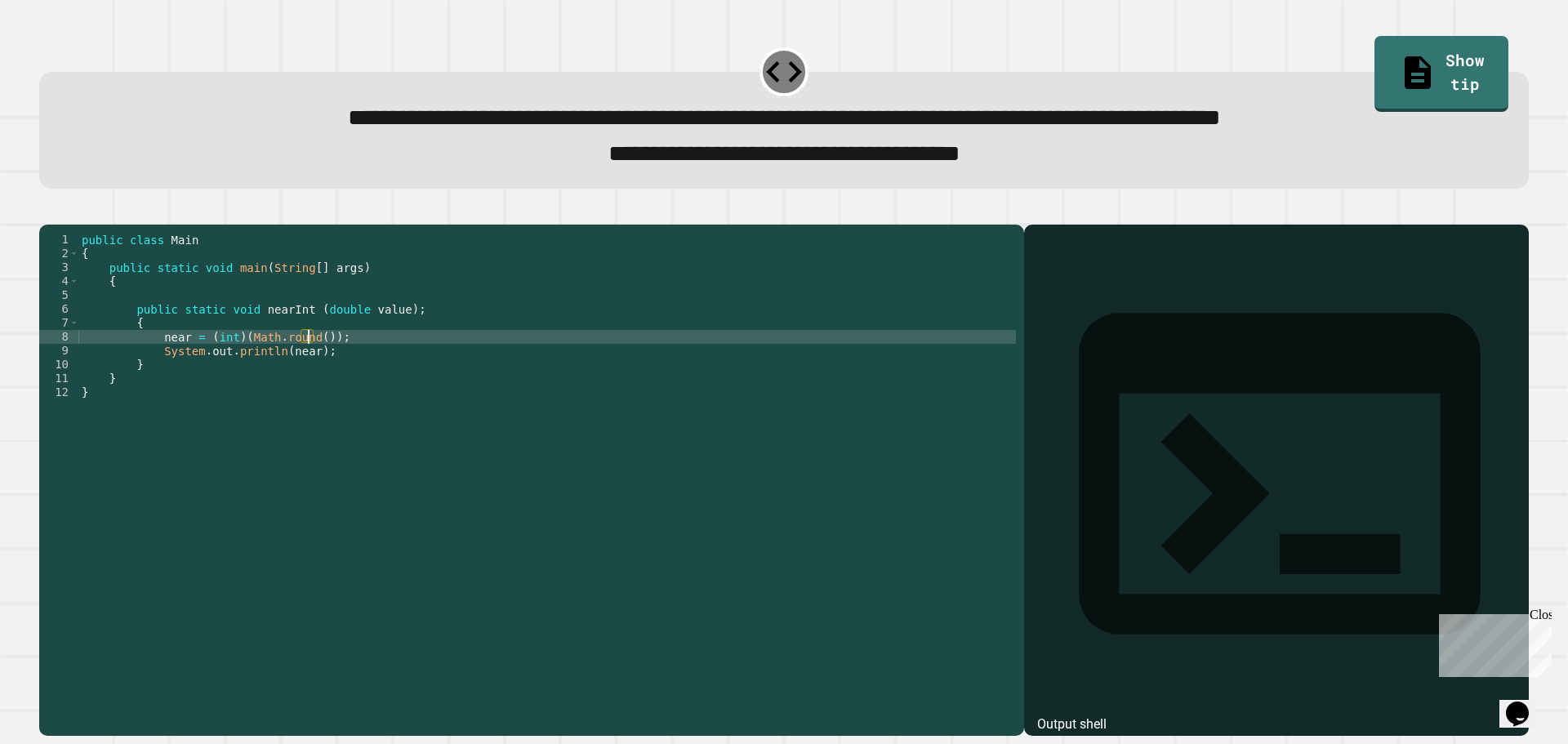
click at [306, 361] on div "public class Main { public static void main ( String [ ] args ) { public static…" at bounding box center [547, 462] width 938 height 458
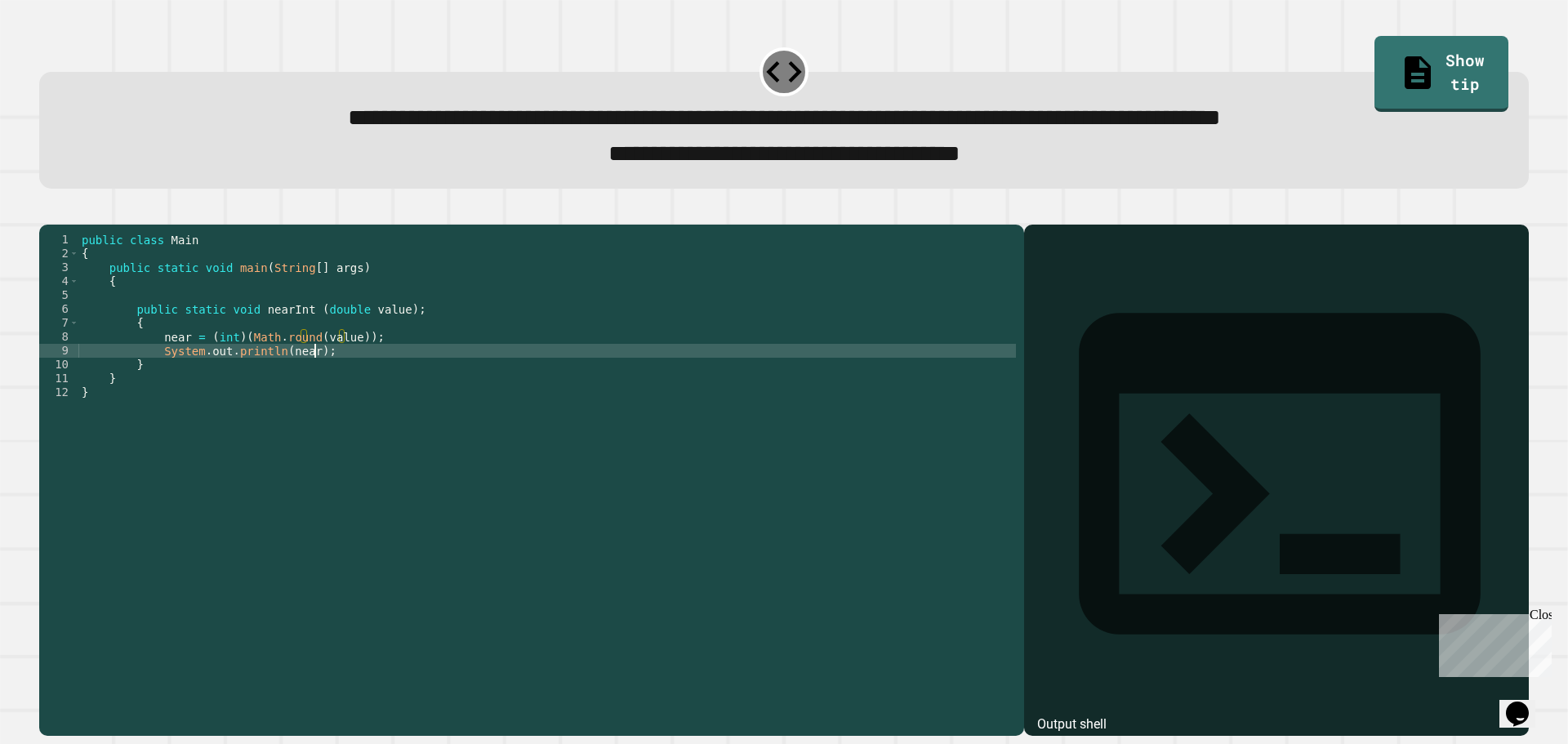
click at [353, 375] on div "public class Main { public static void main ( String [ ] args ) { public static…" at bounding box center [547, 462] width 938 height 458
click at [204, 413] on div "public class Main { public static void main ( String [ ] args ) { public static…" at bounding box center [547, 462] width 938 height 458
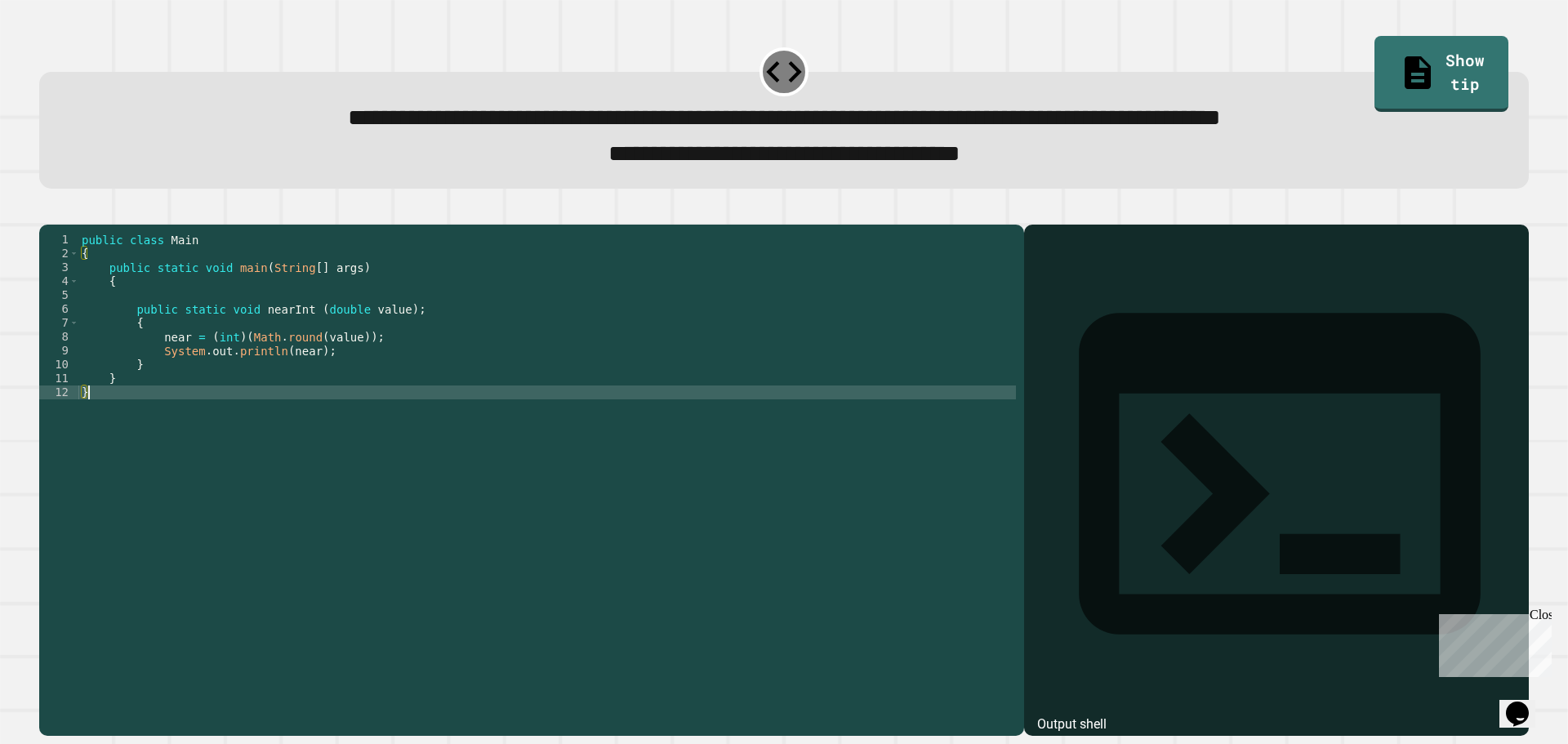
scroll to position [0, 0]
click at [197, 400] on div "public class Main { public static void main ( String [ ] args ) { public static…" at bounding box center [547, 462] width 938 height 458
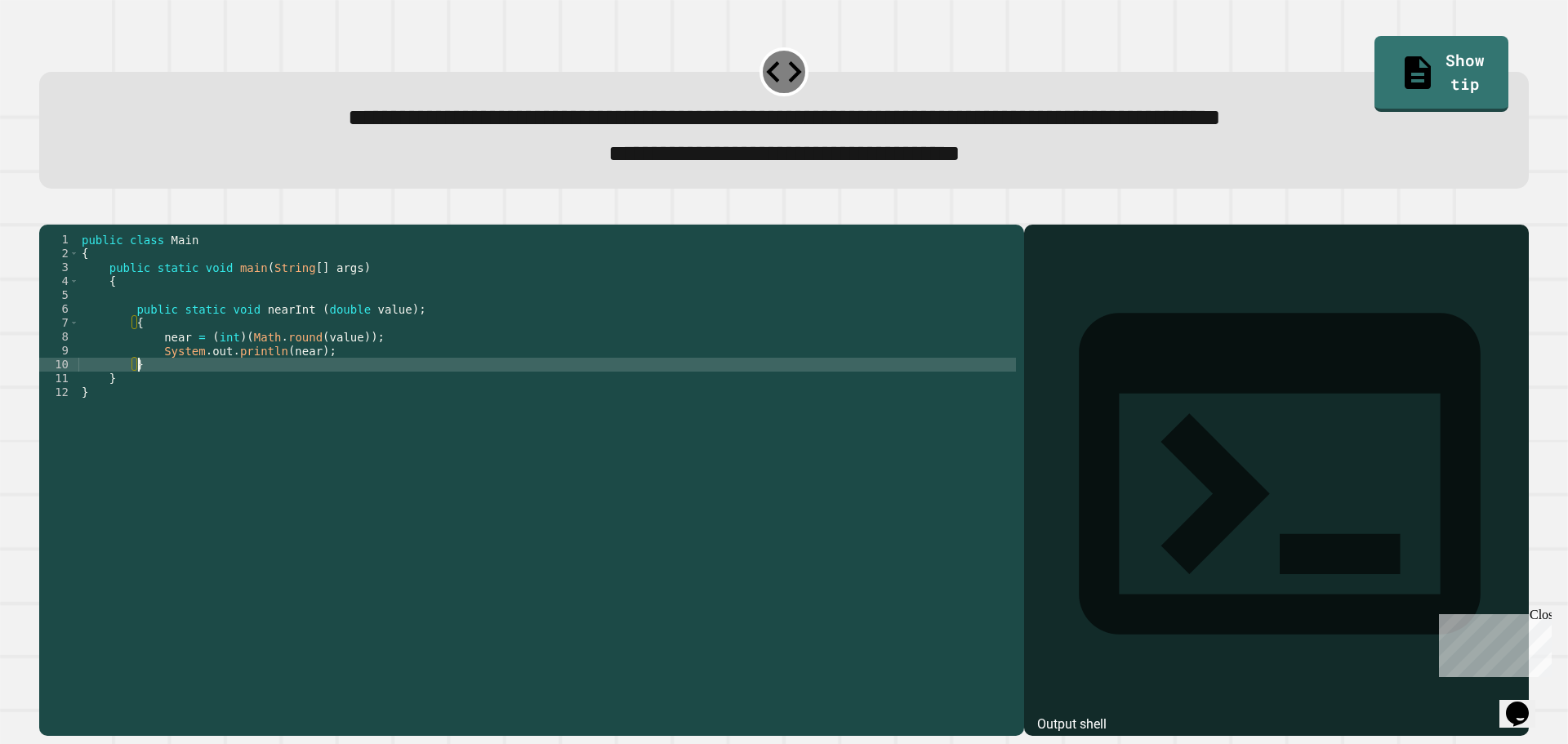
click at [200, 390] on div "public class Main { public static void main ( String [ ] args ) { public static…" at bounding box center [547, 462] width 938 height 458
type textarea "*"
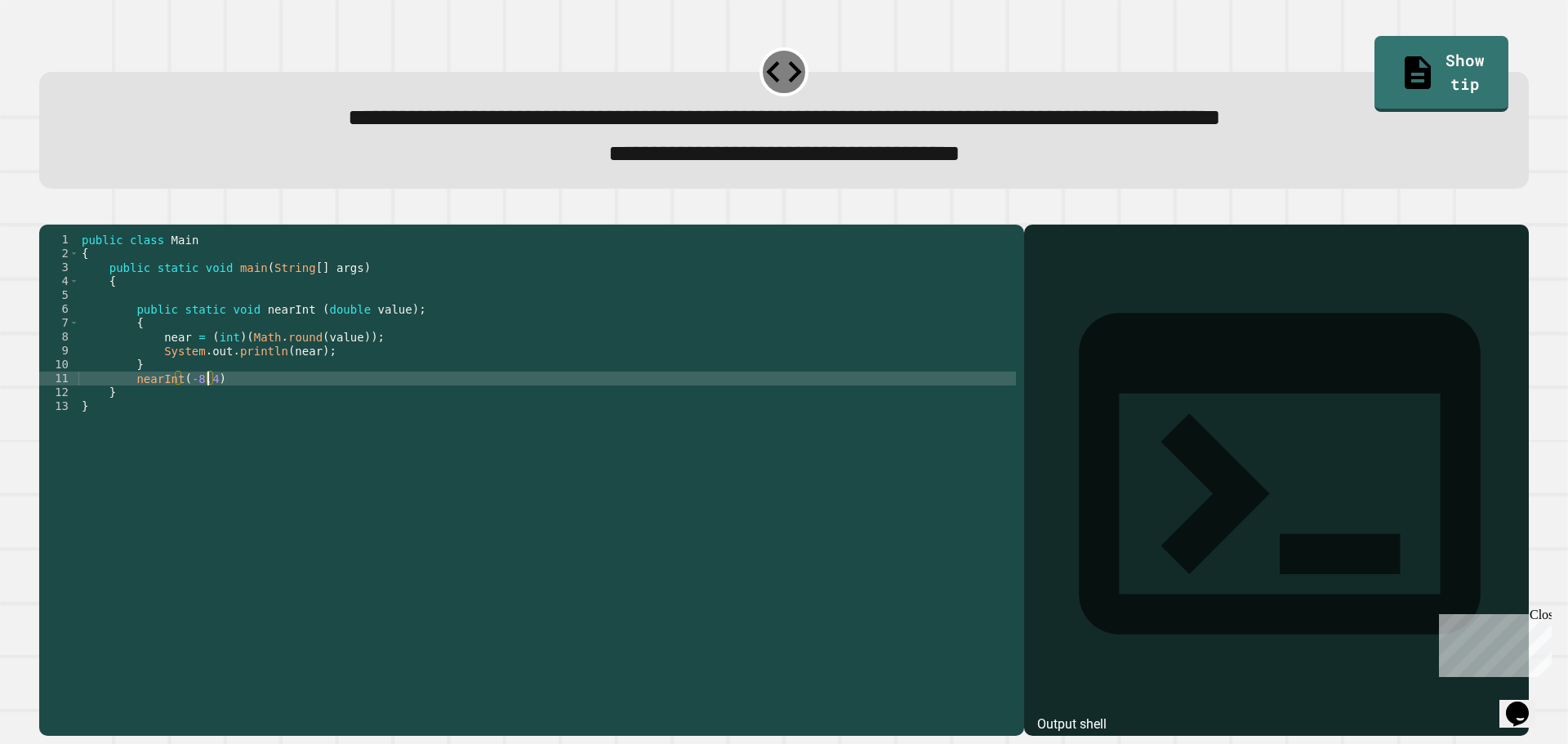
scroll to position [0, 8]
type textarea "**********"
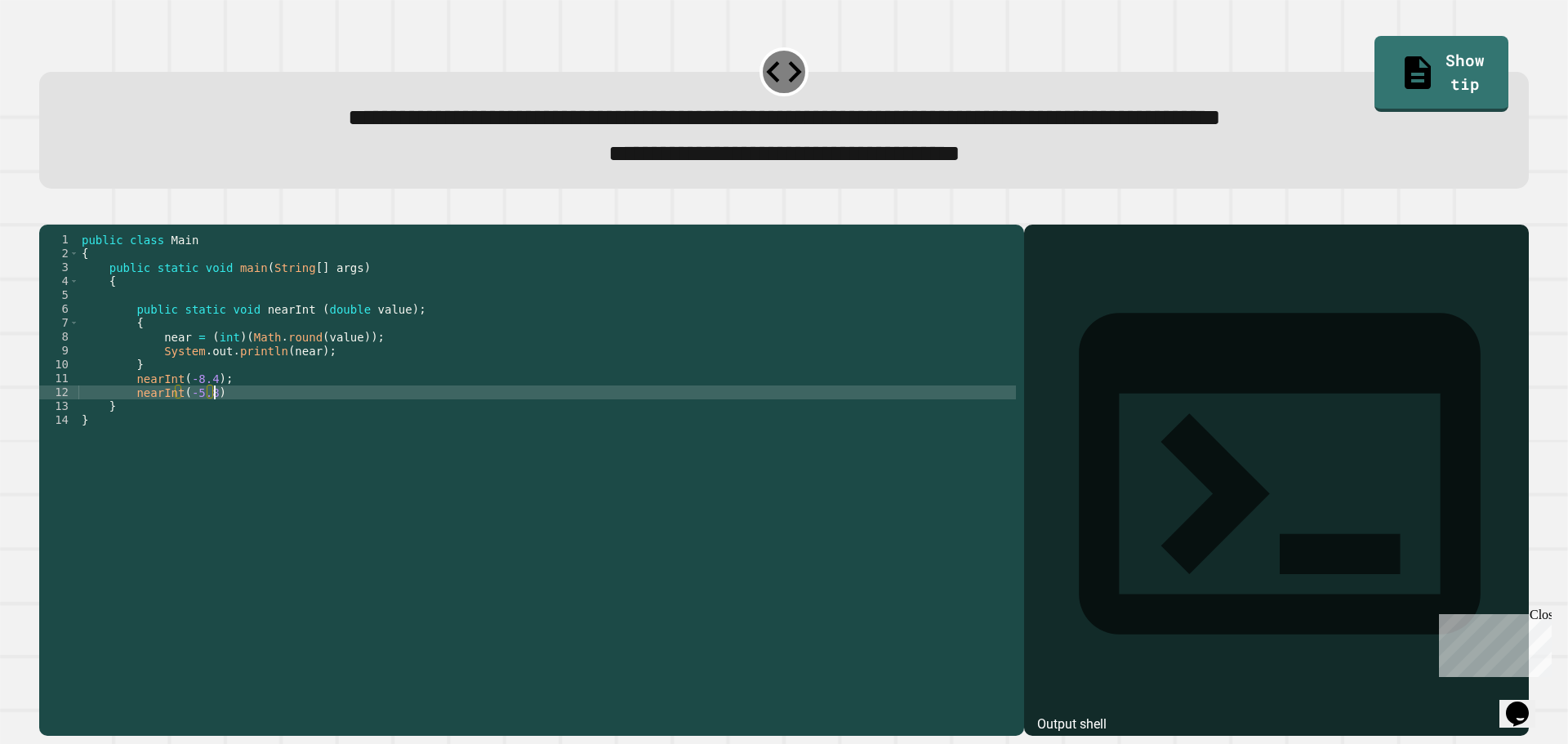
type textarea "**********"
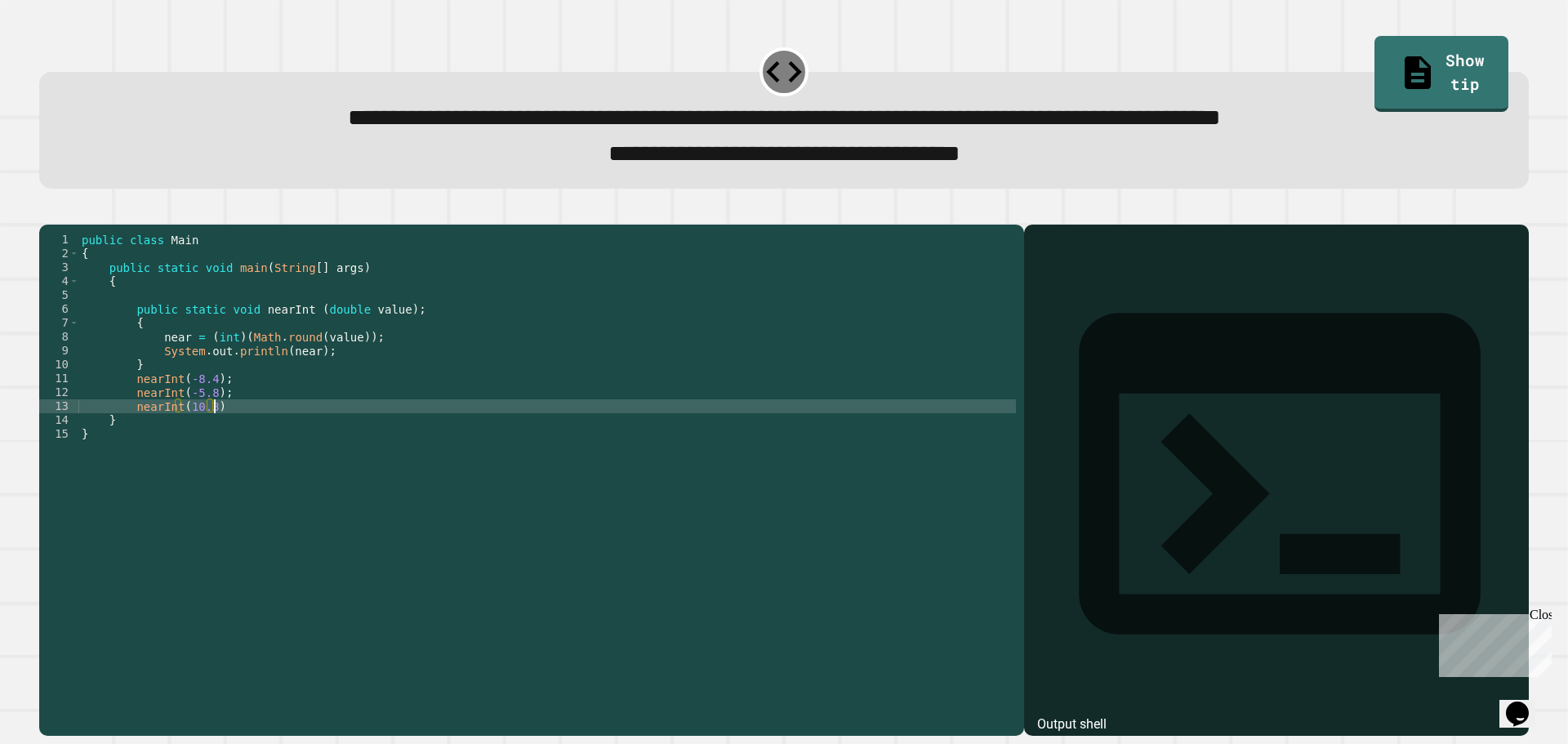
type textarea "**********"
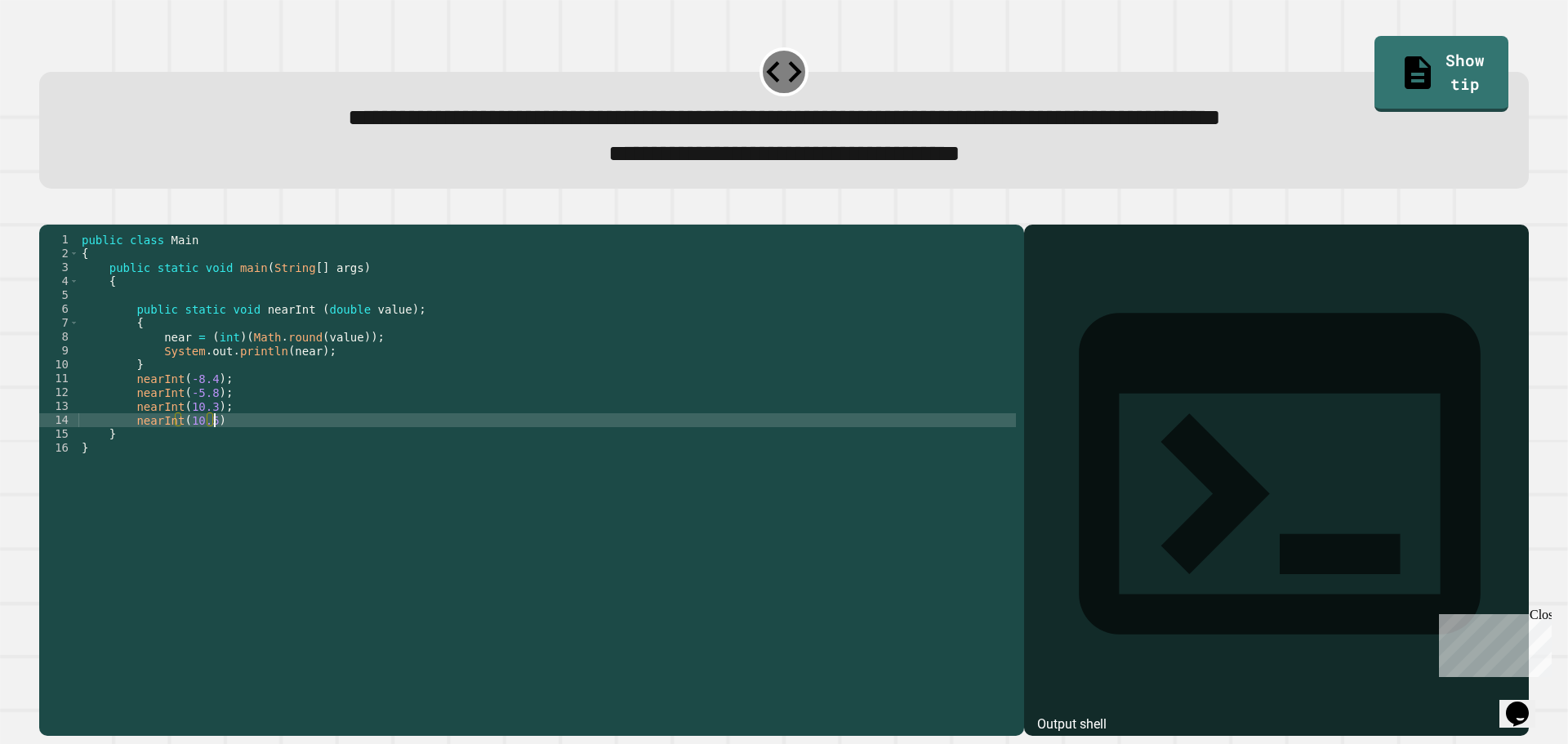
type textarea "**********"
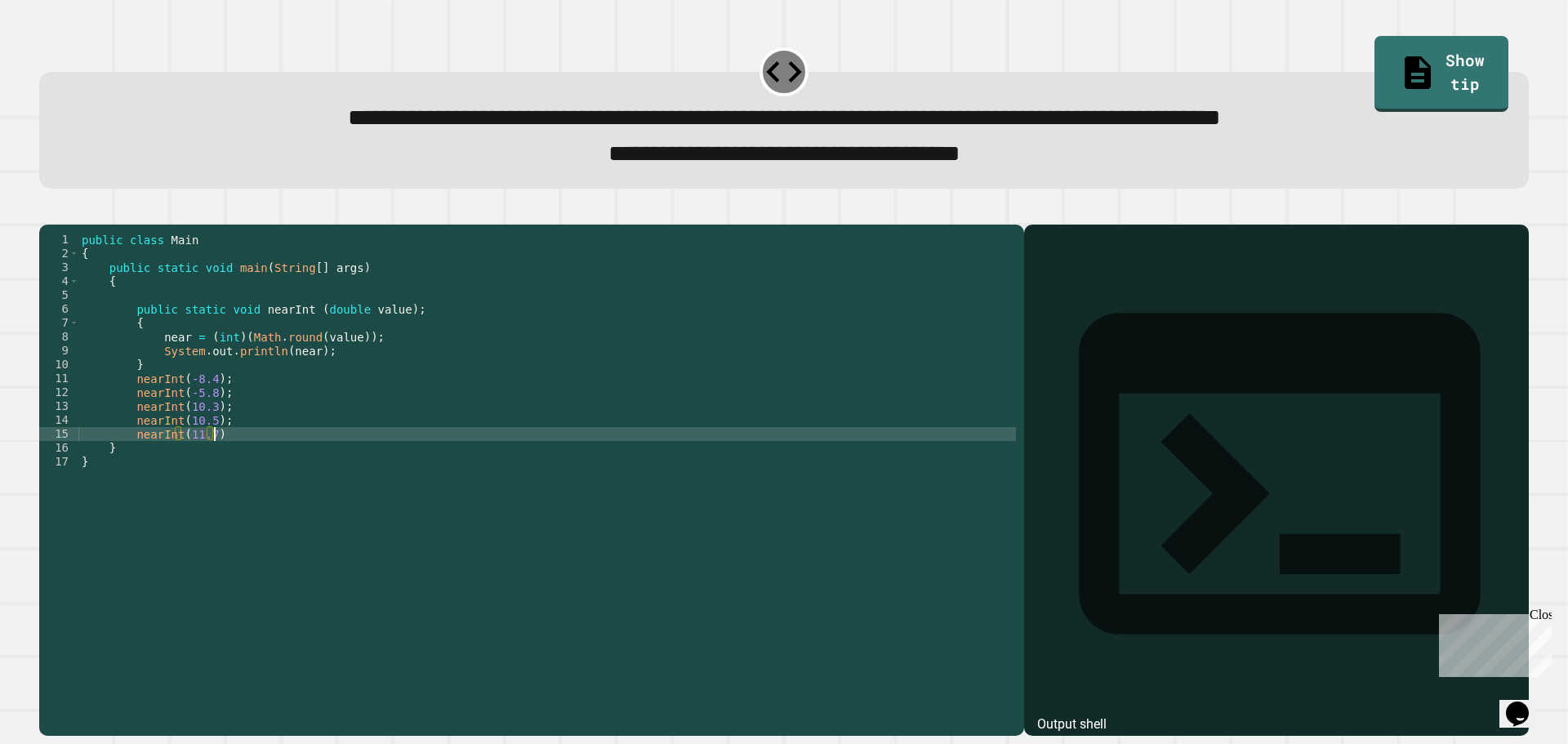
type textarea "**********"
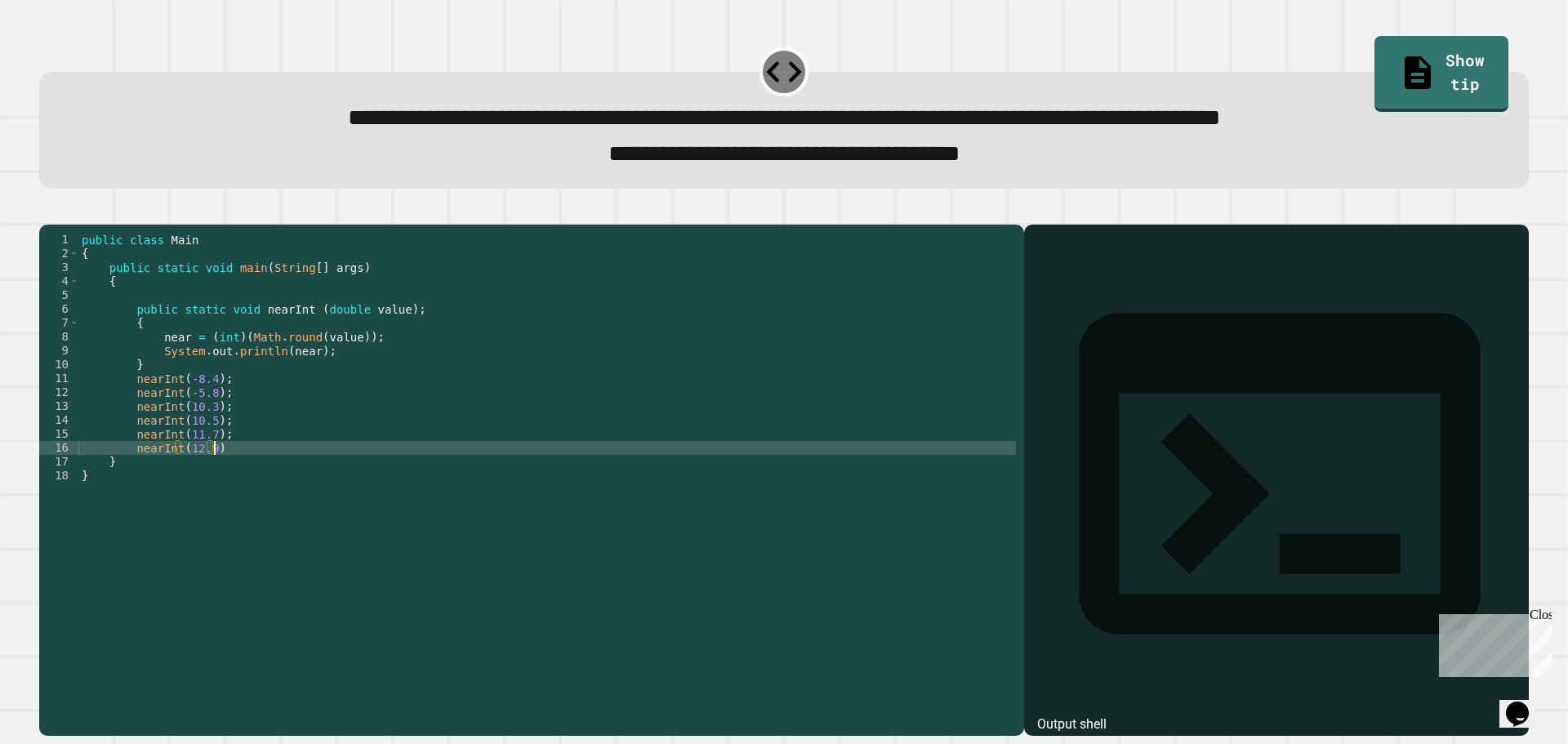
scroll to position [0, 9]
click at [48, 225] on div at bounding box center [784, 215] width 1490 height 19
click at [46, 225] on div at bounding box center [784, 215] width 1490 height 19
click at [48, 211] on icon "button" at bounding box center [48, 211] width 0 height 0
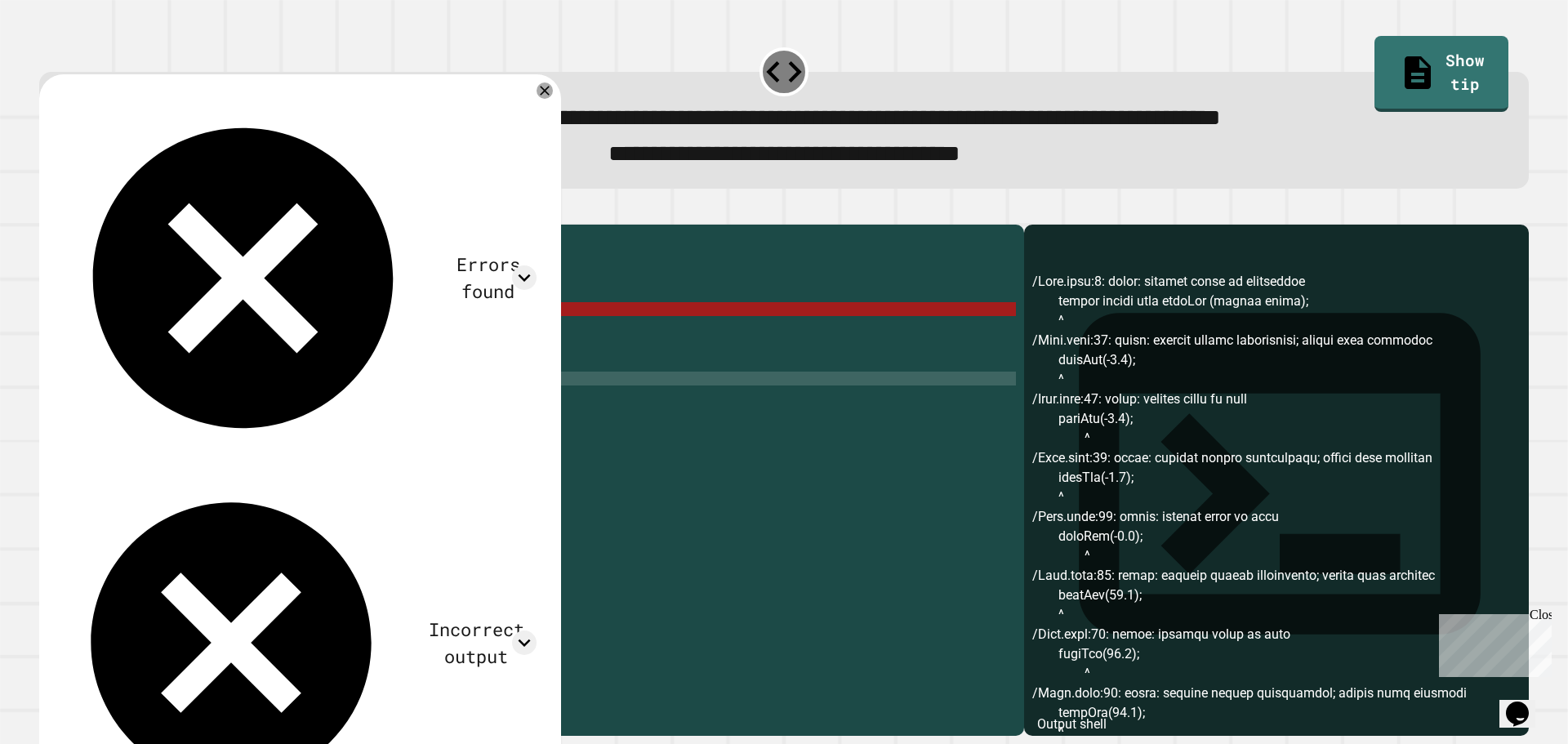
click at [132, 407] on div "public class Main { public static void main ( String [ ] args ) { public static…" at bounding box center [547, 462] width 938 height 458
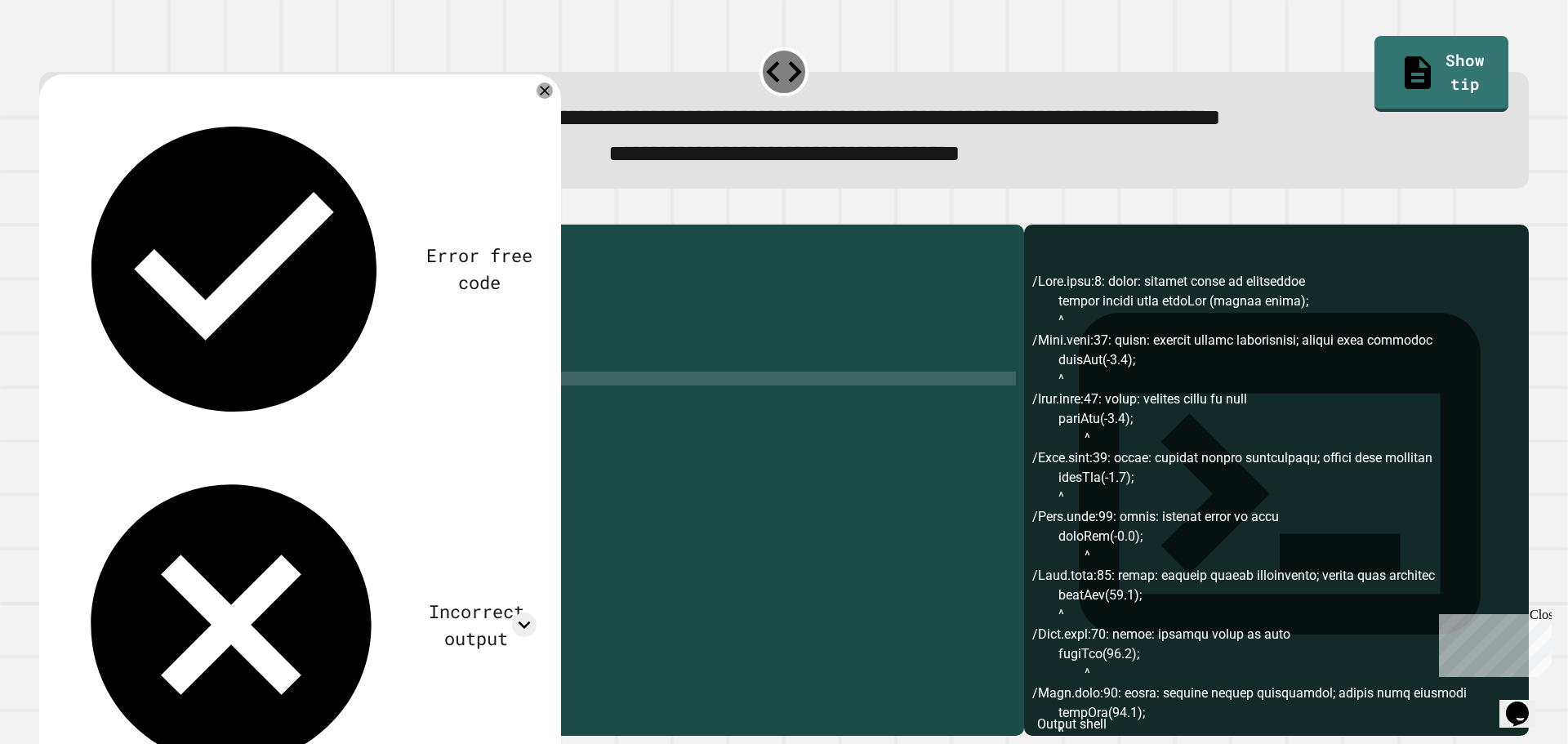
scroll to position [0, 6]
click at [128, 419] on div "public class Main { public static void main ( String [ ] args ) { public static…" at bounding box center [547, 462] width 938 height 458
click at [137, 417] on div "public class Main { public static void main ( String [ ] args ) { public static…" at bounding box center [547, 462] width 938 height 458
click at [133, 416] on div "public class Main { public static void main ( String [ ] args ) { public static…" at bounding box center [547, 462] width 938 height 458
click at [130, 406] on div "public class Main { public static void main ( String [ ] args ) { public static…" at bounding box center [547, 462] width 938 height 458
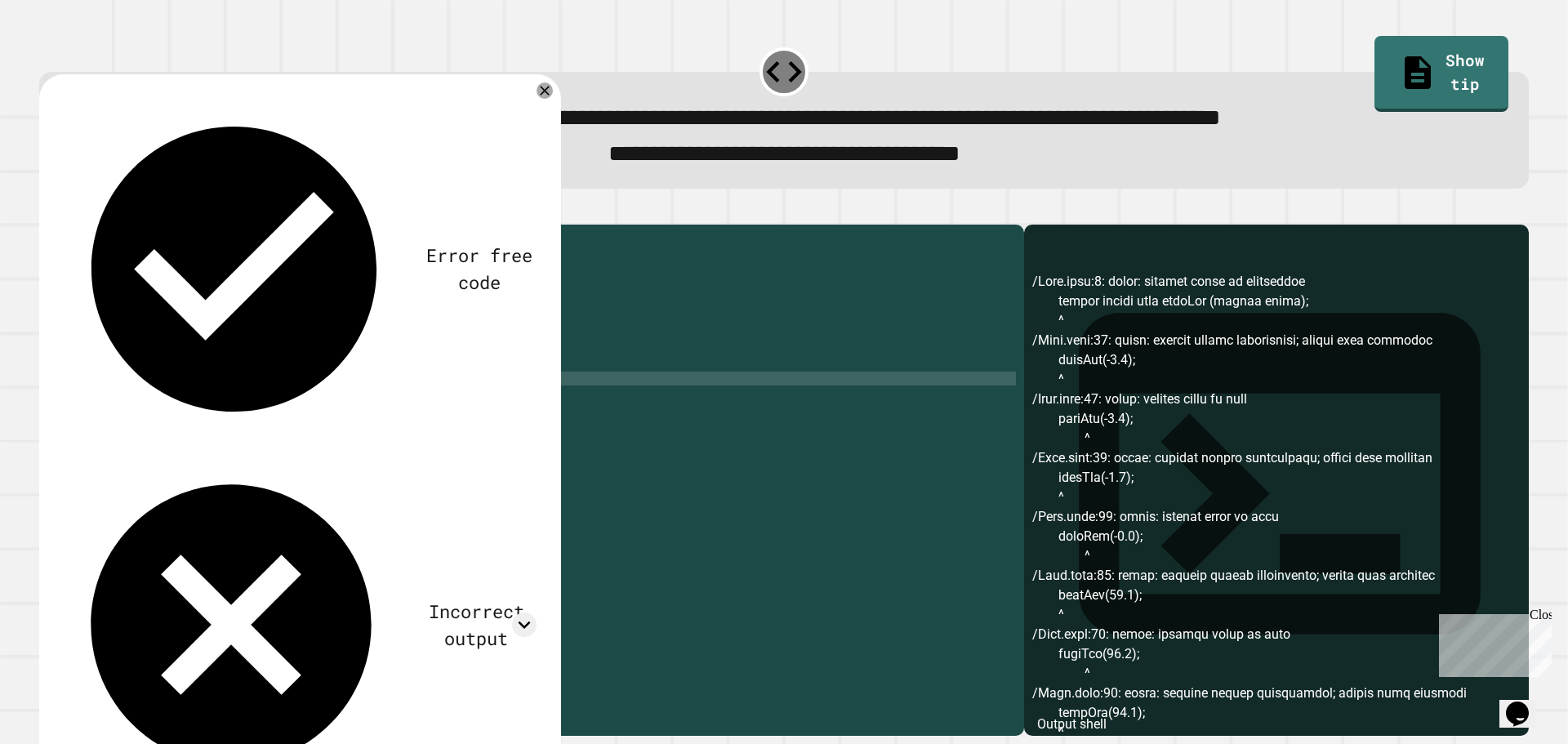
scroll to position [0, 5]
click at [133, 418] on div "public class Main { public static void main ( String [ ] args ) { public static…" at bounding box center [547, 462] width 938 height 458
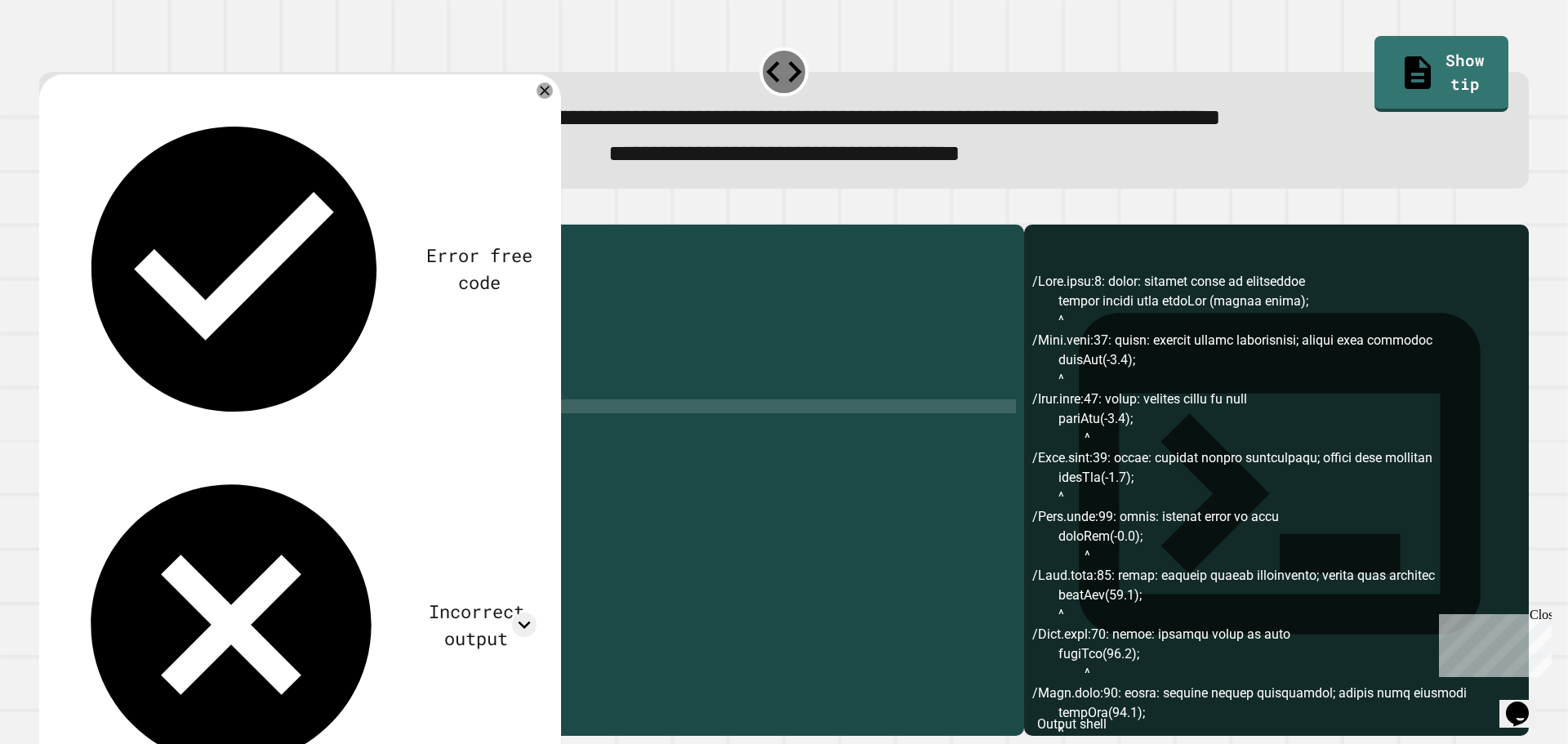
click at [133, 432] on div "public class Main { public static void main ( String [ ] args ) { public static…" at bounding box center [547, 462] width 938 height 458
click at [126, 441] on div "public class Main { public static void main ( String [ ] args ) { public static…" at bounding box center [547, 462] width 938 height 458
click at [131, 450] on div "public class Main { public static void main ( String [ ] args ) { public static…" at bounding box center [547, 462] width 938 height 458
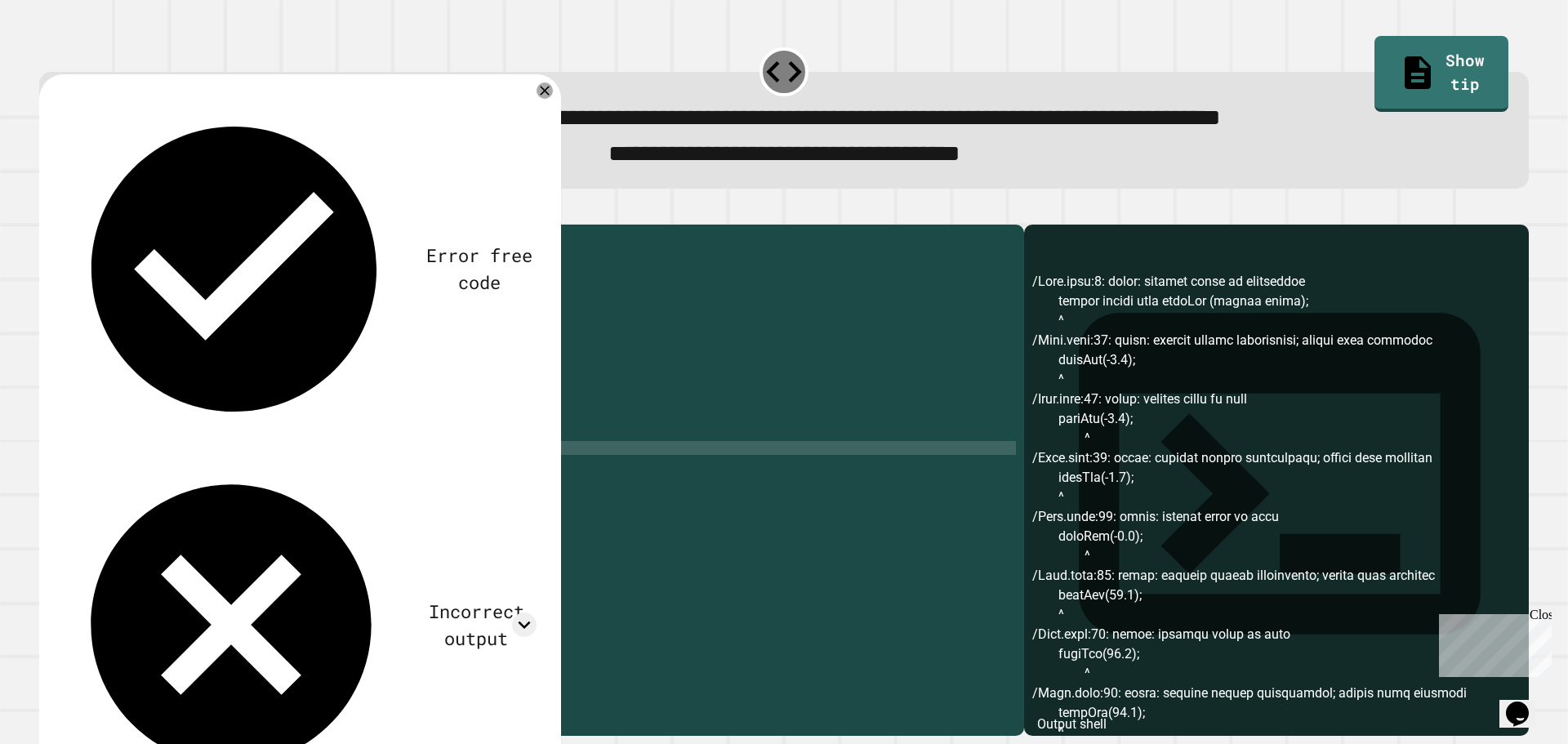
click at [127, 467] on div "public class Main { public static void main ( String [ ] args ) { public static…" at bounding box center [547, 462] width 938 height 458
click at [129, 458] on div "public class Main { public static void main ( String [ ] args ) { public static…" at bounding box center [547, 462] width 938 height 458
click at [132, 475] on div "public class Main { public static void main ( String [ ] args ) { public static…" at bounding box center [547, 462] width 938 height 458
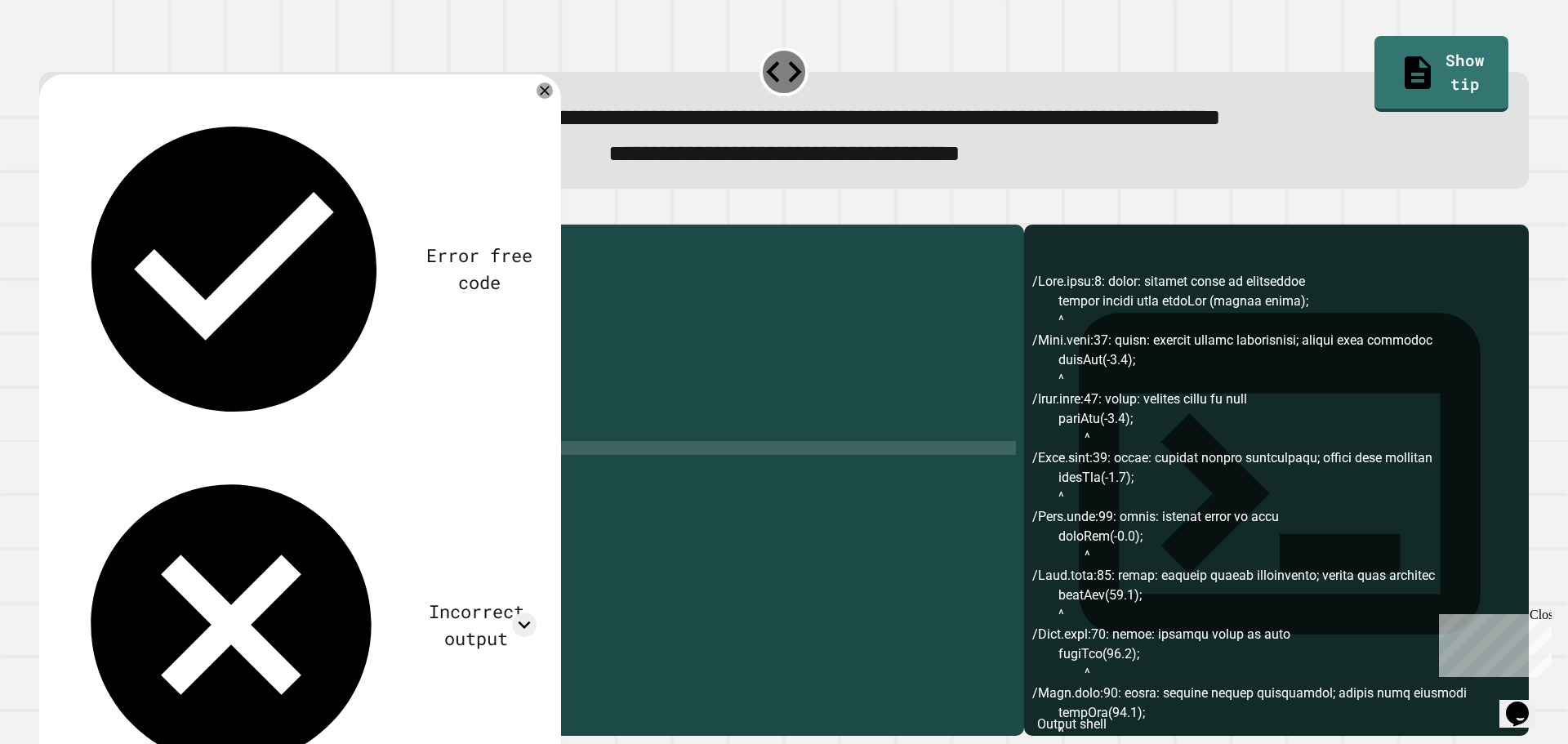
scroll to position [0, 9]
click at [48, 211] on icon "button" at bounding box center [48, 211] width 0 height 0
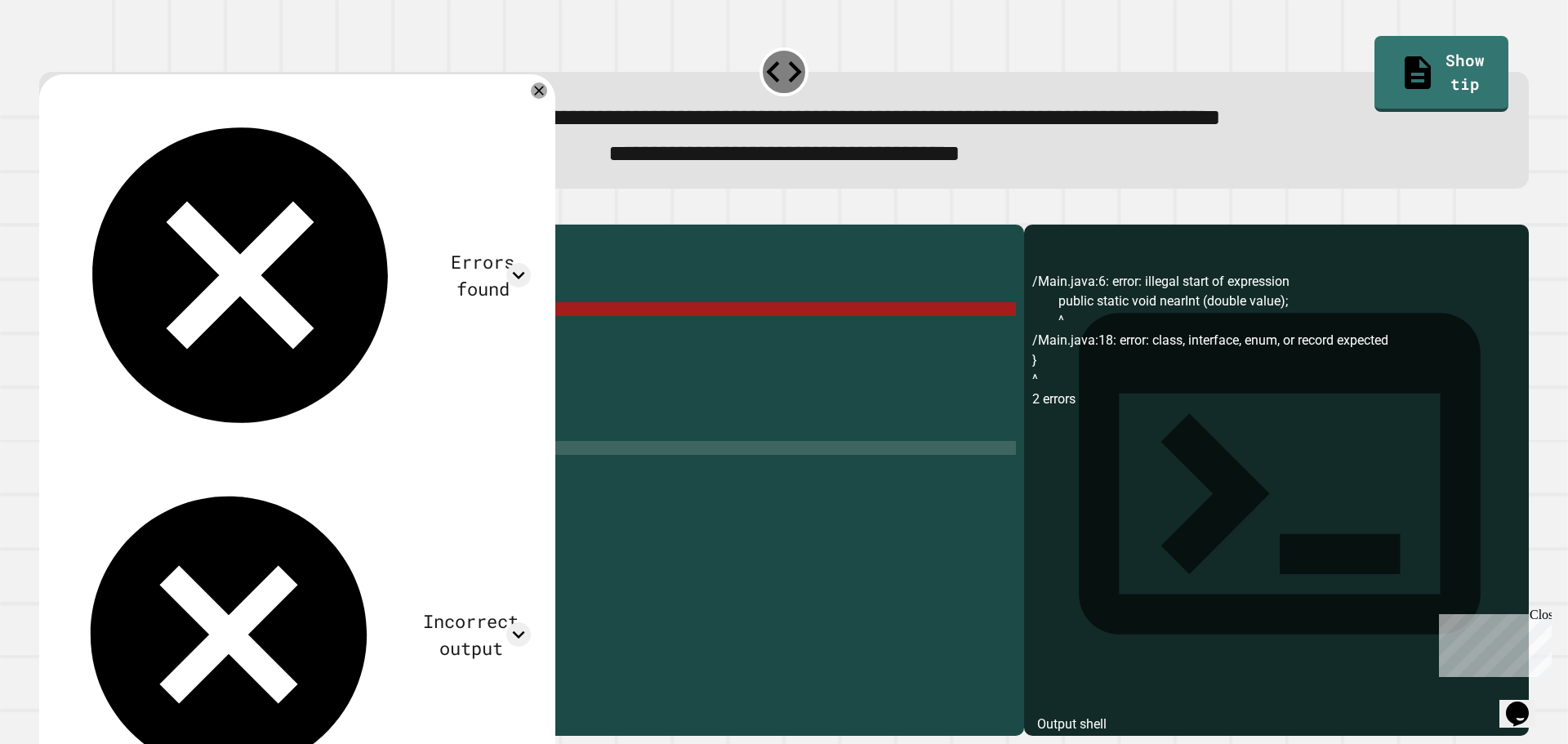
click at [127, 461] on div "public class Main { public static void main ( String [ ] args ) { public static…" at bounding box center [547, 462] width 938 height 458
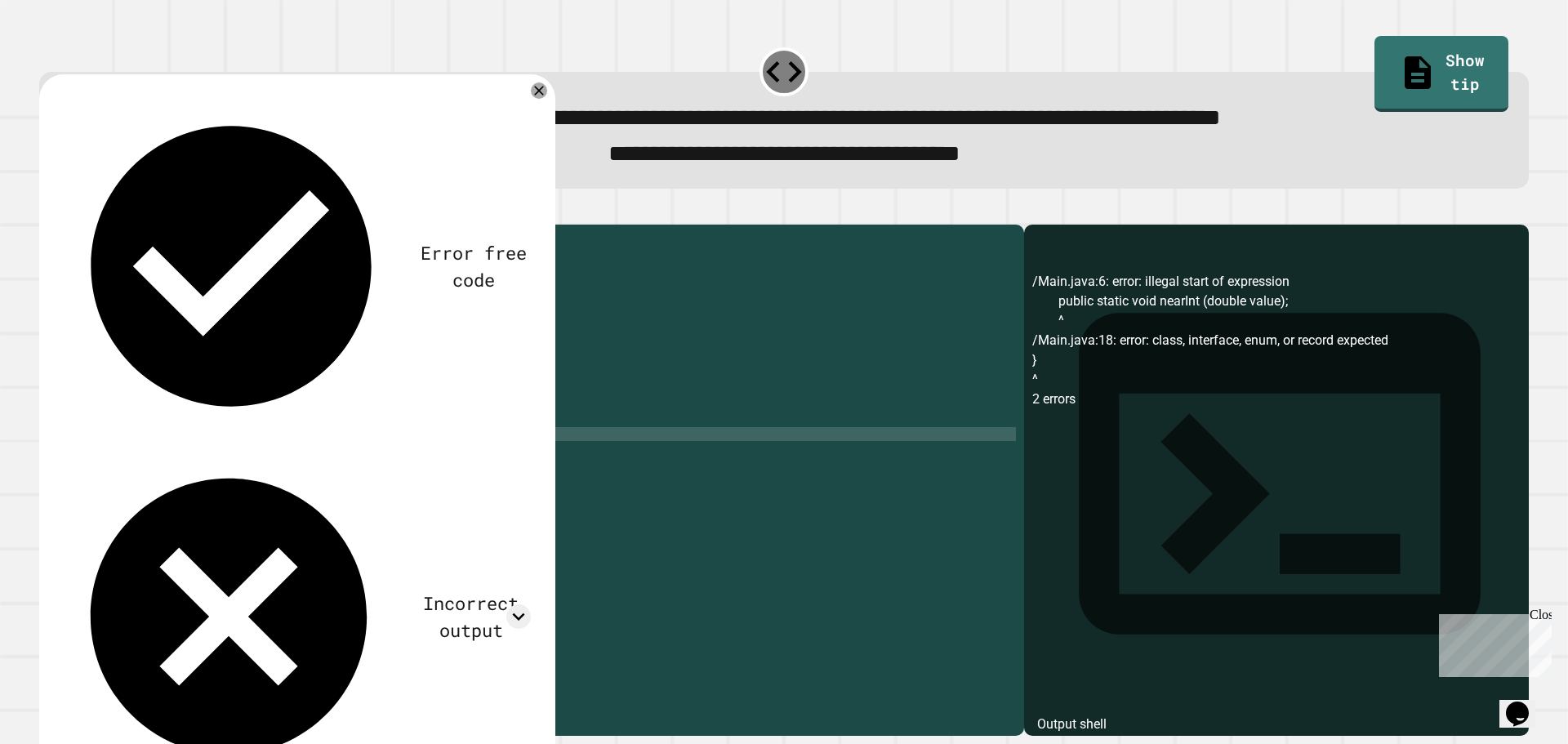
scroll to position [0, 4]
click at [154, 339] on div "public class Main { public static void main ( String [ ] args ) { public static…" at bounding box center [547, 462] width 938 height 458
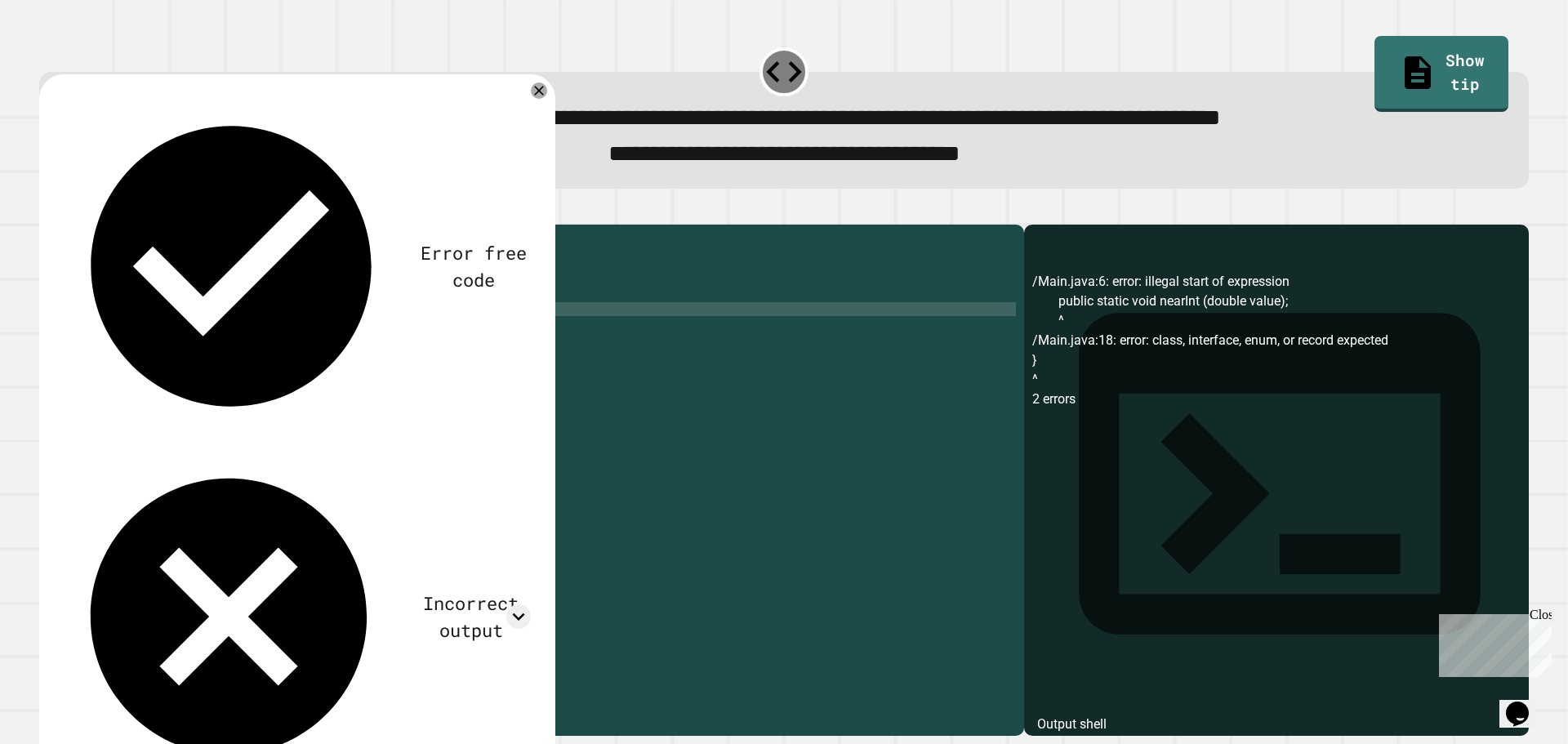
click at [154, 339] on div "public class Main { public static void main ( String [ ] args ) { public static…" at bounding box center [547, 462] width 938 height 458
click at [344, 338] on div "public class Main { public static void main ( String [ ] args ) { public static…" at bounding box center [547, 462] width 938 height 458
click at [461, 334] on div "public class Main { public static void main ( String [ ] args ) { public static…" at bounding box center [547, 462] width 938 height 458
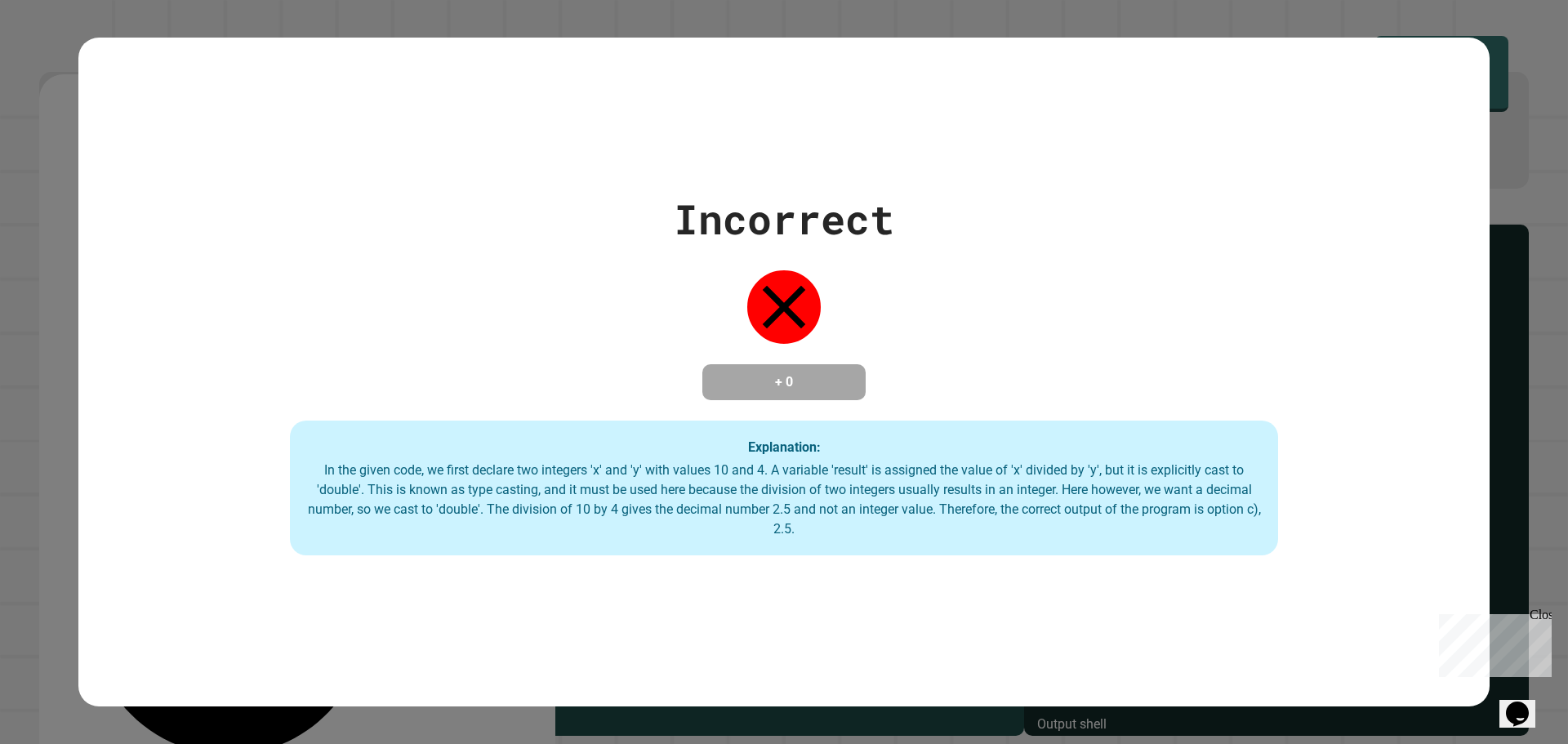
type textarea "**********"
click at [998, 228] on div "Incorrect + 0 Explanation: In the given code, we first declare two integers 'x'…" at bounding box center [784, 372] width 1411 height 368
click at [985, 108] on div "Incorrect + 0 Explanation: In the given code, we first declare two integers 'x'…" at bounding box center [784, 373] width 1411 height 670
click at [759, 24] on div "Incorrect + 0 Explanation: In the given code, we first declare two integers 'x'…" at bounding box center [784, 372] width 1568 height 744
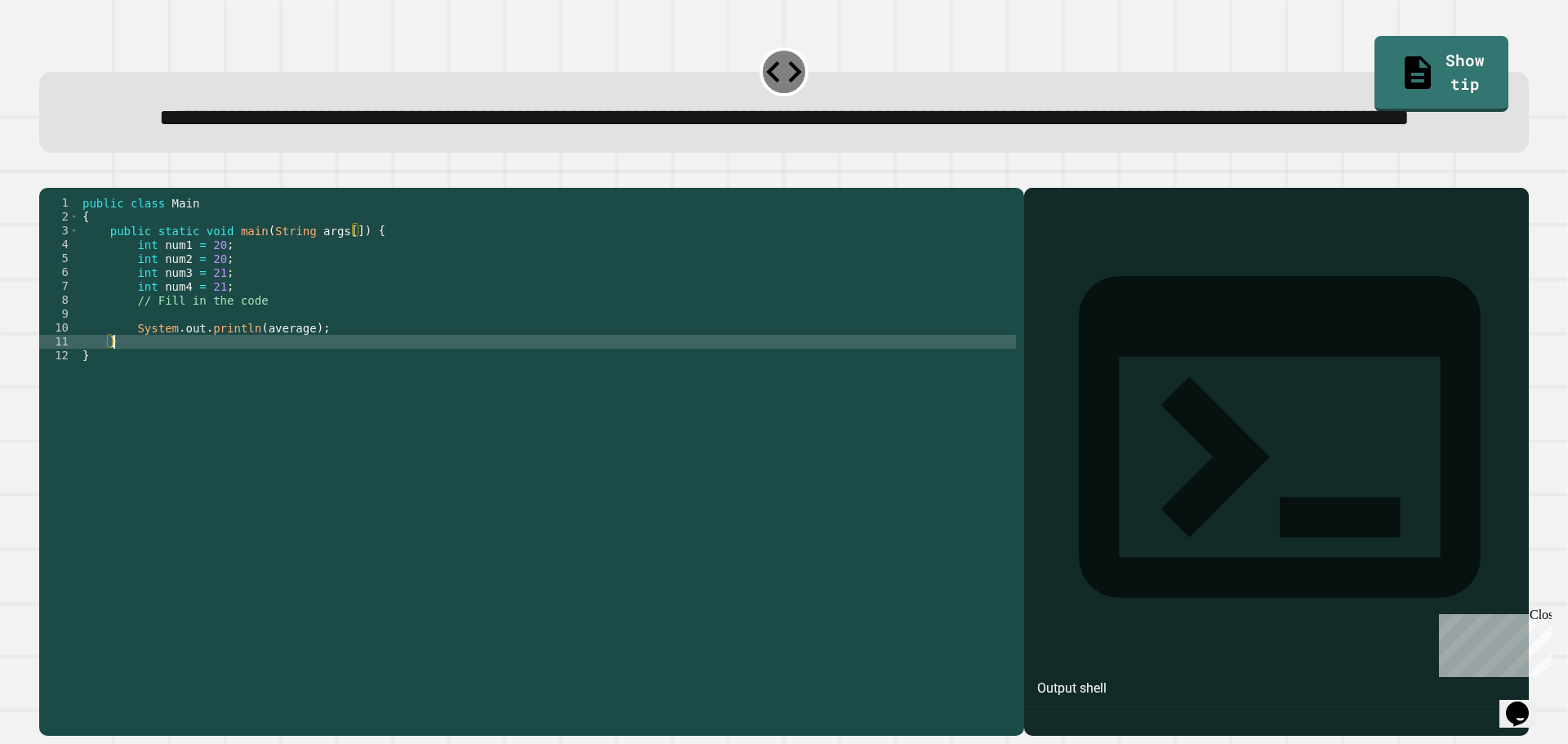
click at [289, 398] on div "public class Main { public static void main ( String args [ ]) { int num1 = 20 …" at bounding box center [547, 425] width 937 height 458
click at [286, 398] on div "public class Main { public static void main ( String args [ ]) { int num1 = 20 …" at bounding box center [547, 425] width 937 height 458
click at [248, 363] on div "public class Main { public static void main ( String args [ ]) { int num1 = 20 …" at bounding box center [547, 425] width 937 height 458
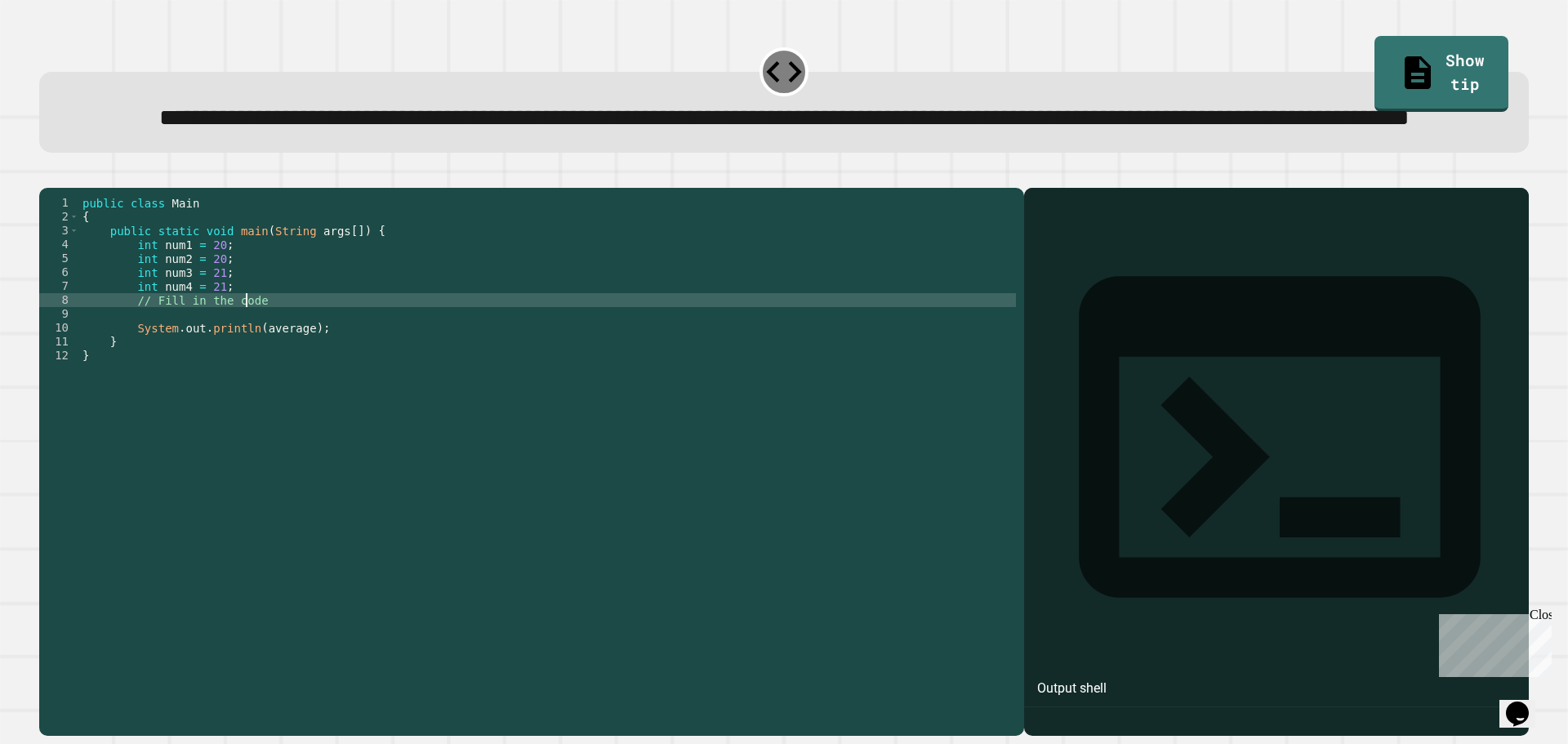
click at [248, 363] on div "public class Main { public static void main ( String args [ ]) { int num1 = 20 …" at bounding box center [547, 425] width 937 height 458
type textarea "*"
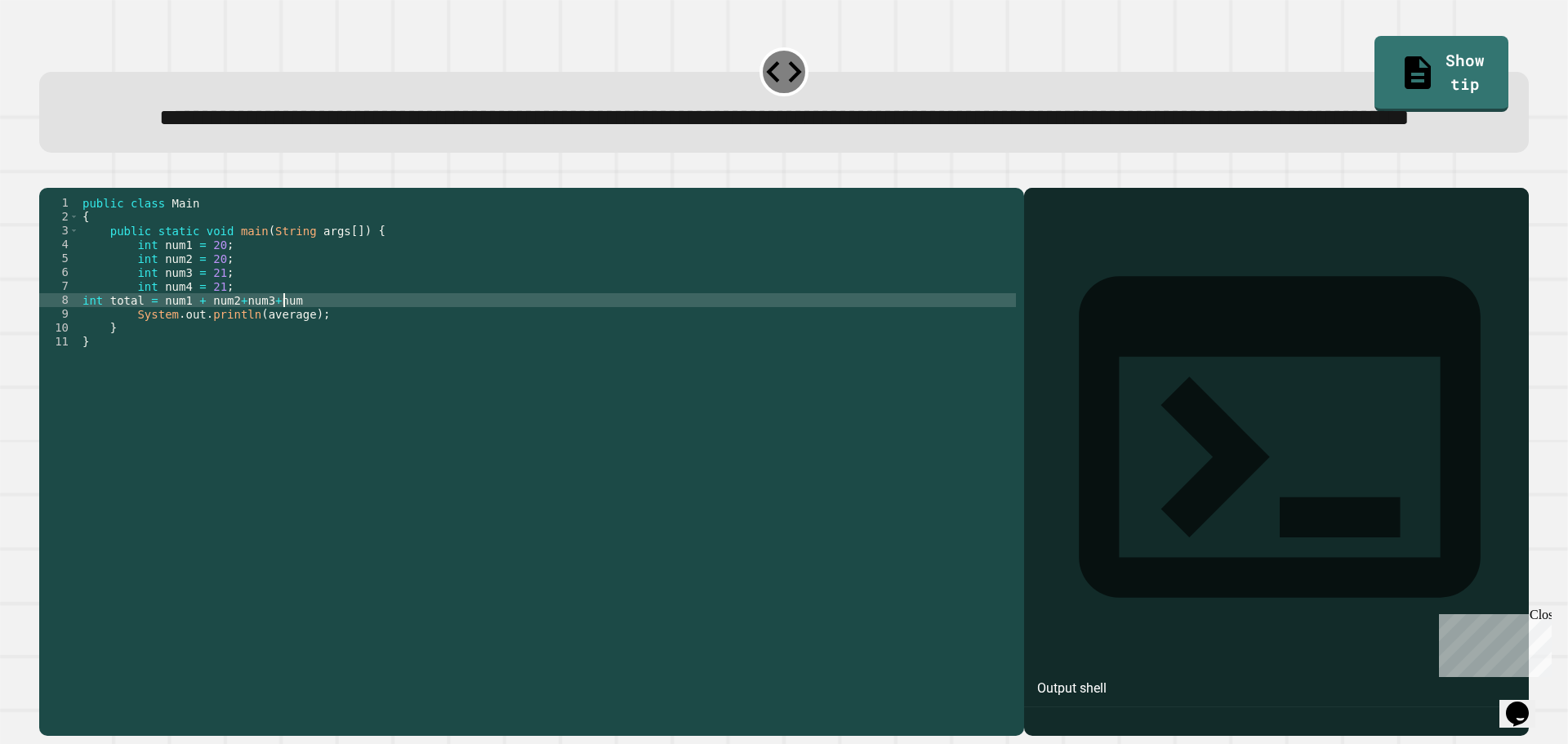
type textarea "**********"
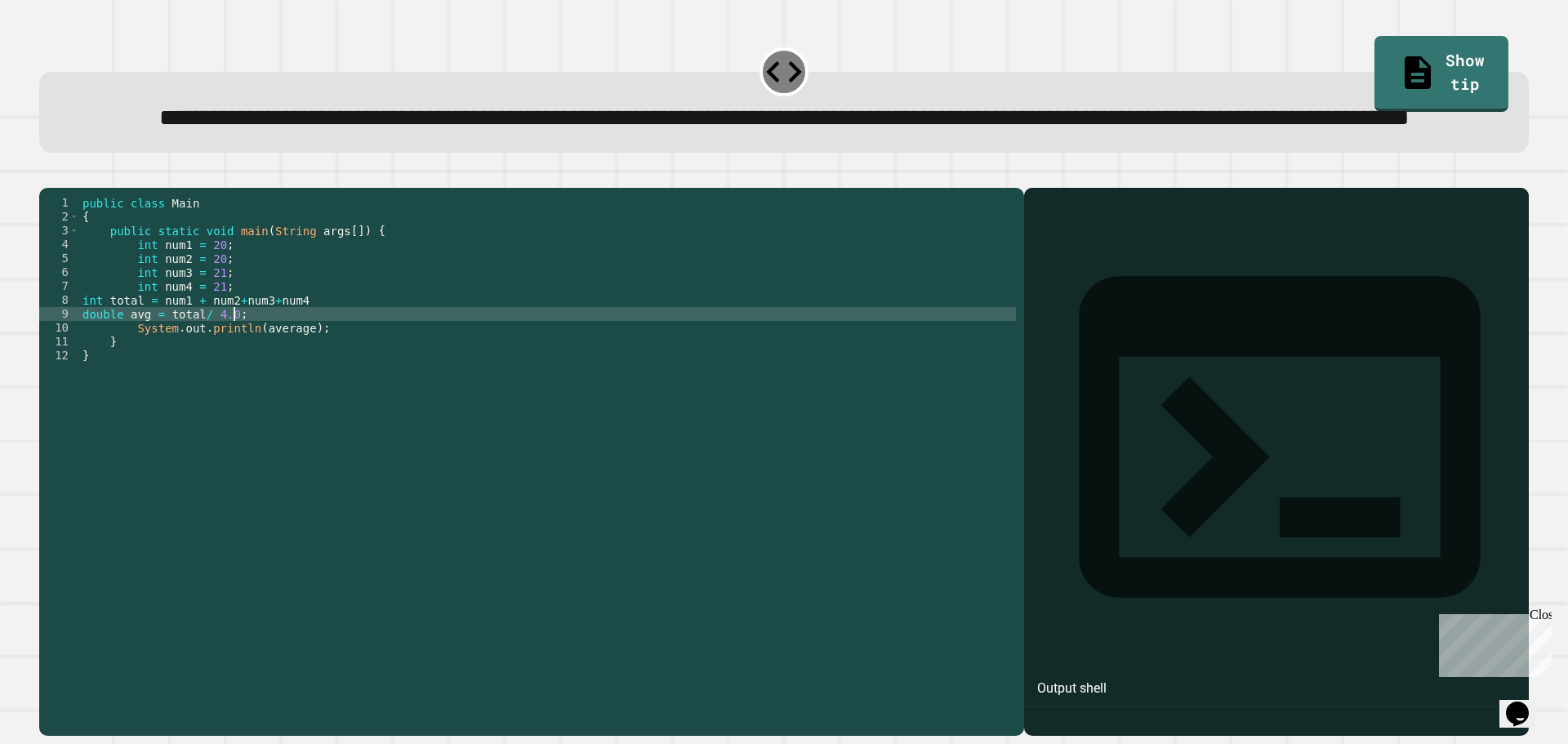
scroll to position [0, 10]
click at [136, 375] on div "public class Main { public static void main ( String args [ ]) { int num1 = 20 …" at bounding box center [547, 425] width 937 height 458
click at [48, 175] on button "button" at bounding box center [48, 175] width 0 height 0
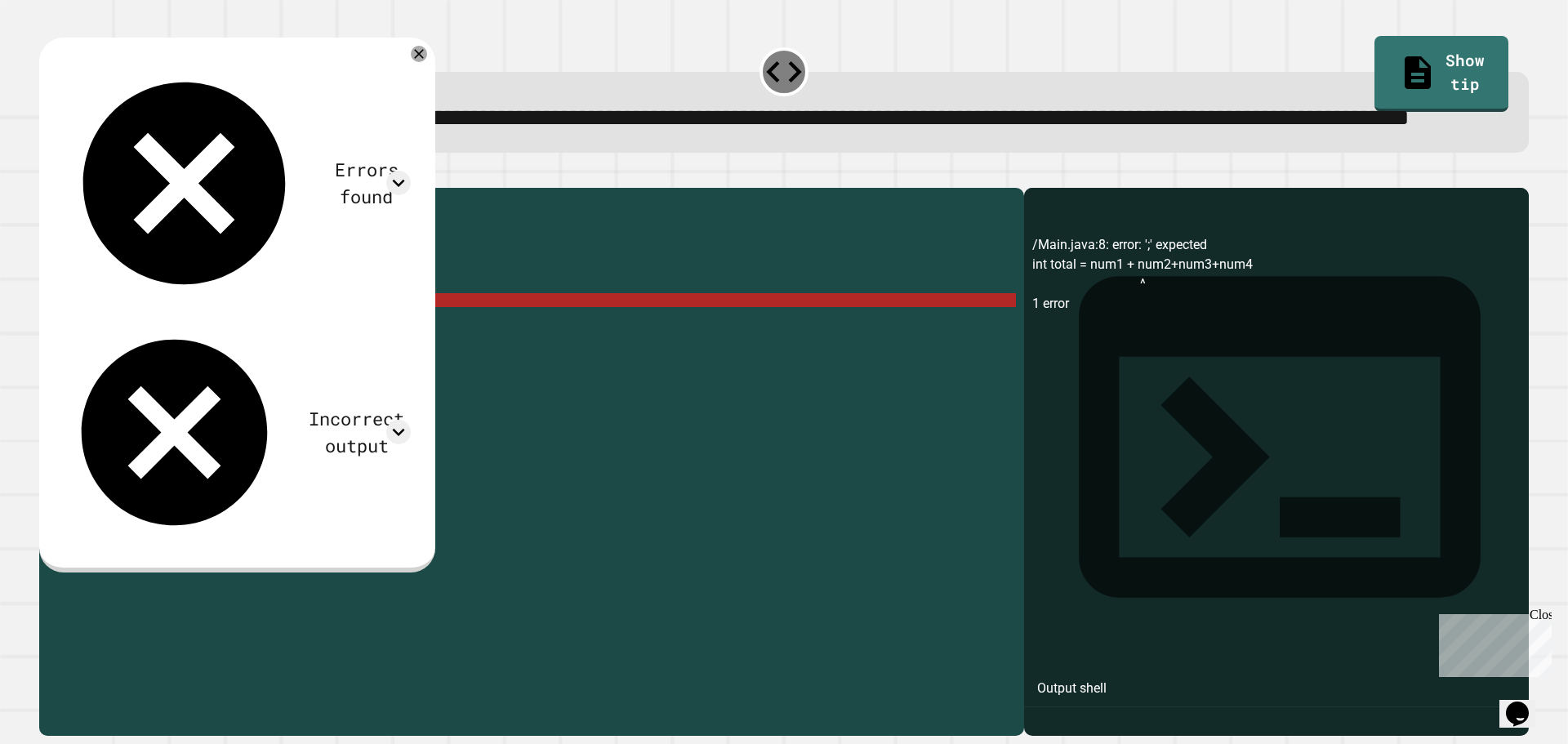
click at [297, 369] on div "public class Main { public static void main ( String args [ ]) { int num1 = 20 …" at bounding box center [547, 425] width 937 height 458
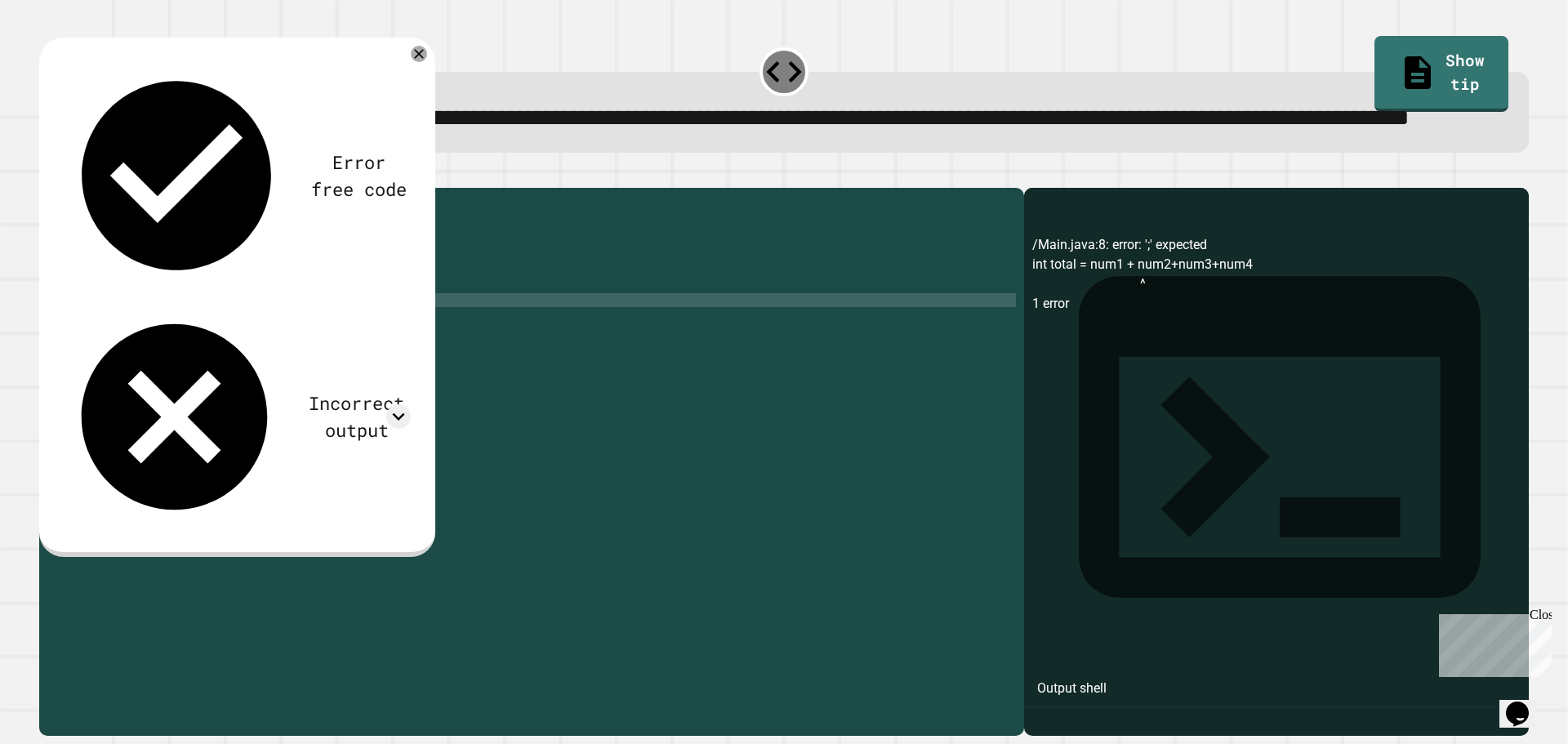
type textarea "**********"
click at [48, 175] on icon "button" at bounding box center [48, 175] width 0 height 0
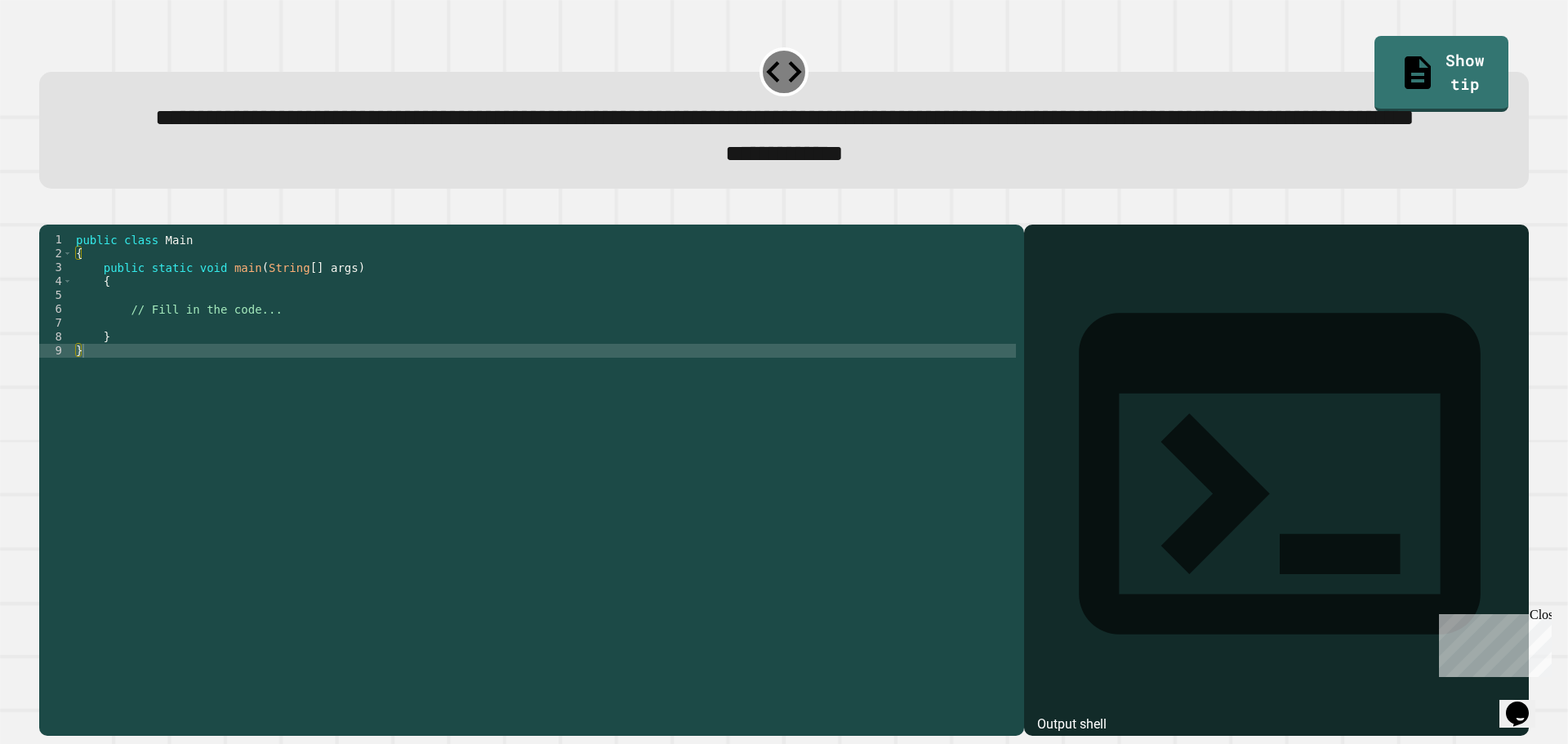
click at [258, 375] on div "public class Main { public static void main ( String [ ] args ) { // Fill in th…" at bounding box center [544, 441] width 943 height 417
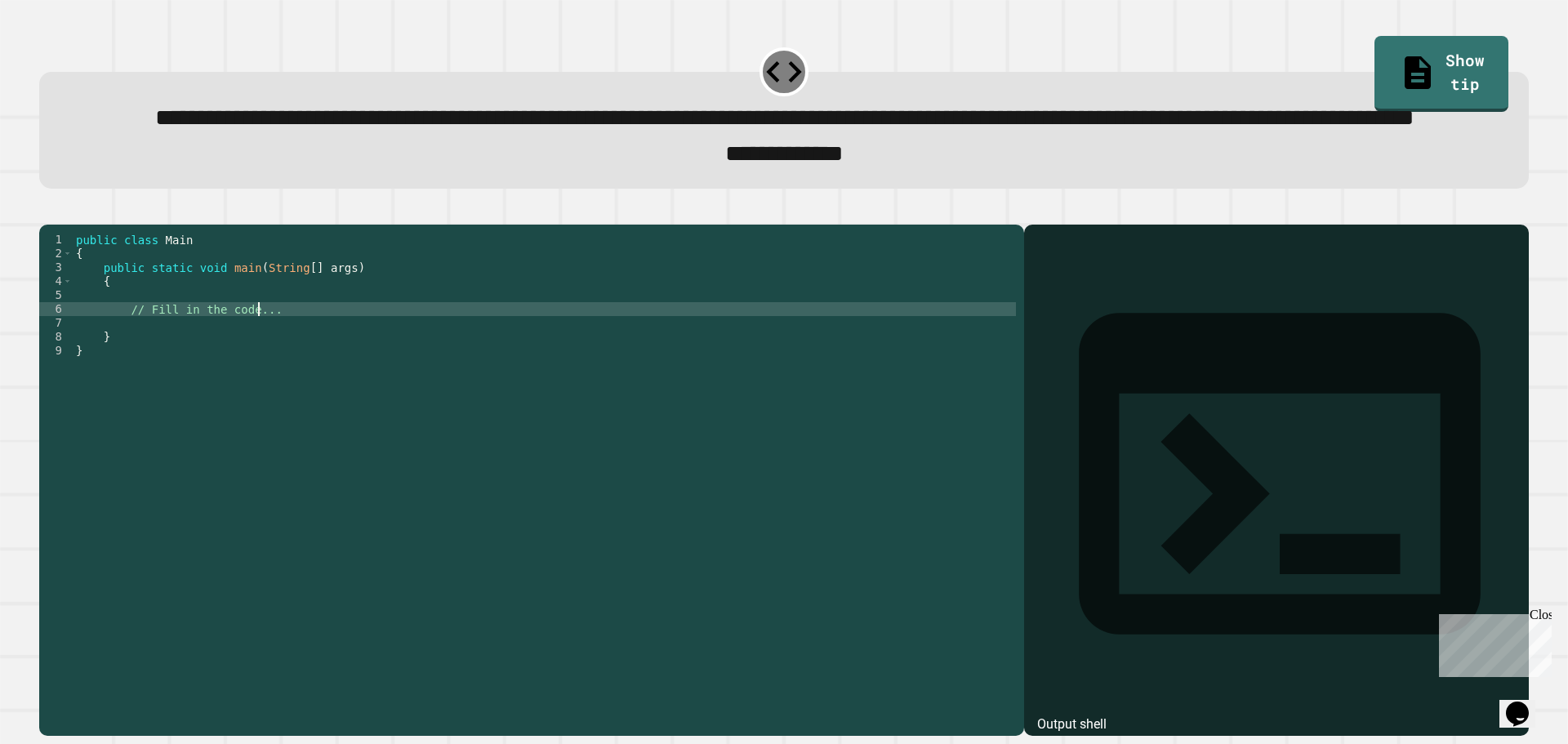
click at [257, 375] on div "public class Main { public static void main ( String [ ] args ) { // Fill in th…" at bounding box center [544, 441] width 943 height 417
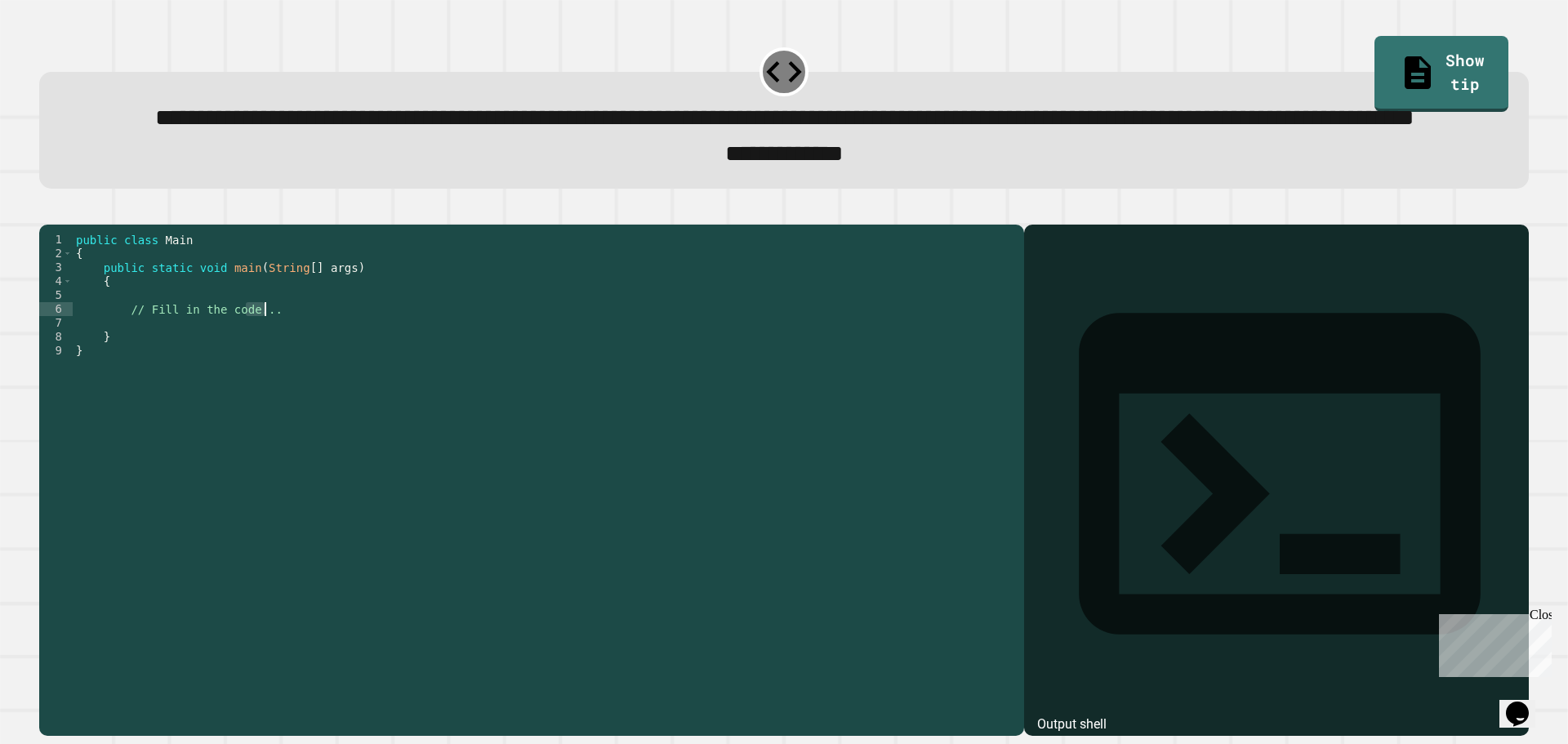
click at [307, 369] on div "public class Main { public static void main ( String [ ] args ) { // Fill in th…" at bounding box center [544, 427] width 943 height 389
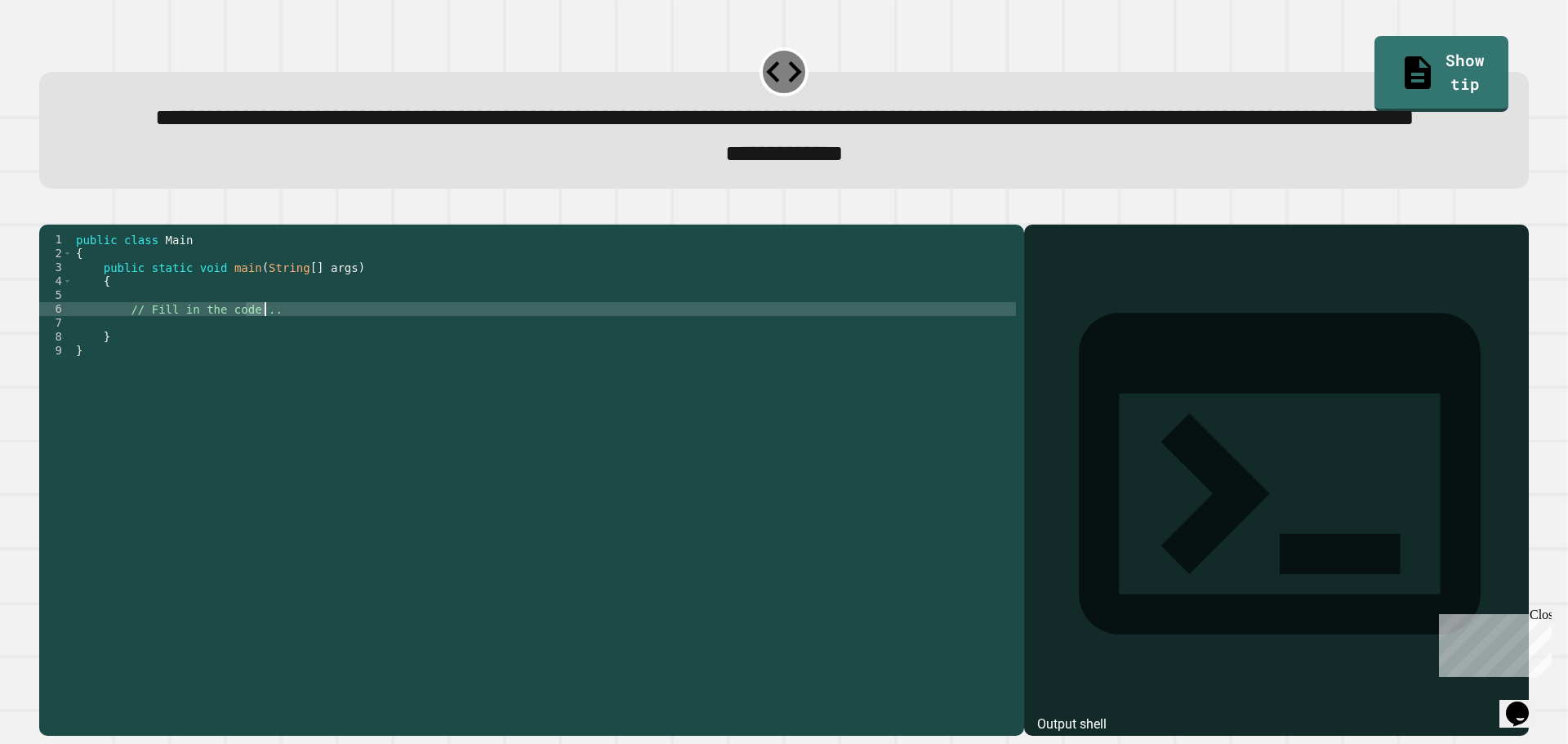
click at [307, 369] on div "public class Main { public static void main ( String [ ] args ) { // Fill in th…" at bounding box center [544, 441] width 943 height 417
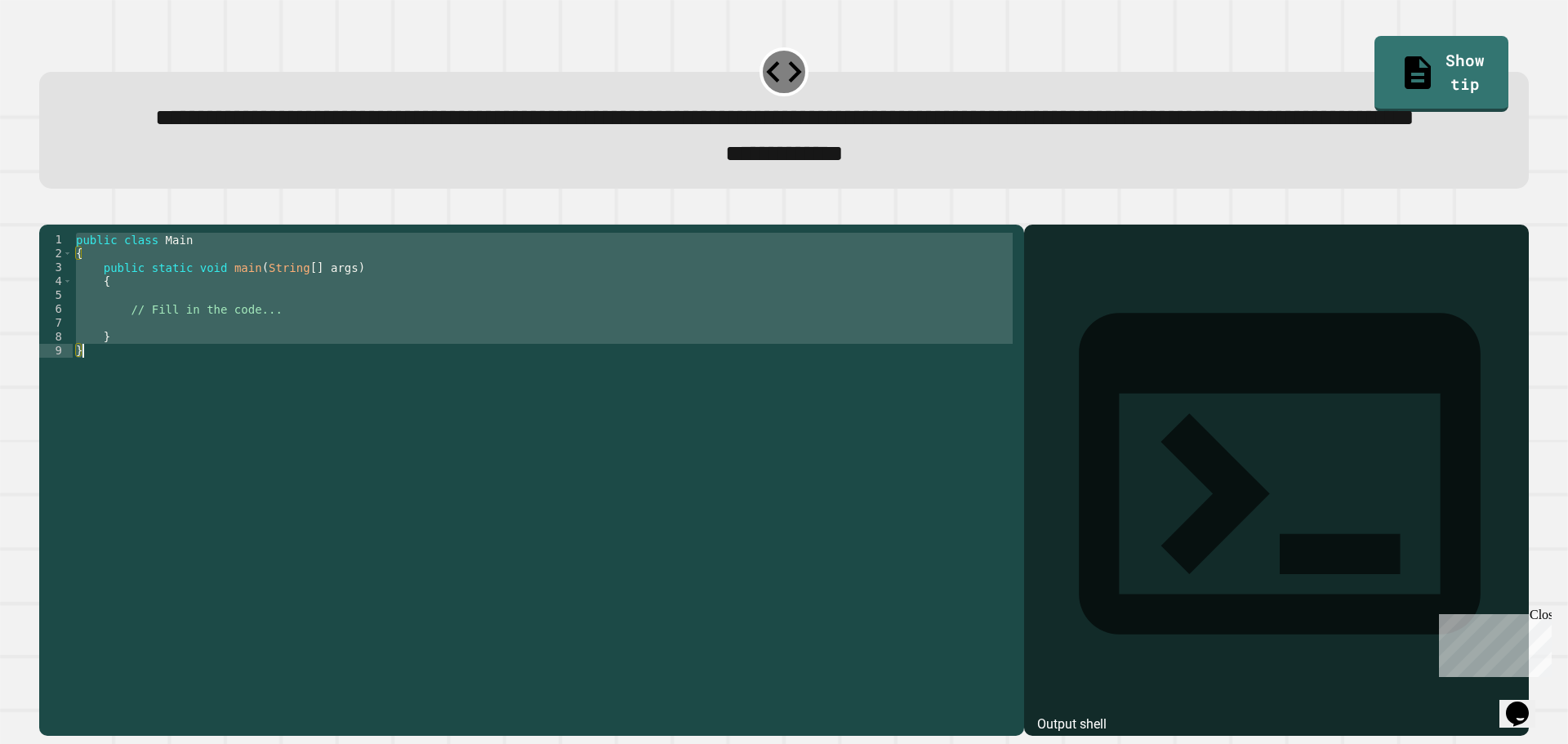
click at [307, 369] on div "public class Main { public static void main ( String [ ] args ) { // Fill in th…" at bounding box center [544, 427] width 943 height 389
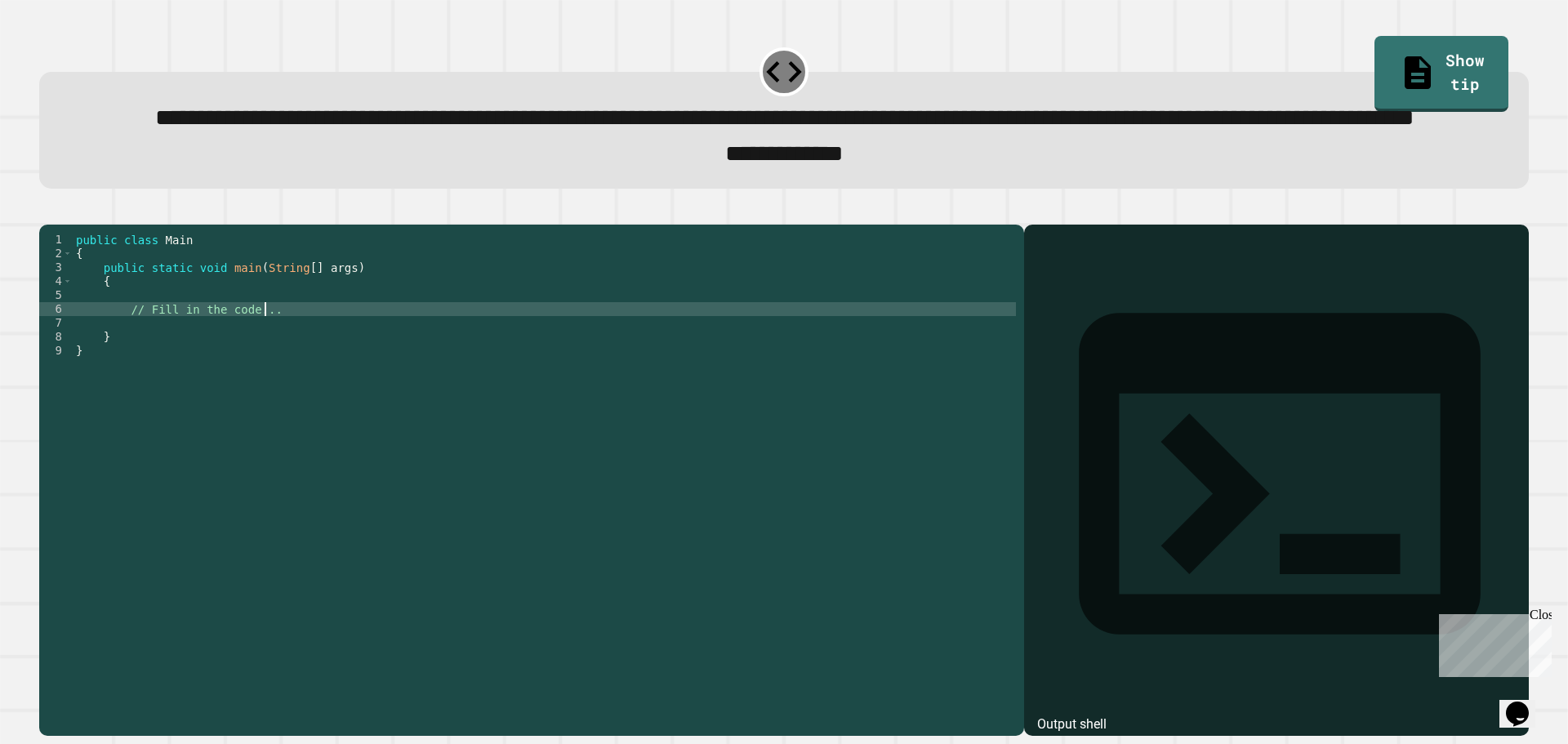
click at [307, 369] on div "public class Main { public static void main ( String [ ] args ) { // Fill in th…" at bounding box center [544, 441] width 943 height 417
type textarea "**********"
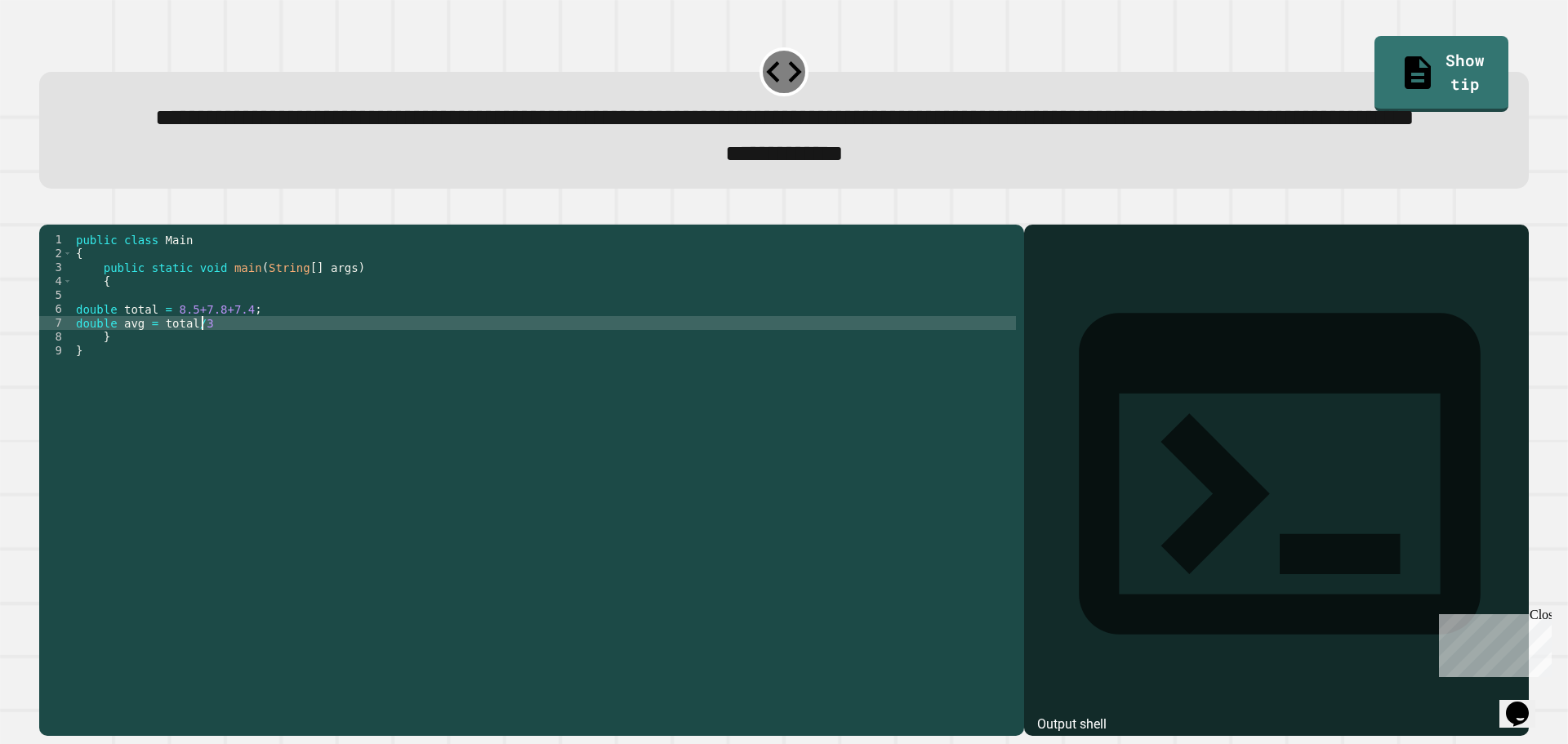
scroll to position [0, 8]
type textarea "**********"
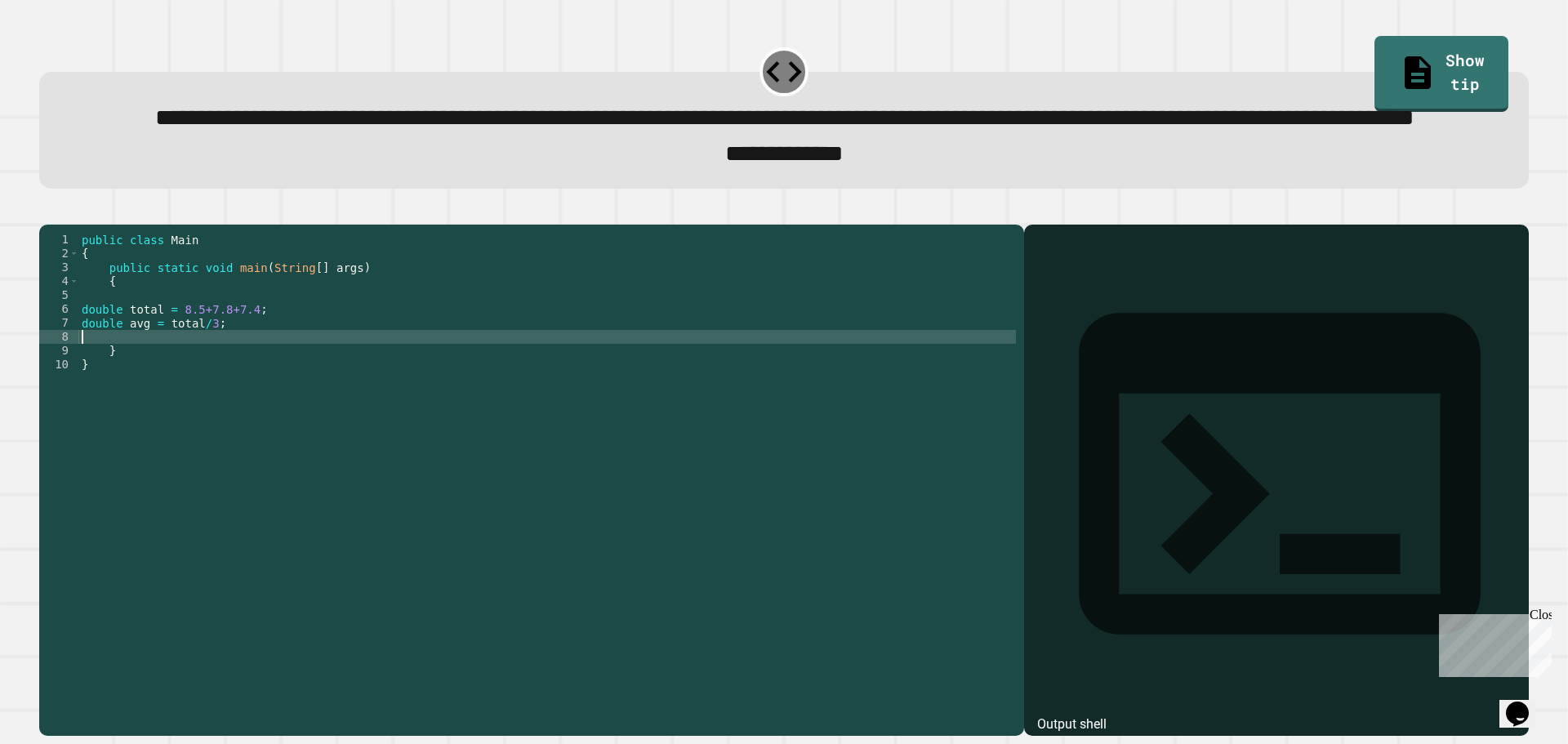
type textarea "*"
click at [48, 211] on icon "button" at bounding box center [48, 211] width 0 height 0
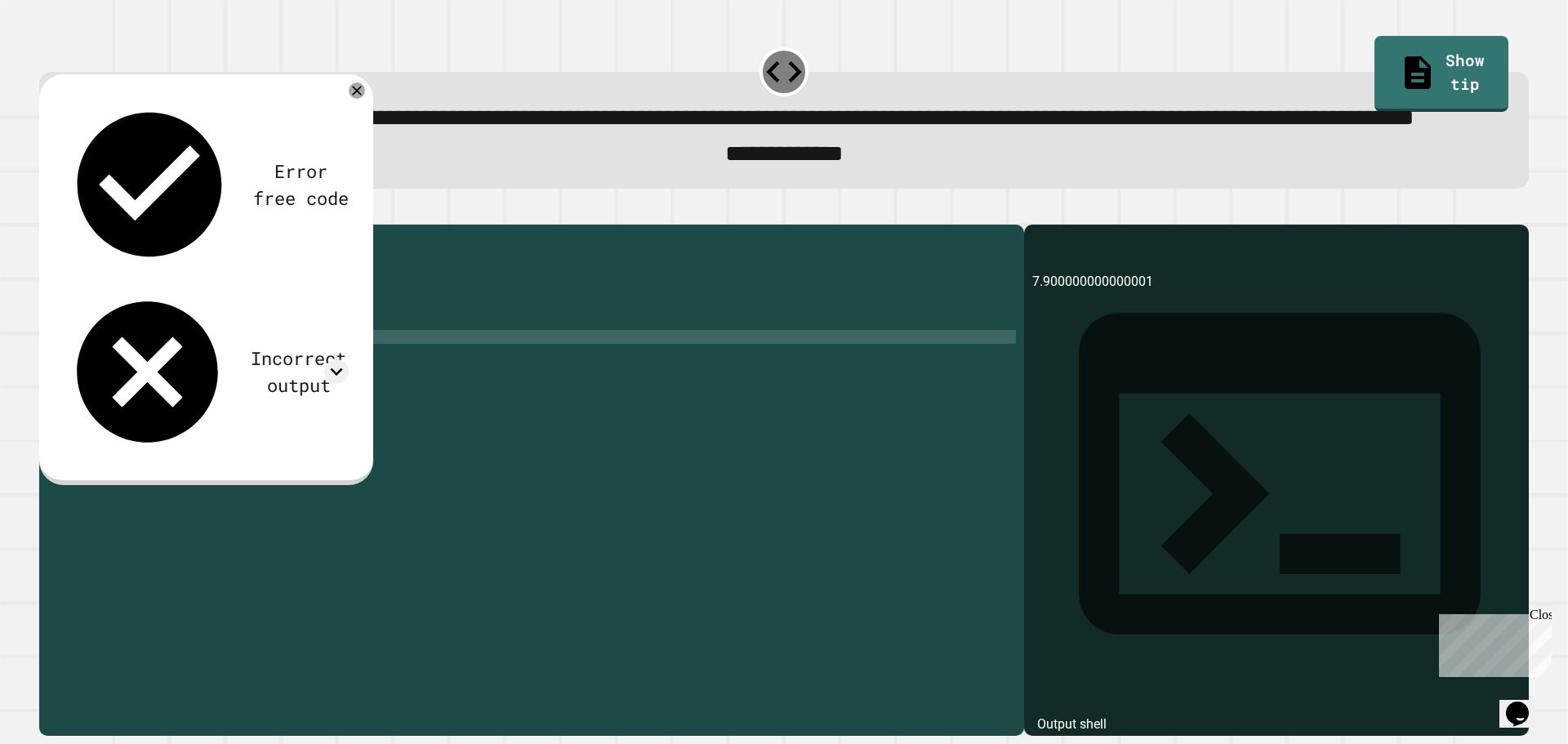
scroll to position [0, 9]
click at [107, 383] on div "public class Main { public static void main ( String [ ] args ) { double total …" at bounding box center [547, 441] width 938 height 417
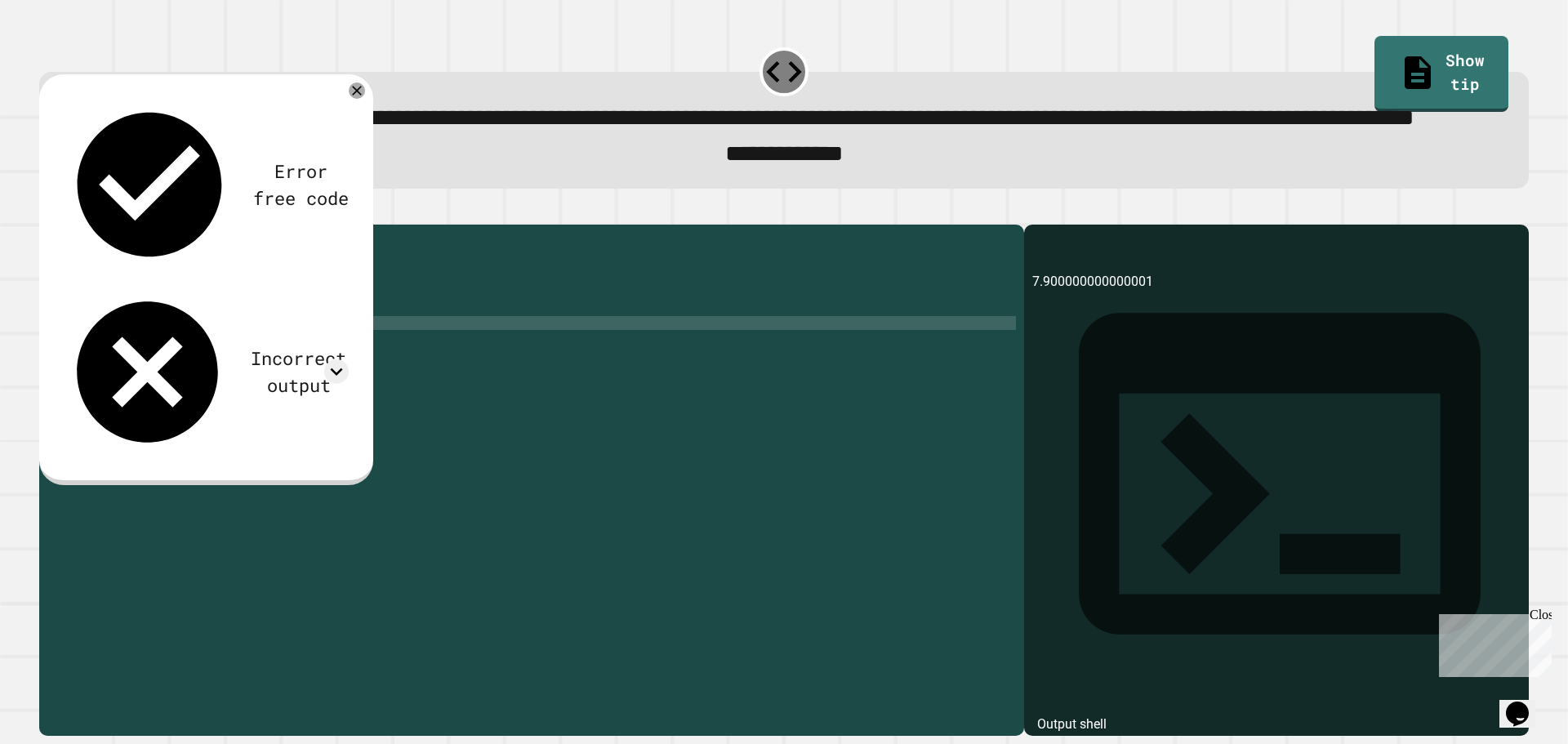
click at [107, 383] on div "public class Main { public static void main ( String [ ] args ) { double total …" at bounding box center [547, 441] width 938 height 417
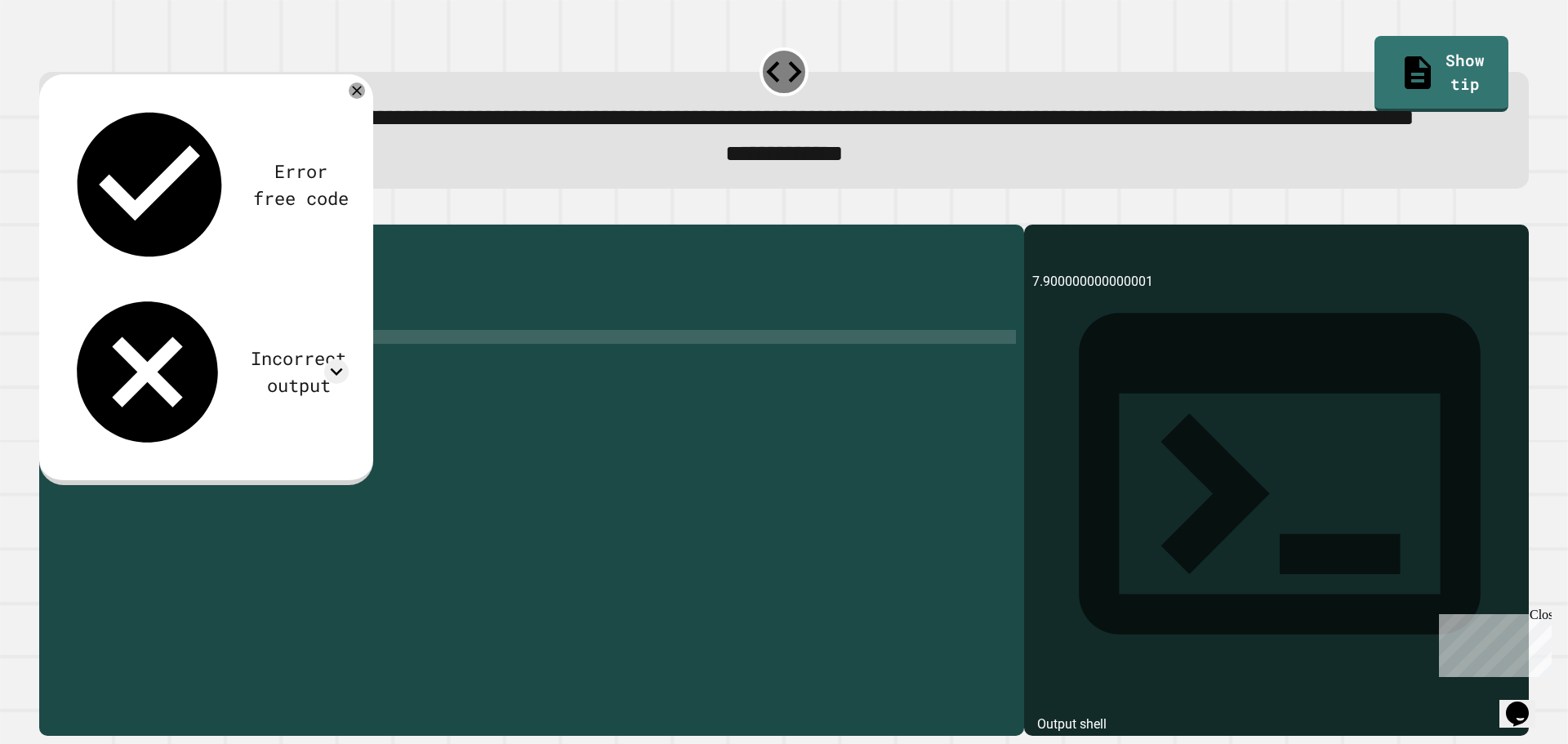
click at [202, 403] on div "public class Main { public static void main ( String [ ] args ) { double total …" at bounding box center [547, 441] width 938 height 417
click at [1111, 118] on span "**********" at bounding box center [784, 117] width 1260 height 23
drag, startPoint x: 817, startPoint y: 112, endPoint x: 1244, endPoint y: 55, distance: 430.8
click at [1244, 55] on div "**********" at bounding box center [784, 114] width 1505 height 166
drag, startPoint x: 853, startPoint y: 161, endPoint x: 1021, endPoint y: 150, distance: 168.4
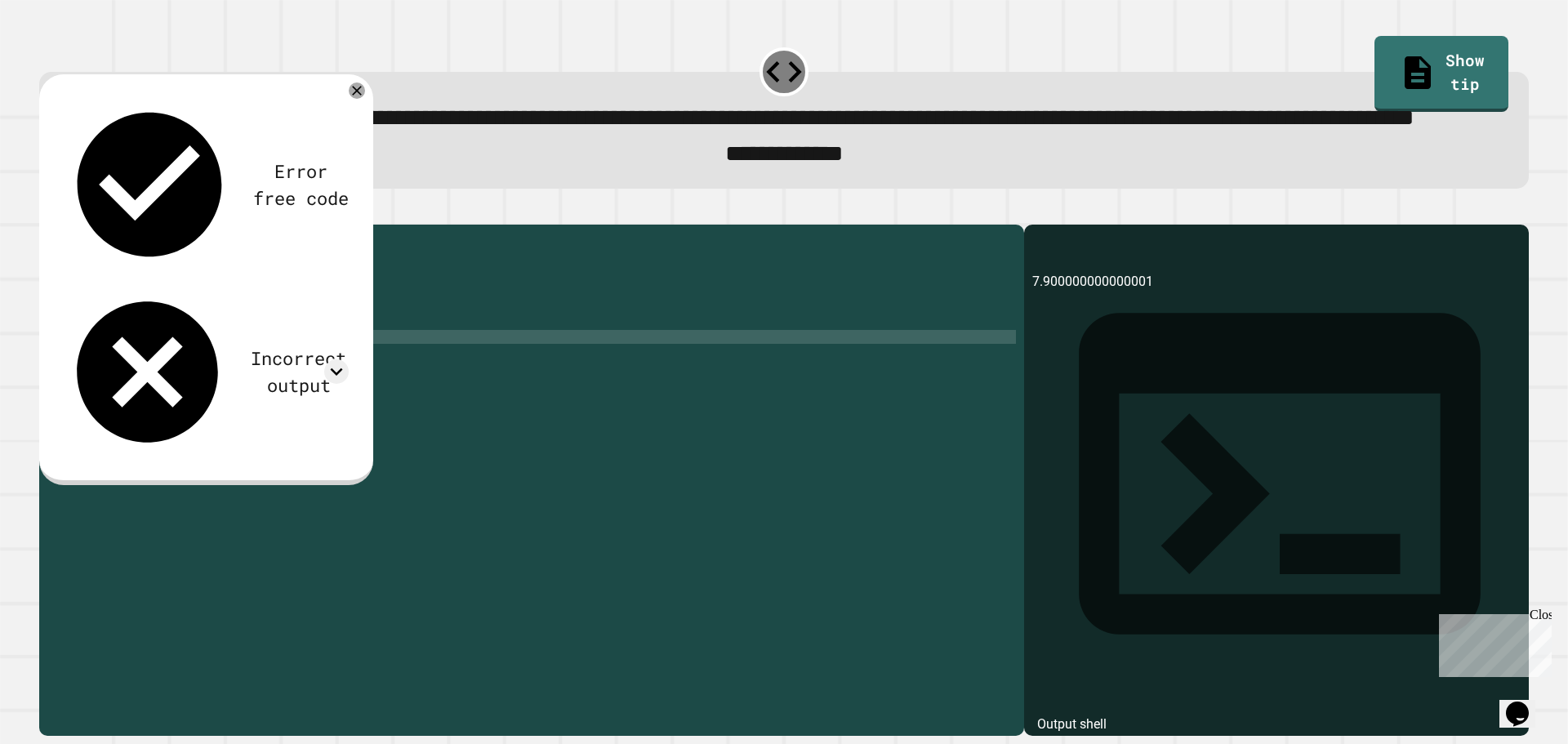
click at [882, 129] on span "**********" at bounding box center [784, 117] width 1260 height 23
drag, startPoint x: 1029, startPoint y: 148, endPoint x: 1042, endPoint y: 143, distance: 13.9
click at [1031, 129] on span "**********" at bounding box center [784, 117] width 1260 height 23
click at [1043, 130] on span "**********" at bounding box center [784, 118] width 1260 height 23
drag, startPoint x: 809, startPoint y: 166, endPoint x: 1035, endPoint y: 169, distance: 226.0
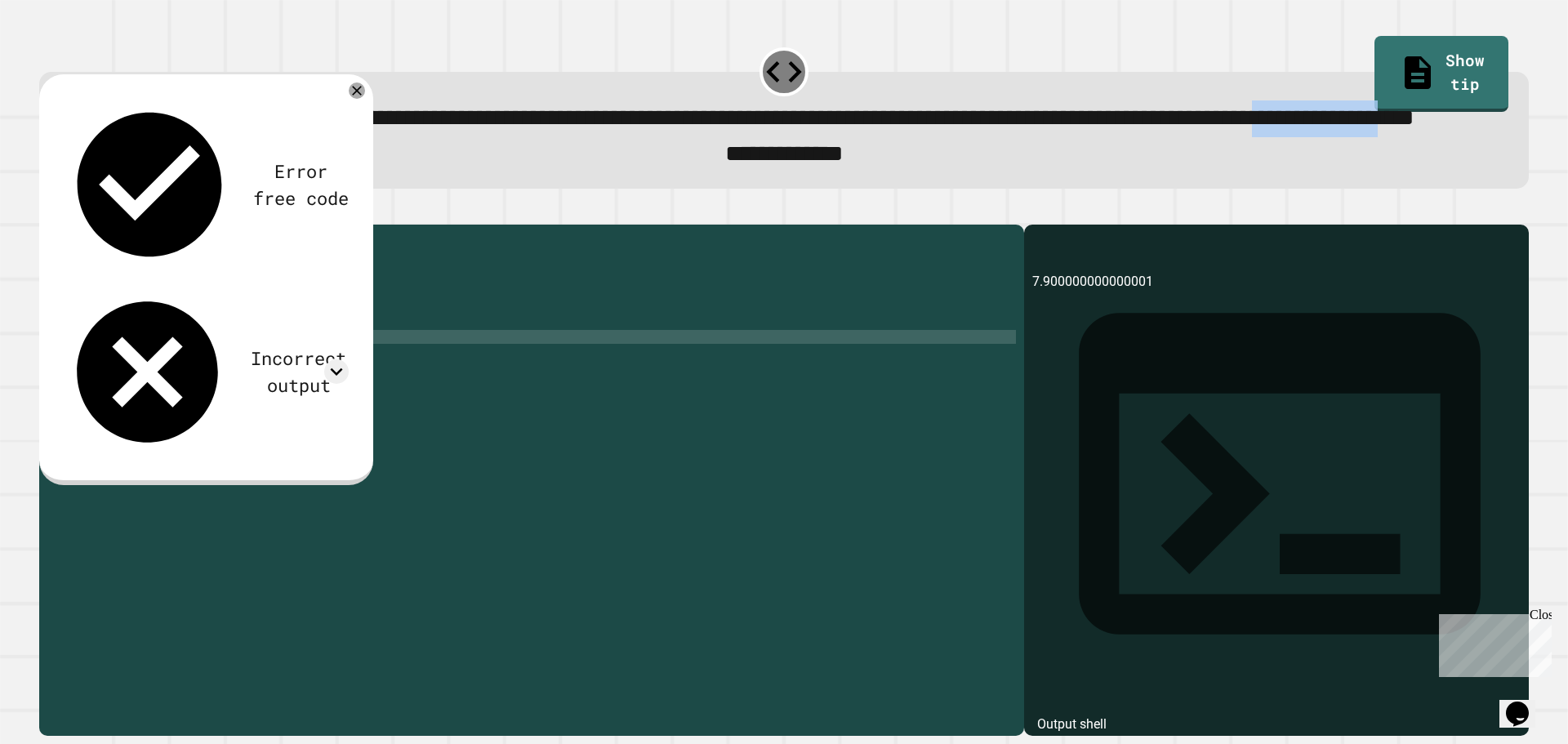
click at [1023, 129] on span "**********" at bounding box center [784, 117] width 1260 height 23
click at [1048, 129] on span "**********" at bounding box center [784, 117] width 1260 height 23
drag, startPoint x: 249, startPoint y: 405, endPoint x: 89, endPoint y: 405, distance: 160.0
click at [90, 405] on div "public class Main { public static void main ( String [ ] args ) { double total …" at bounding box center [547, 441] width 938 height 417
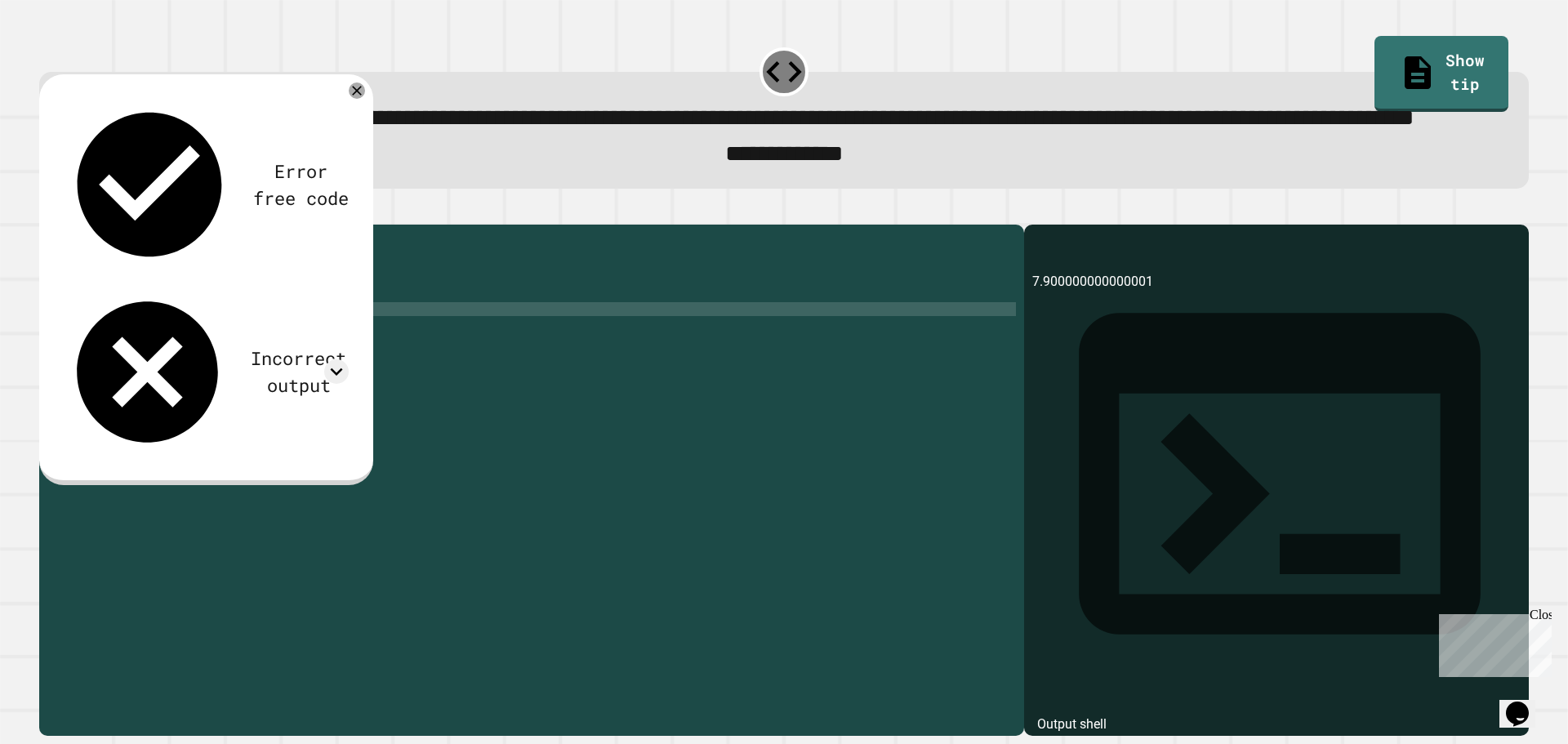
click at [199, 376] on div "public class Main { public static void main ( String [ ] args ) { double total …" at bounding box center [547, 441] width 938 height 417
click at [137, 393] on div "public class Main { public static void main ( String [ ] args ) { double total …" at bounding box center [547, 441] width 938 height 417
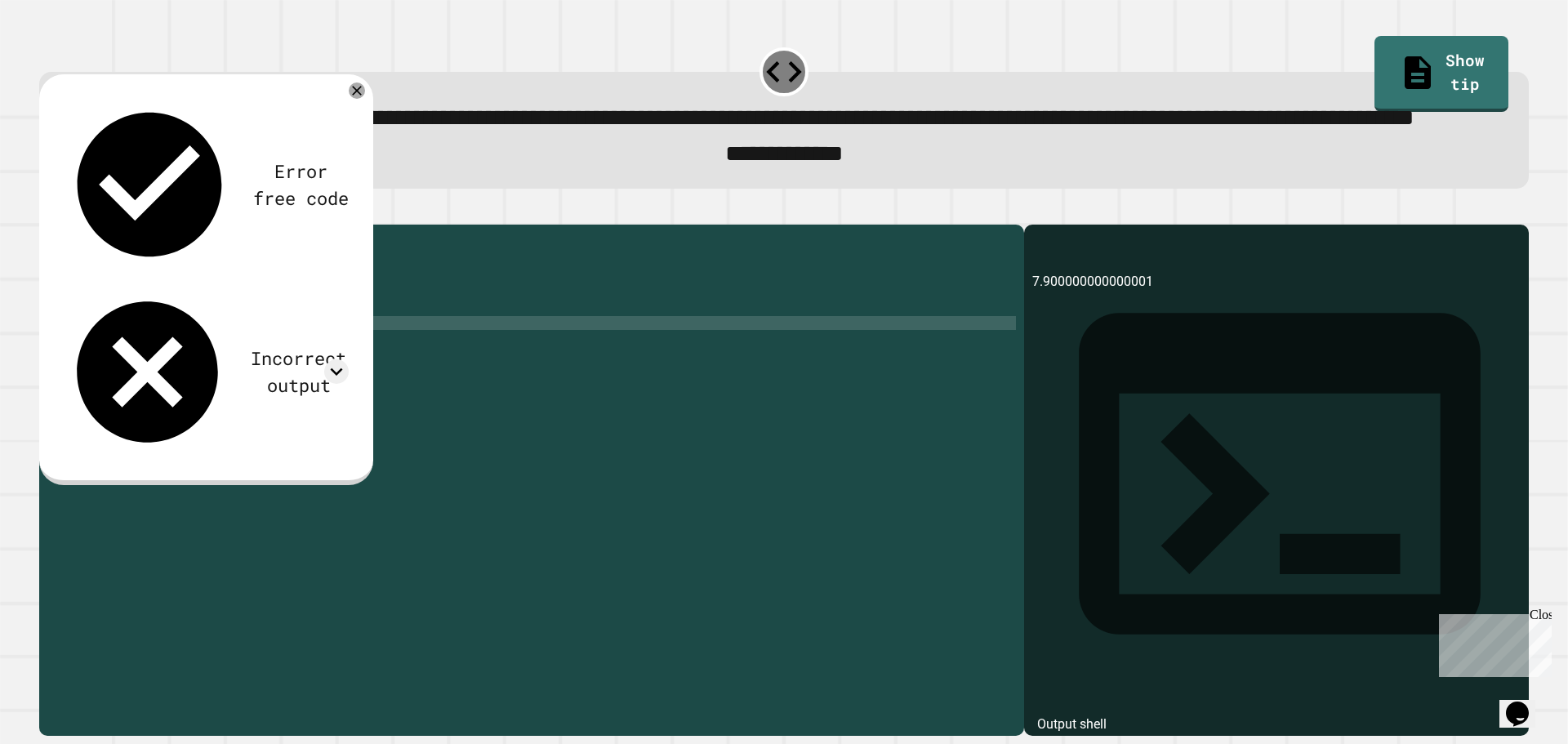
click at [97, 384] on div "public class Main { public static void main ( String [ ] args ) { double total …" at bounding box center [547, 441] width 938 height 417
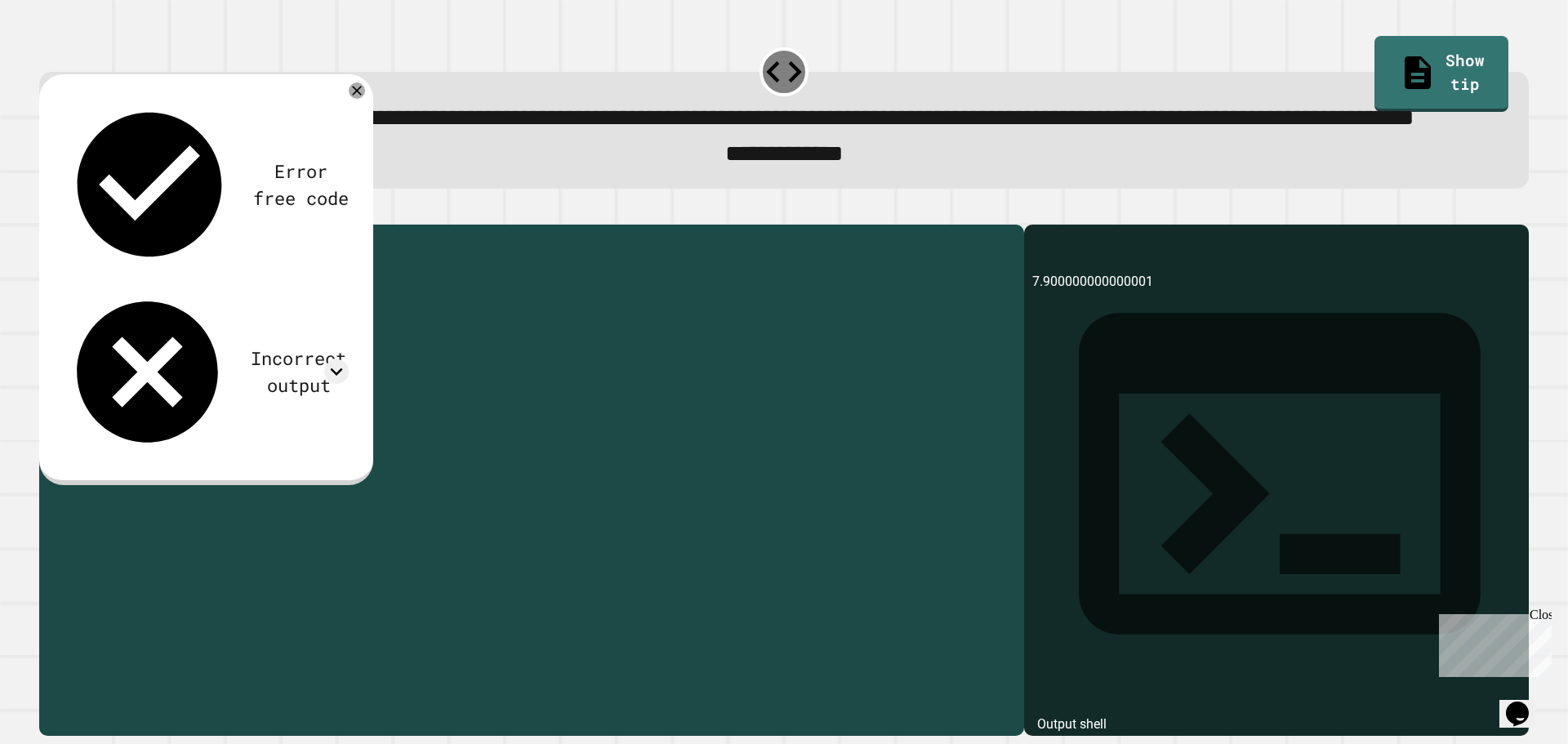
click at [97, 384] on div "public class Main { public static void main ( String [ ] args ) { double total …" at bounding box center [547, 441] width 938 height 417
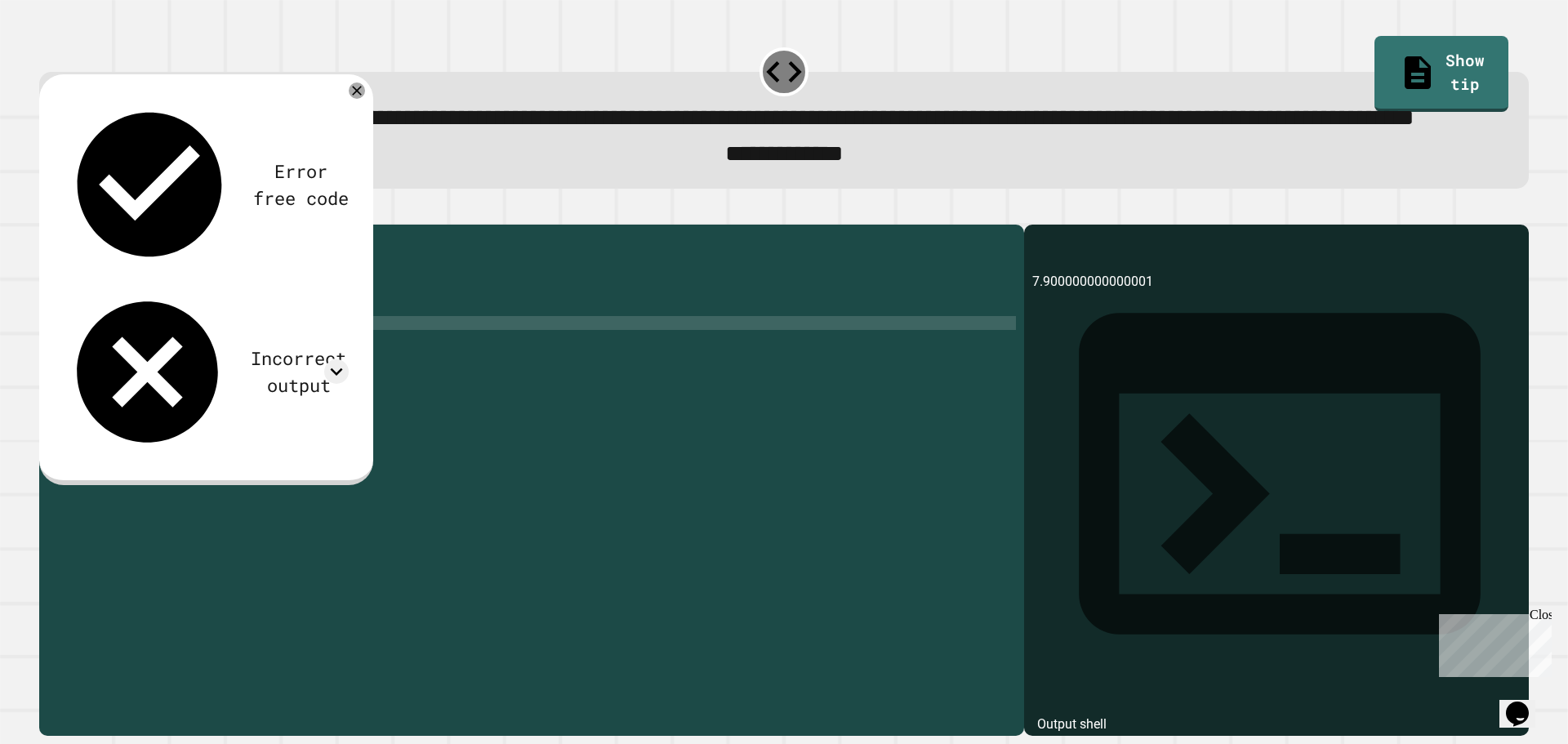
scroll to position [0, 1]
click at [187, 387] on div "public class Main { public static void main ( String [ ] args ) { double total …" at bounding box center [547, 441] width 938 height 417
click at [142, 390] on div "public class Main { public static void main ( String [ ] args ) { double total …" at bounding box center [547, 441] width 938 height 417
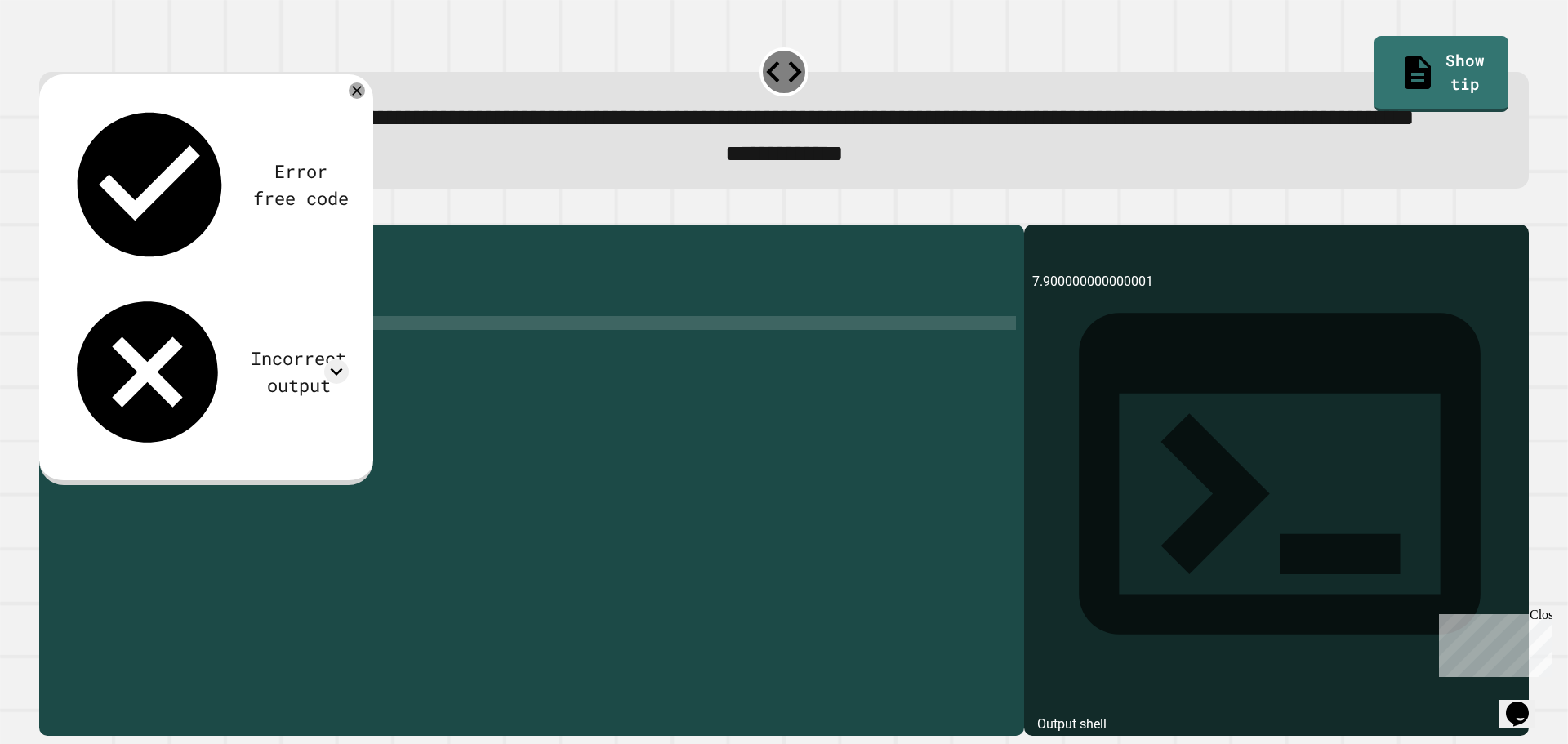
click at [203, 383] on div "public class Main { public static void main ( String [ ] args ) { double total …" at bounding box center [547, 441] width 938 height 417
click at [144, 383] on div "public class Main { public static void main ( String [ ] args ) { double total …" at bounding box center [547, 441] width 938 height 417
type textarea "**********"
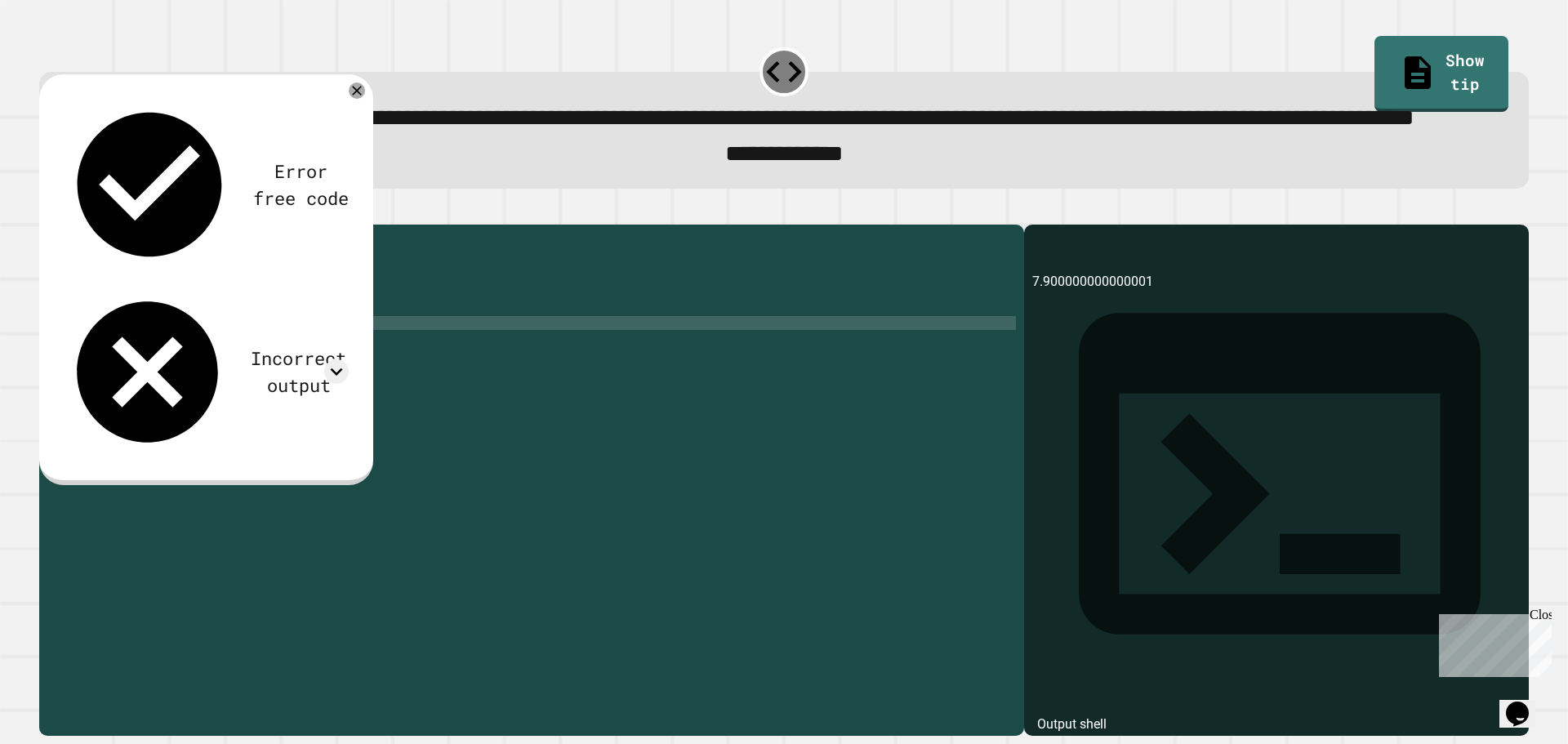
click at [48, 211] on button "button" at bounding box center [48, 211] width 0 height 0
